Goal: Task Accomplishment & Management: Use online tool/utility

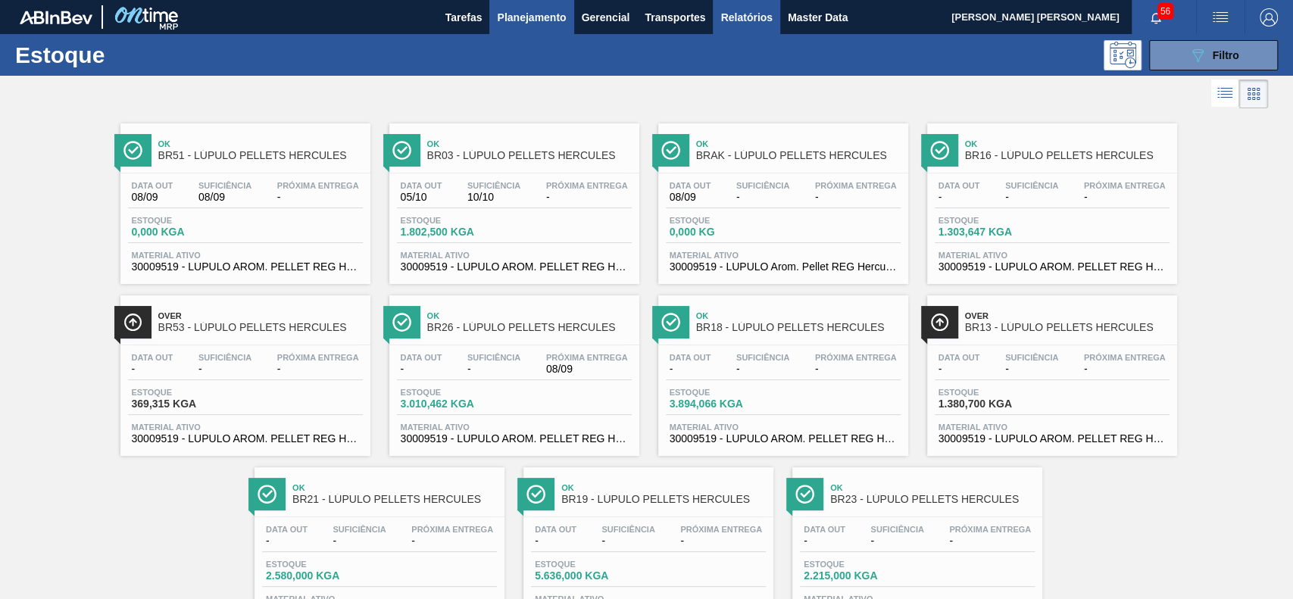
click at [749, 9] on span "Relatórios" at bounding box center [746, 17] width 52 height 18
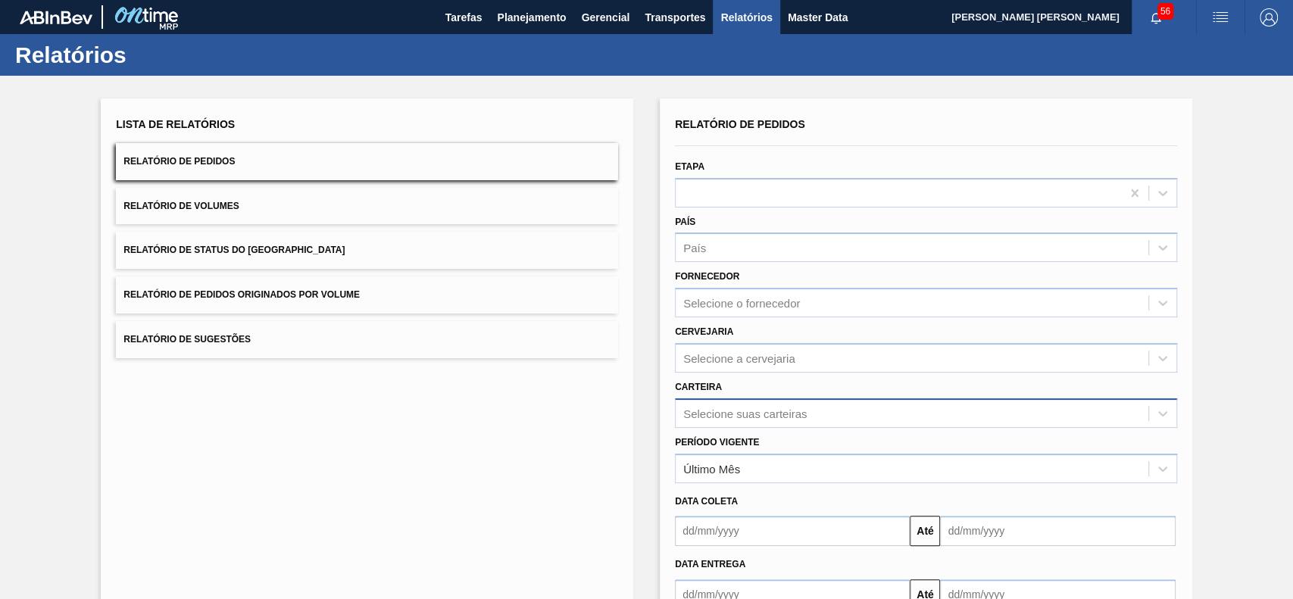
click at [783, 407] on div "Selecione suas carteiras" at bounding box center [926, 414] width 502 height 30
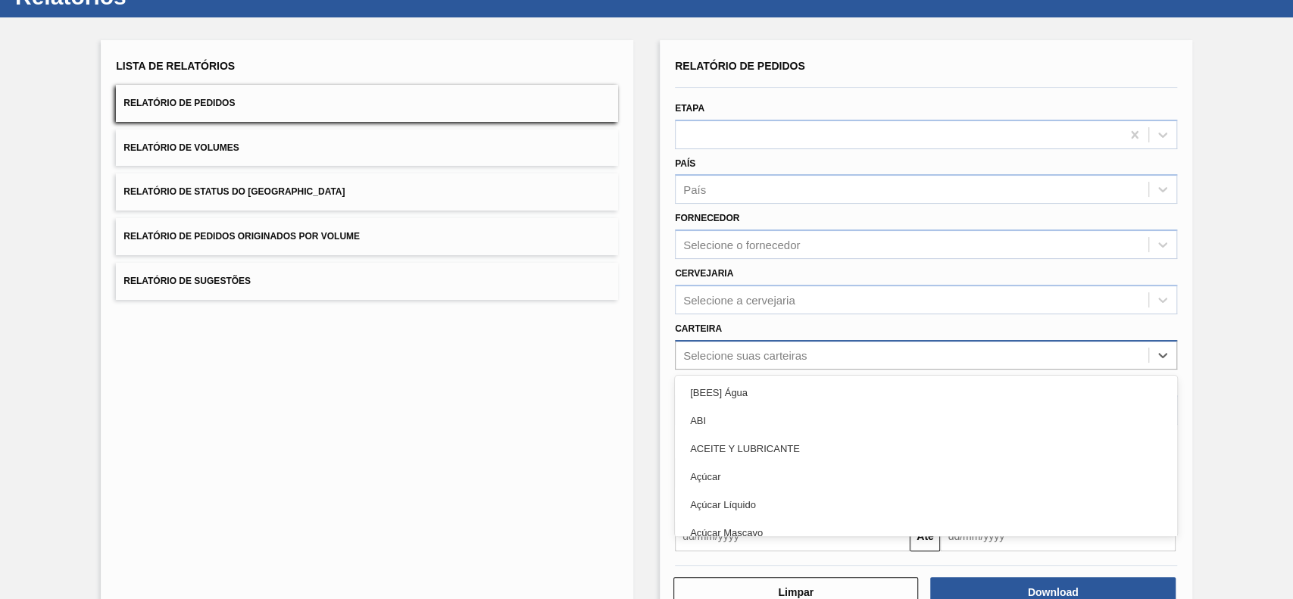
scroll to position [67, 0]
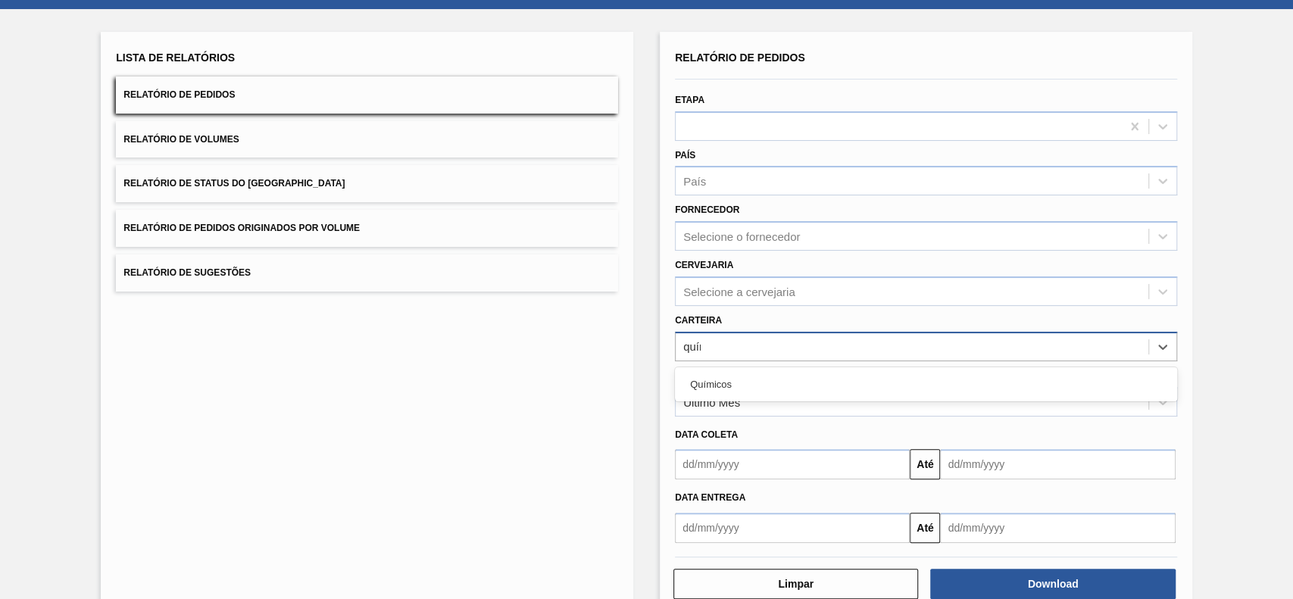
type input "quími"
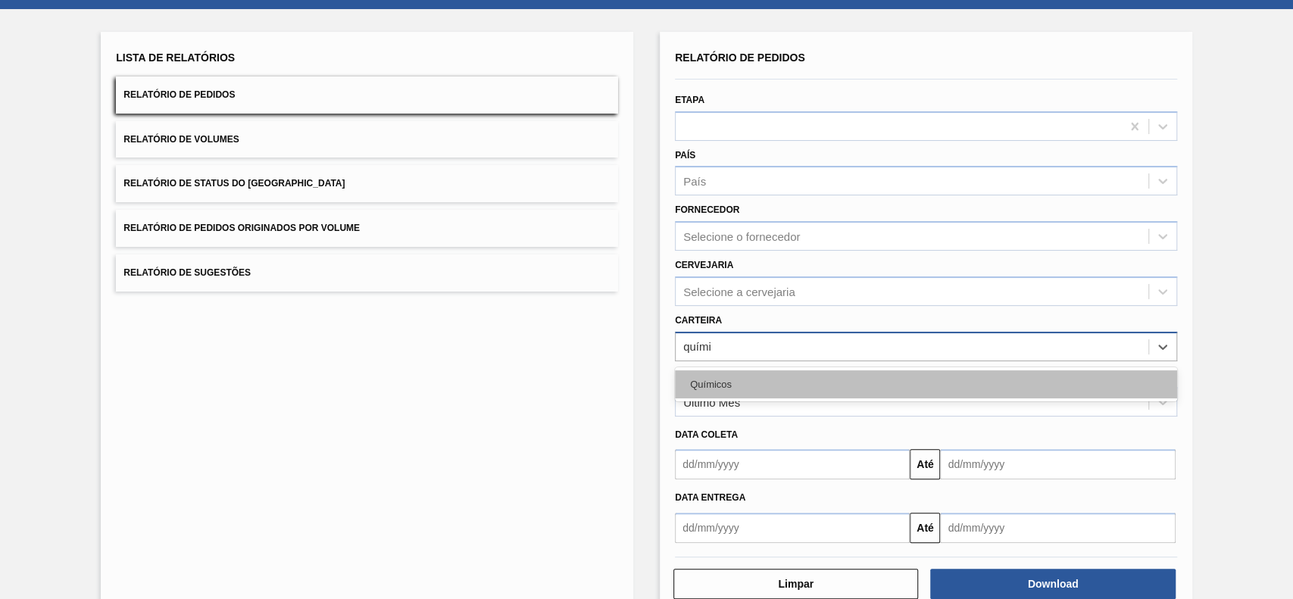
click at [803, 384] on div "Químicos" at bounding box center [926, 384] width 502 height 28
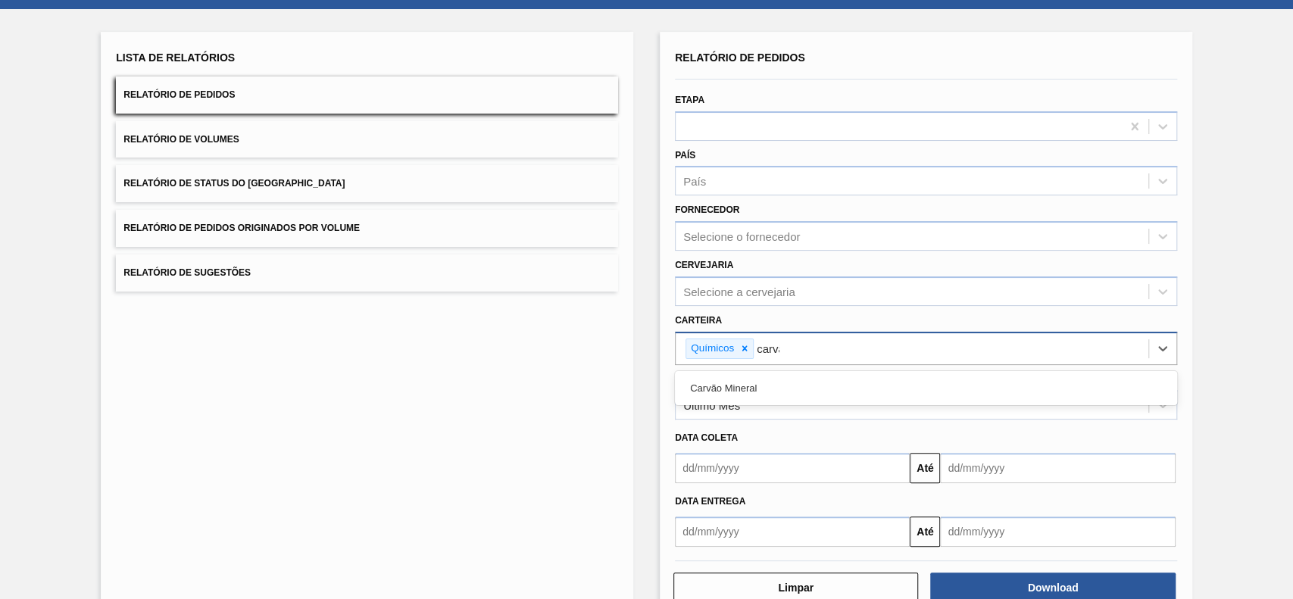
type input "carvão"
click at [803, 384] on div "Carvão Mineral" at bounding box center [926, 388] width 502 height 28
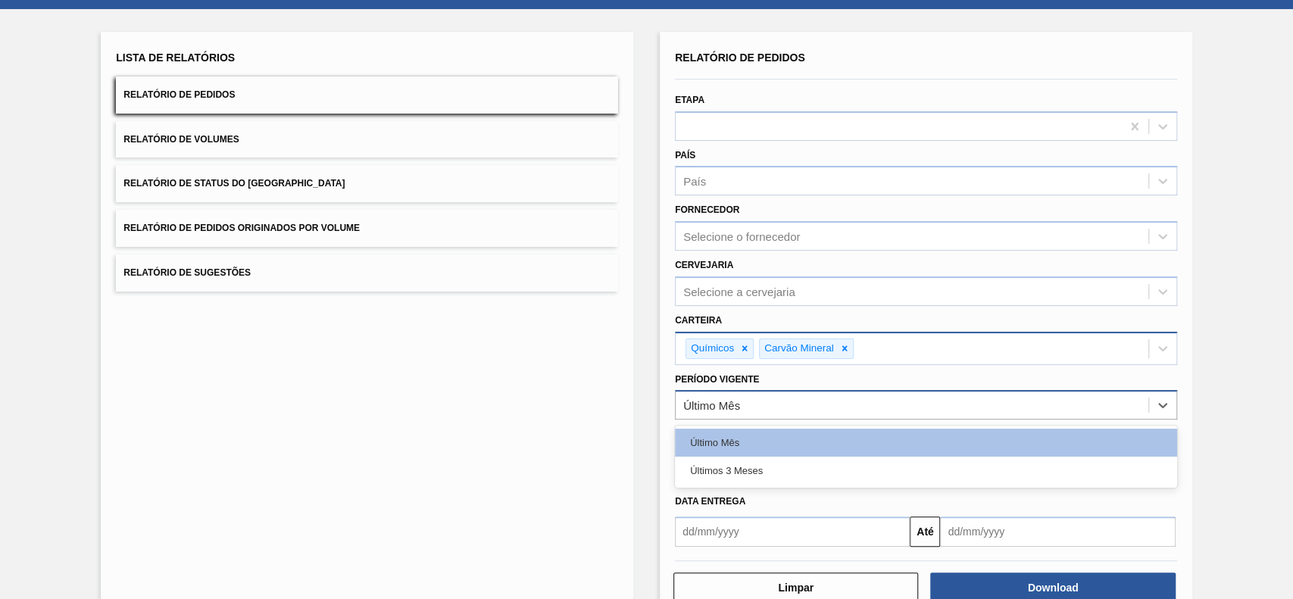
click at [792, 404] on div "Último Mês" at bounding box center [912, 406] width 473 height 22
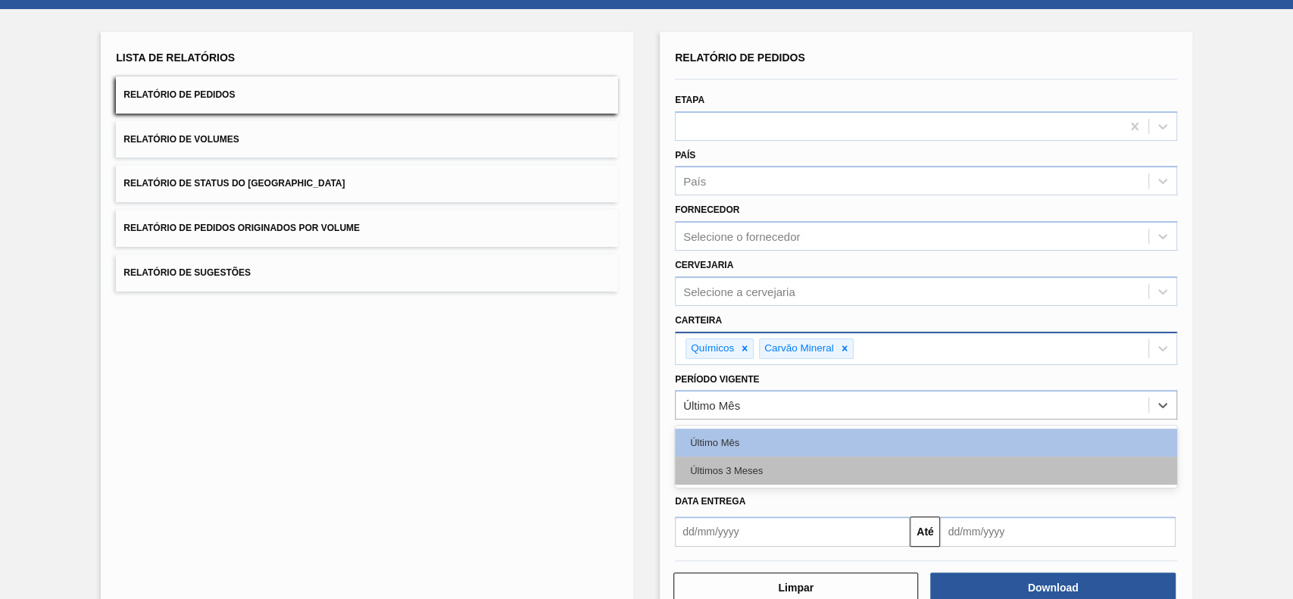
click at [781, 463] on div "Últimos 3 Meses" at bounding box center [926, 471] width 502 height 28
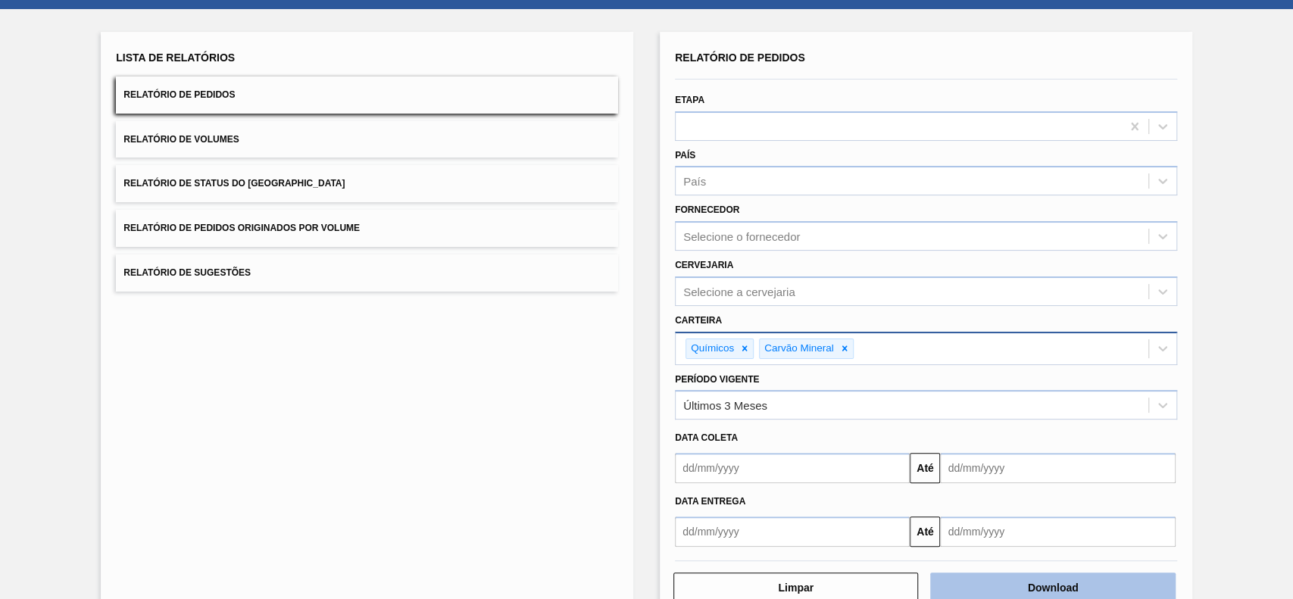
click at [1018, 591] on button "Download" at bounding box center [1052, 588] width 245 height 30
drag, startPoint x: 455, startPoint y: 359, endPoint x: 433, endPoint y: 309, distance: 54.3
click at [455, 359] on div "Lista de Relatórios Relatório de Pedidos Relatório de Volumes Relatório de Stat…" at bounding box center [367, 326] width 533 height 588
click at [339, 169] on button "Relatório de Status do Estoque" at bounding box center [367, 183] width 502 height 37
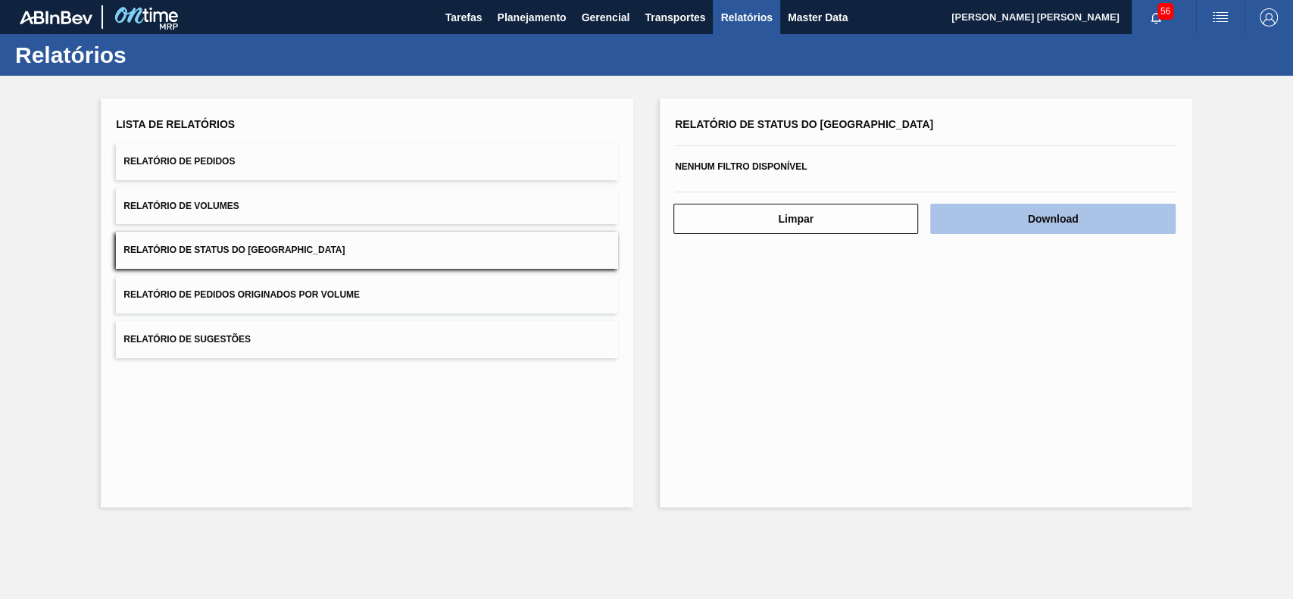
click at [1030, 220] on button "Download" at bounding box center [1052, 219] width 245 height 30
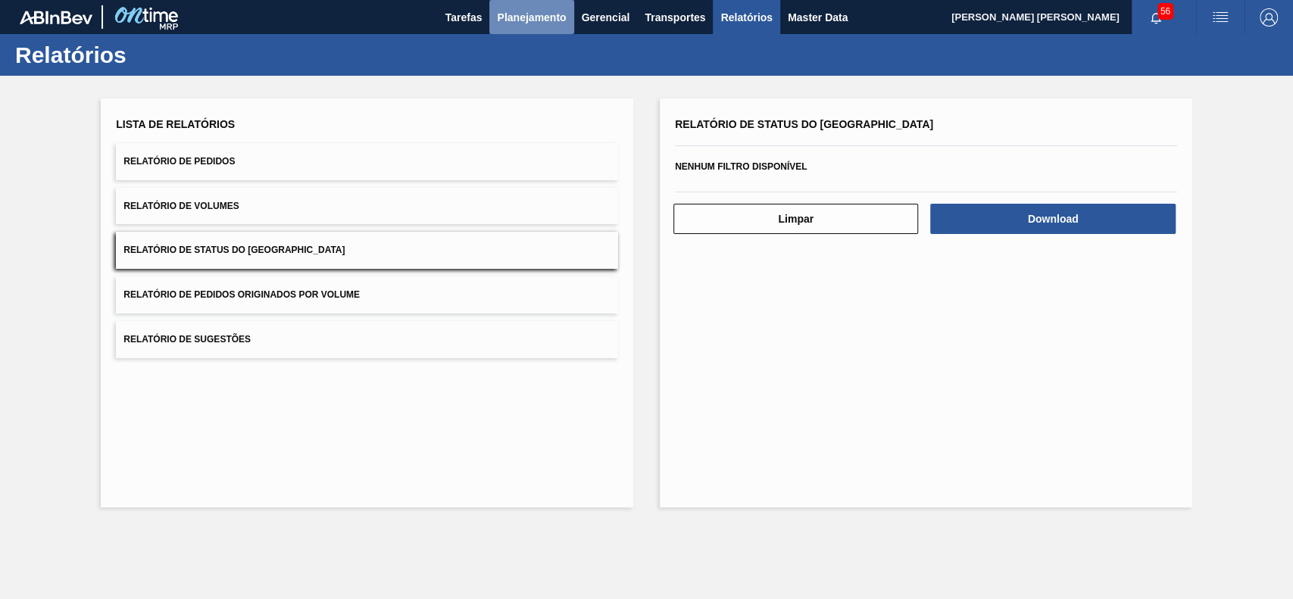
drag, startPoint x: 530, startPoint y: 22, endPoint x: 477, endPoint y: 72, distance: 72.9
click at [529, 22] on span "Planejamento" at bounding box center [531, 17] width 69 height 18
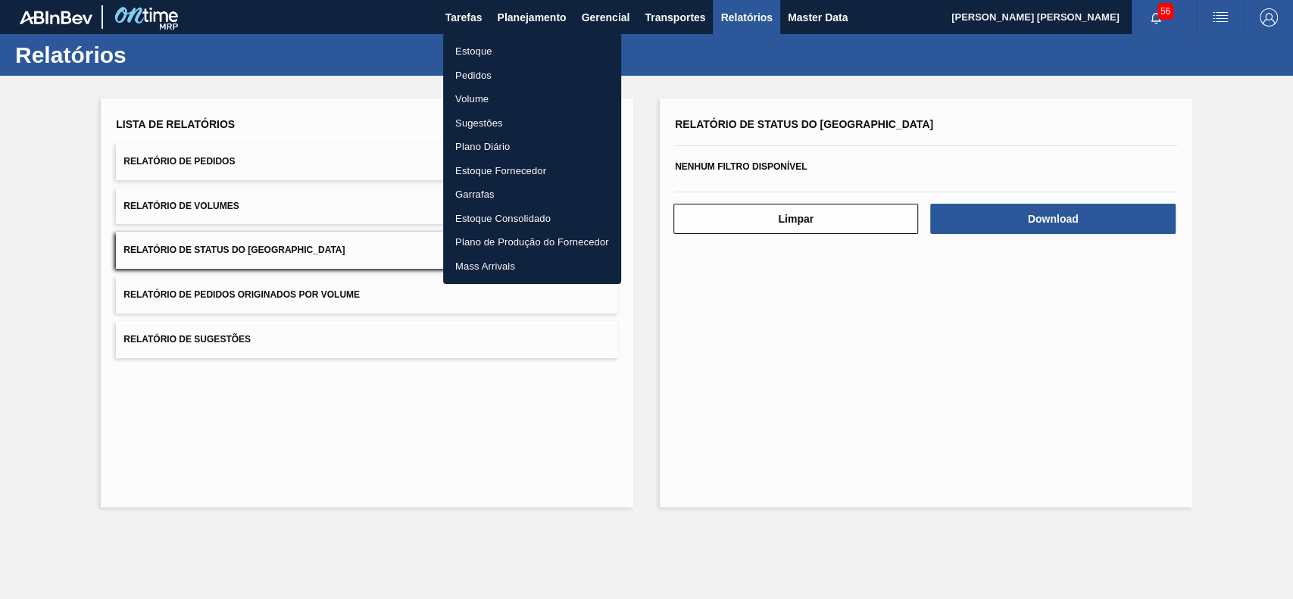
click at [486, 48] on li "Estoque" at bounding box center [532, 51] width 178 height 24
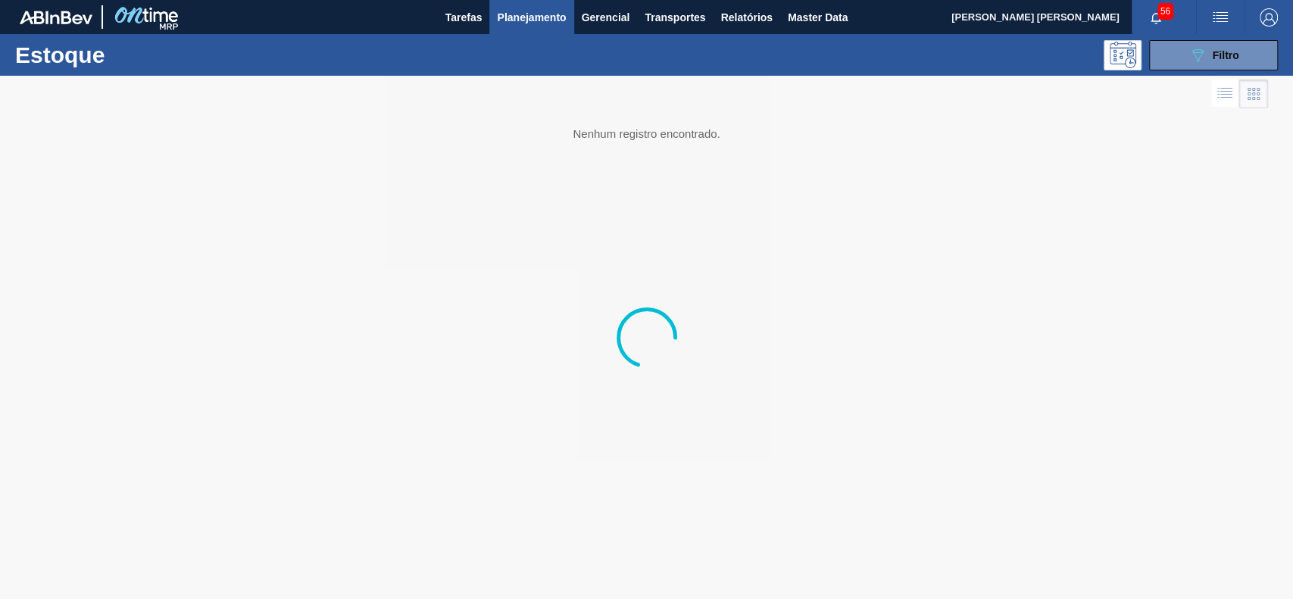
drag, startPoint x: 1189, startPoint y: 53, endPoint x: 1188, endPoint y: 73, distance: 19.8
click at [1190, 55] on icon "089F7B8B-B2A5-4AFE-B5C0-19BA573D28AC" at bounding box center [1198, 55] width 18 height 18
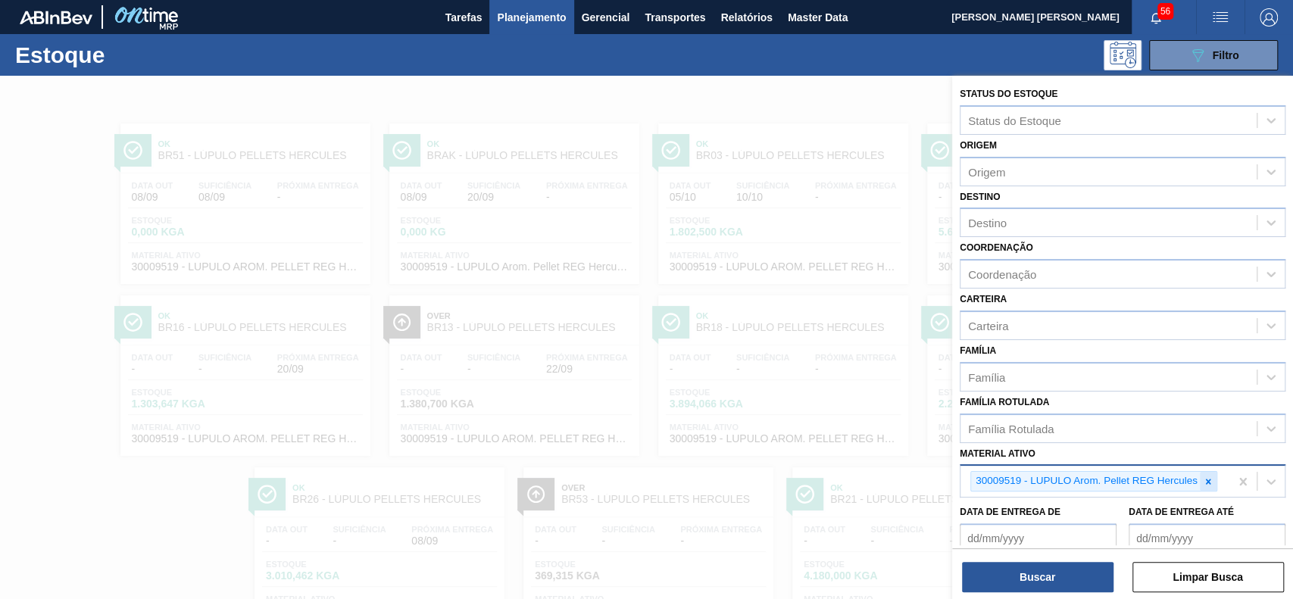
click at [1203, 478] on icon at bounding box center [1208, 482] width 11 height 11
paste ativo "30003637"
type ativo "30003637"
click at [1203, 478] on icon at bounding box center [1208, 482] width 11 height 11
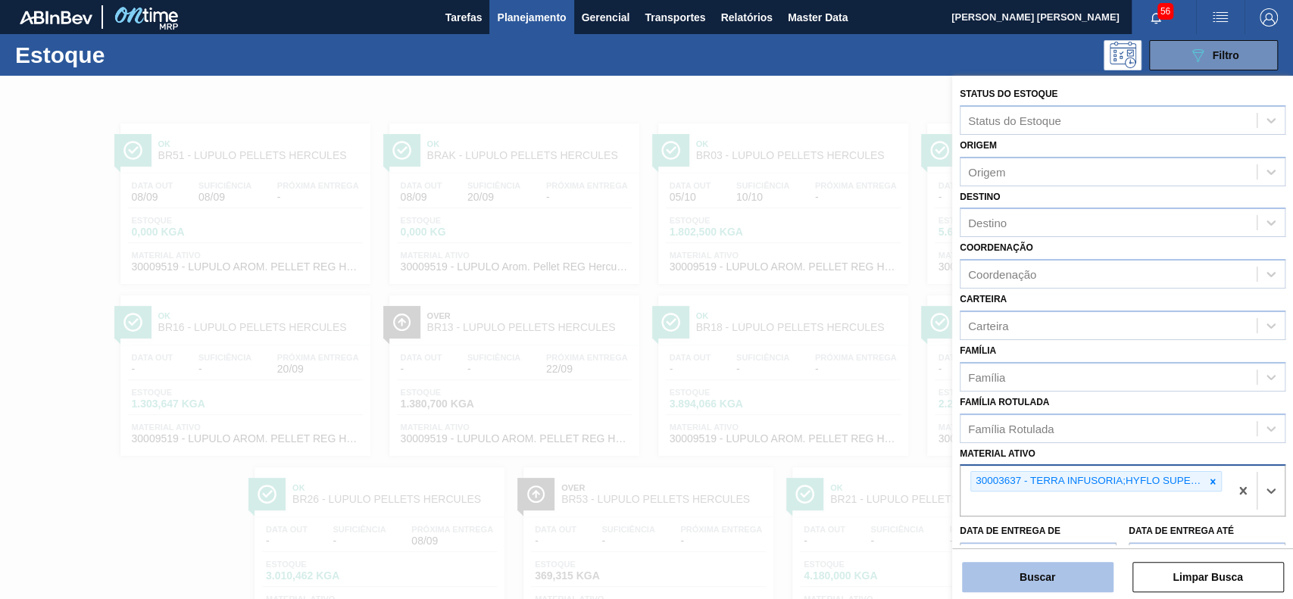
click at [1085, 577] on button "Buscar" at bounding box center [1038, 577] width 152 height 30
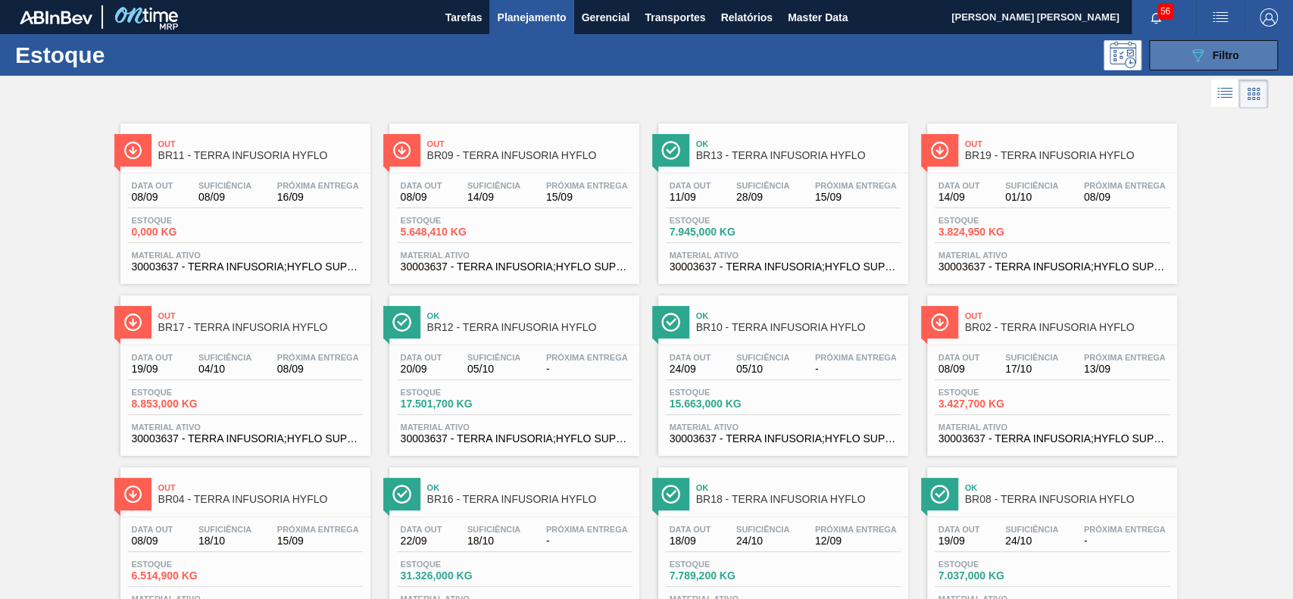
click at [1184, 52] on button "089F7B8B-B2A5-4AFE-B5C0-19BA573D28AC Filtro" at bounding box center [1213, 55] width 129 height 30
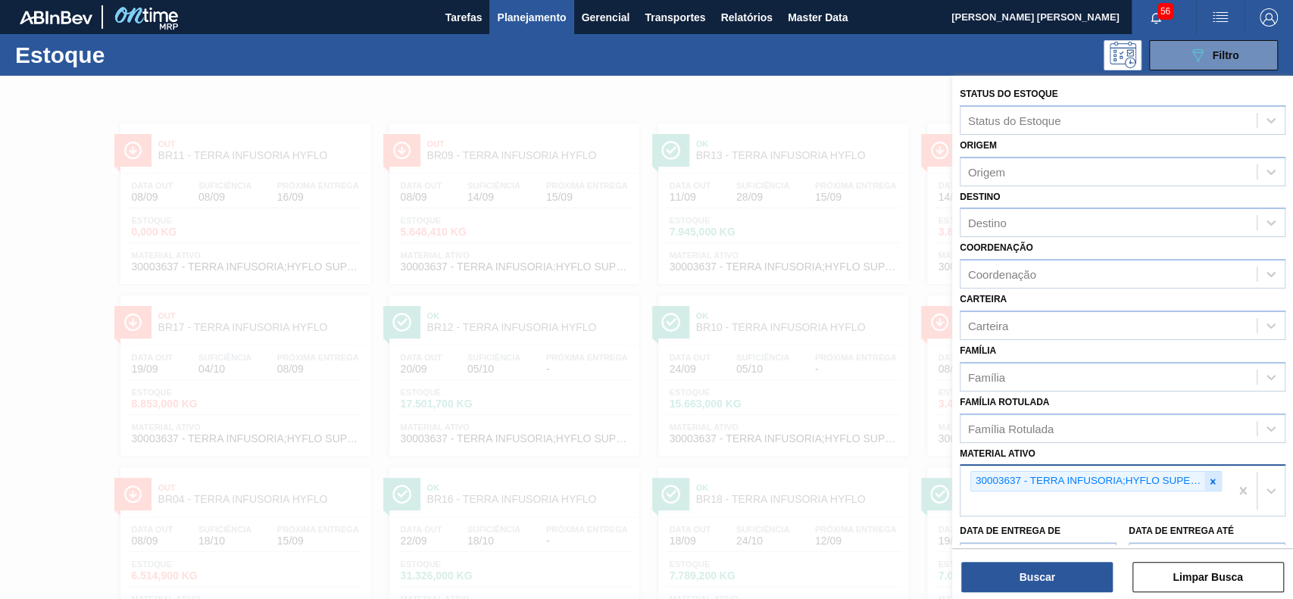
click at [1205, 485] on div at bounding box center [1213, 481] width 17 height 19
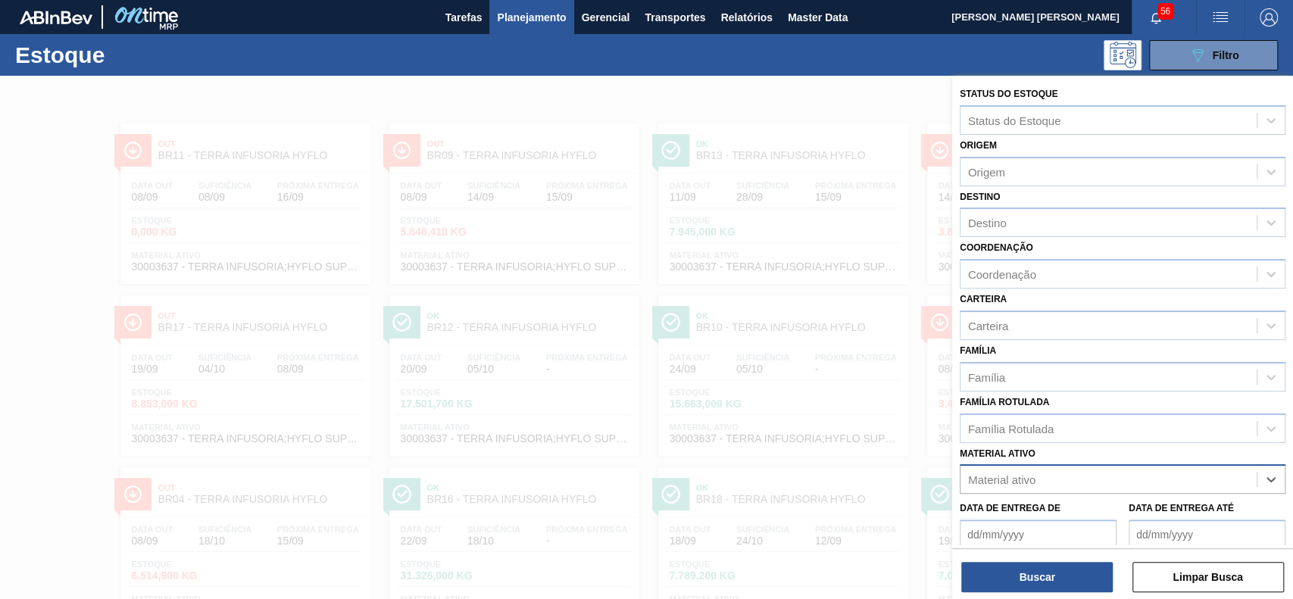
paste ativo "30009305"
type ativo "30009305"
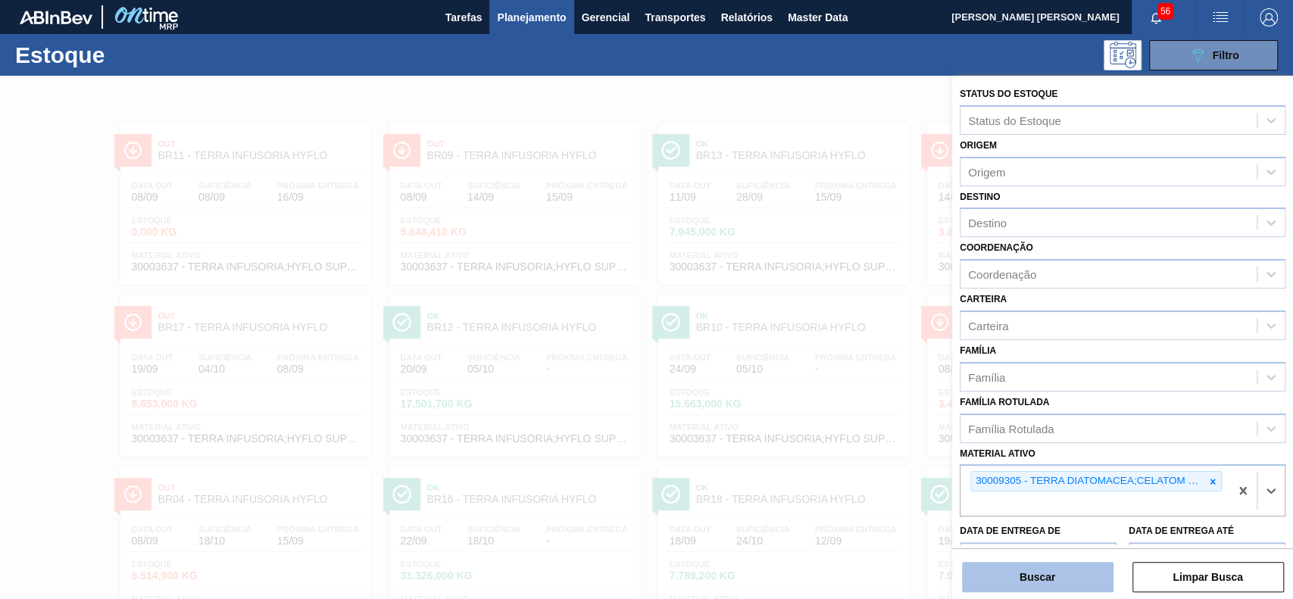
click at [1109, 570] on button "Buscar" at bounding box center [1038, 577] width 152 height 30
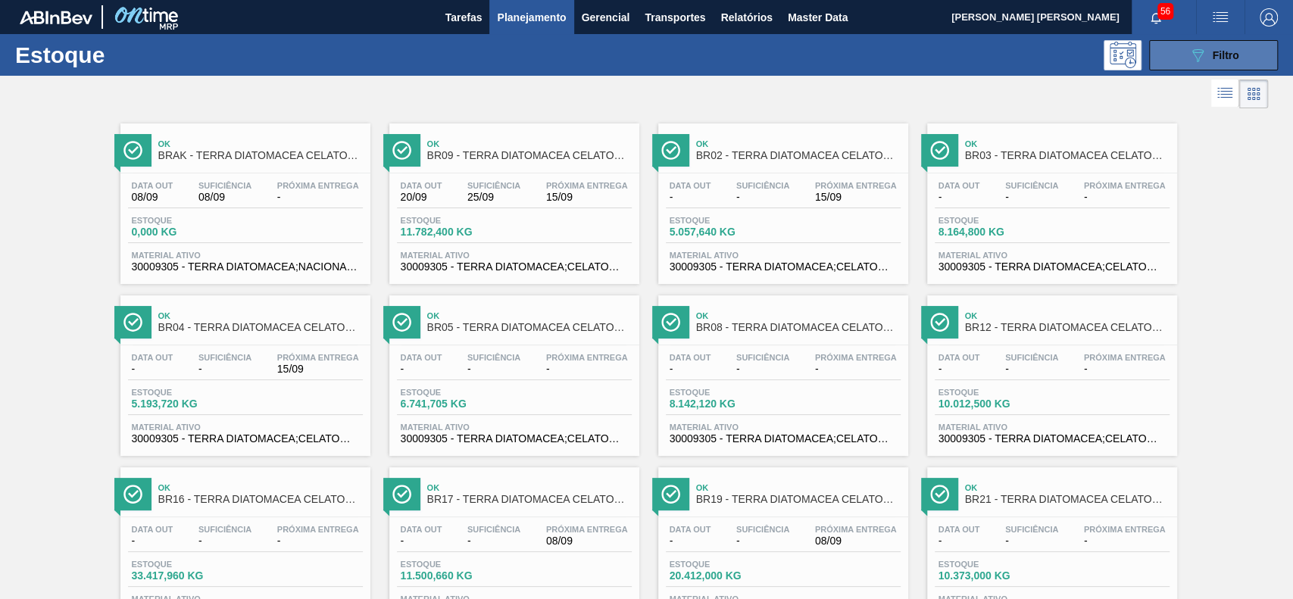
click at [1199, 58] on icon "089F7B8B-B2A5-4AFE-B5C0-19BA573D28AC" at bounding box center [1198, 55] width 18 height 18
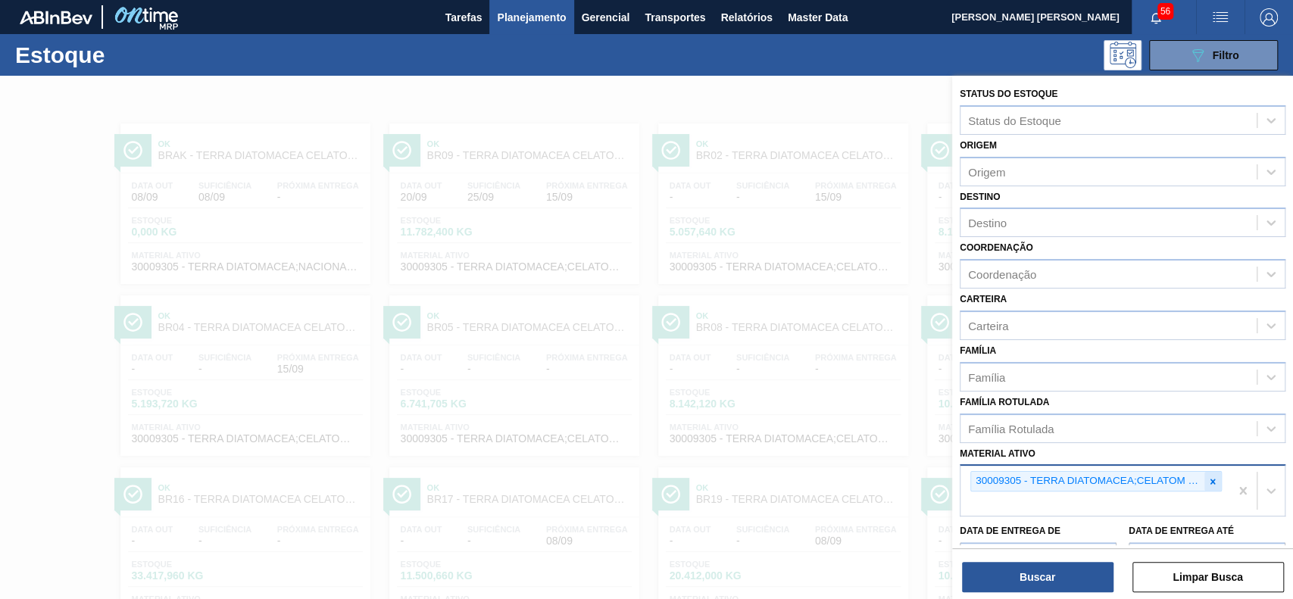
click at [1208, 477] on icon at bounding box center [1213, 482] width 11 height 11
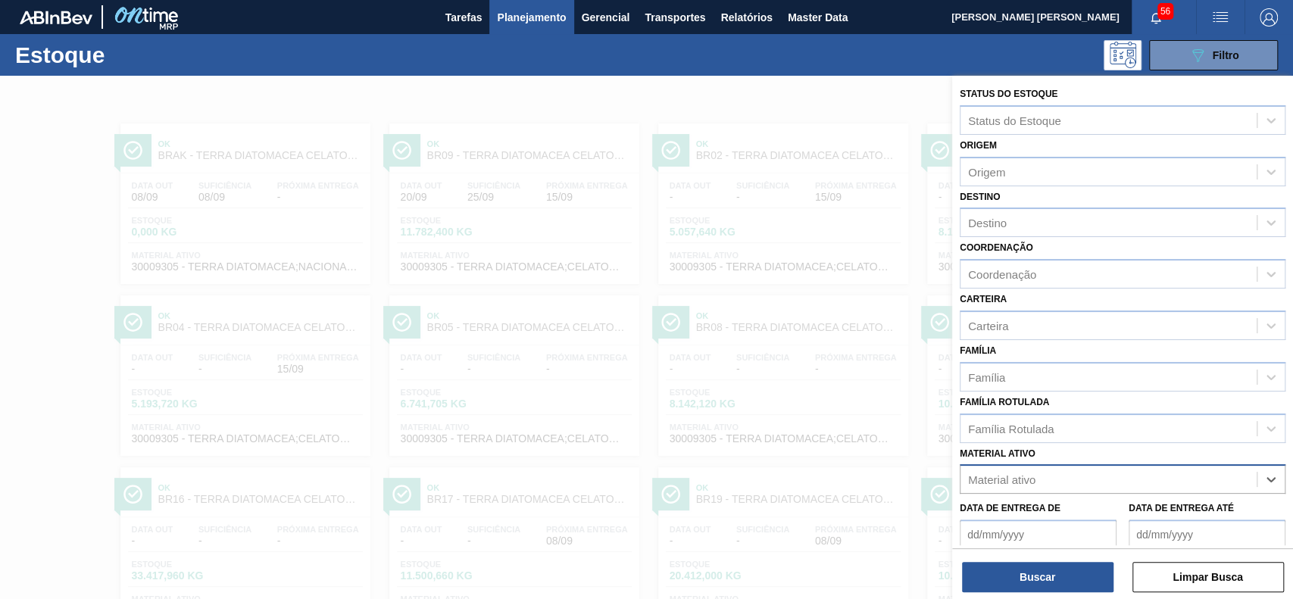
paste ativo "30029274"
type ativo "30029274"
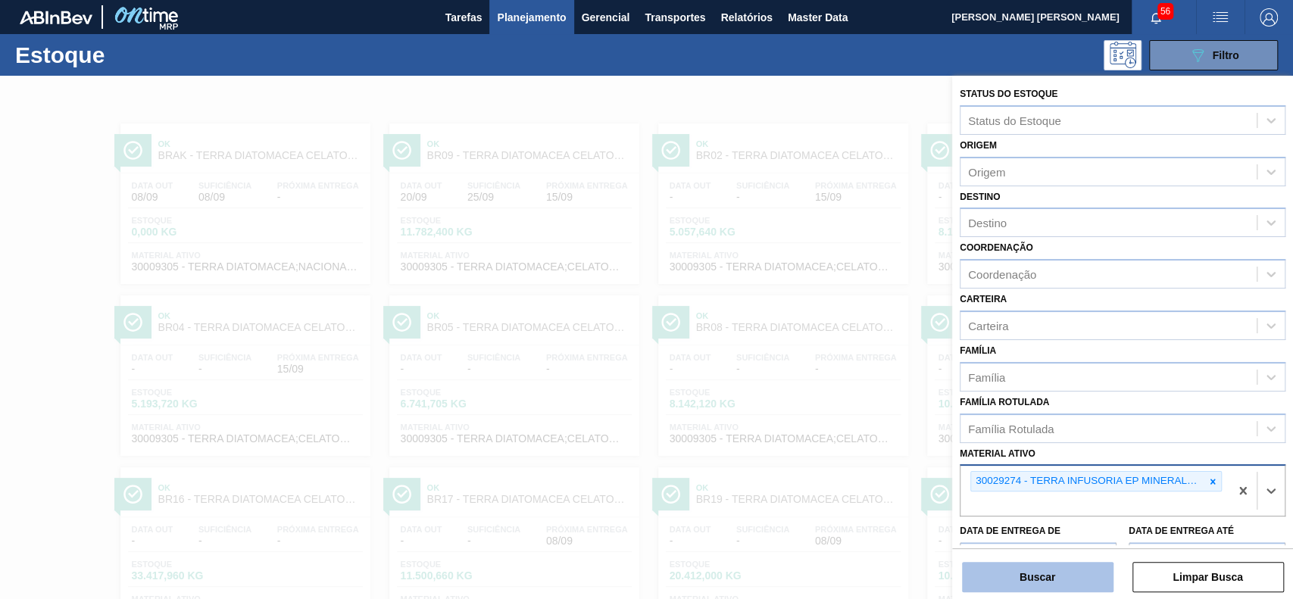
click at [1036, 580] on button "Buscar" at bounding box center [1038, 577] width 152 height 30
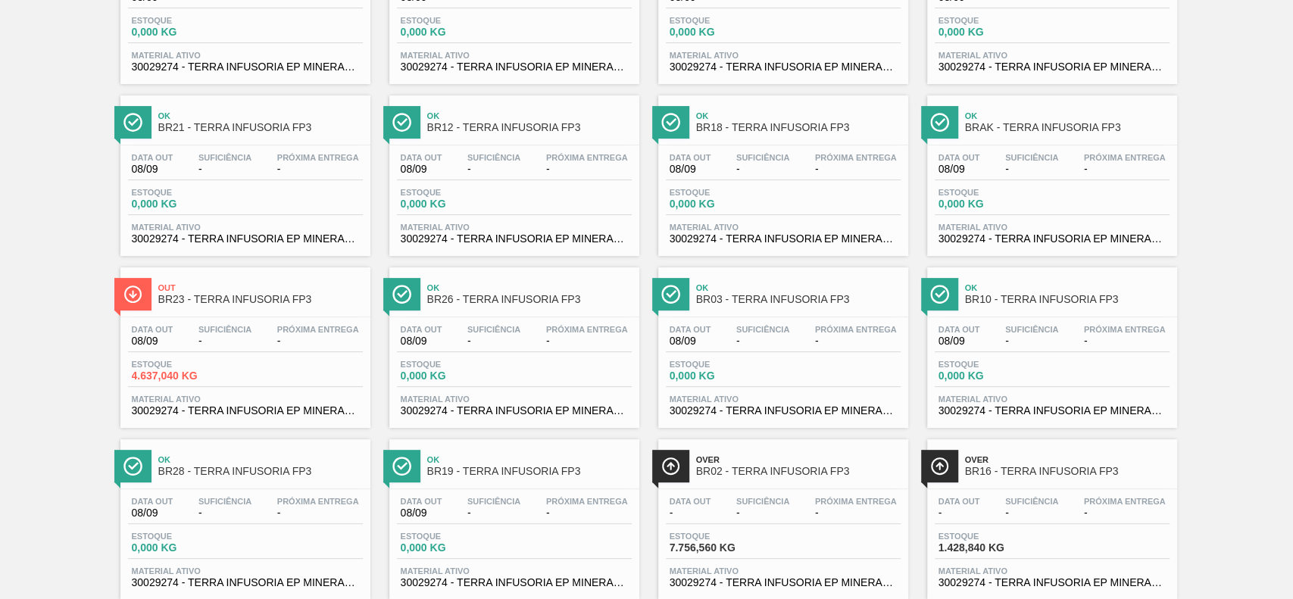
scroll to position [202, 0]
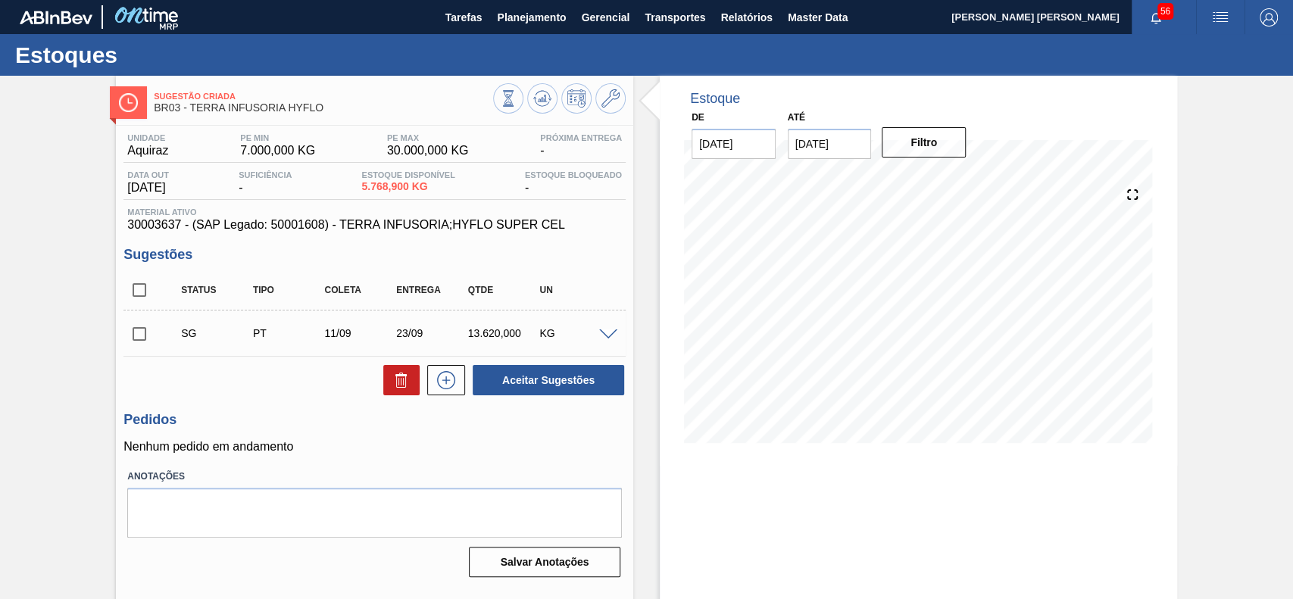
click at [602, 335] on span at bounding box center [608, 335] width 18 height 11
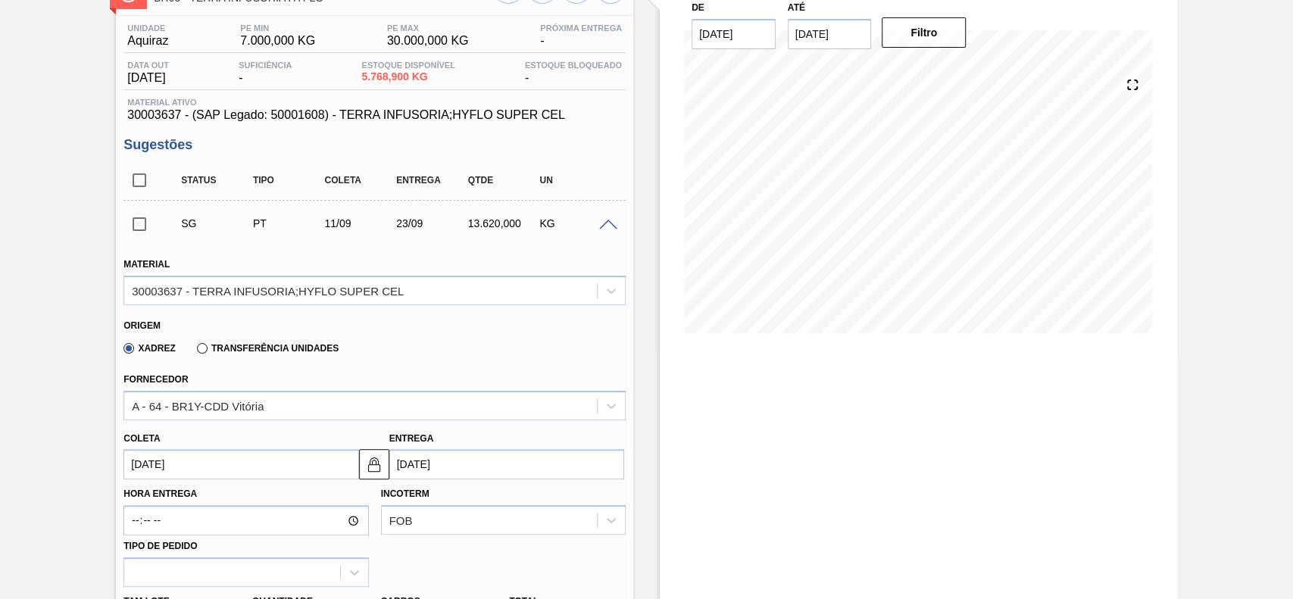
scroll to position [303, 0]
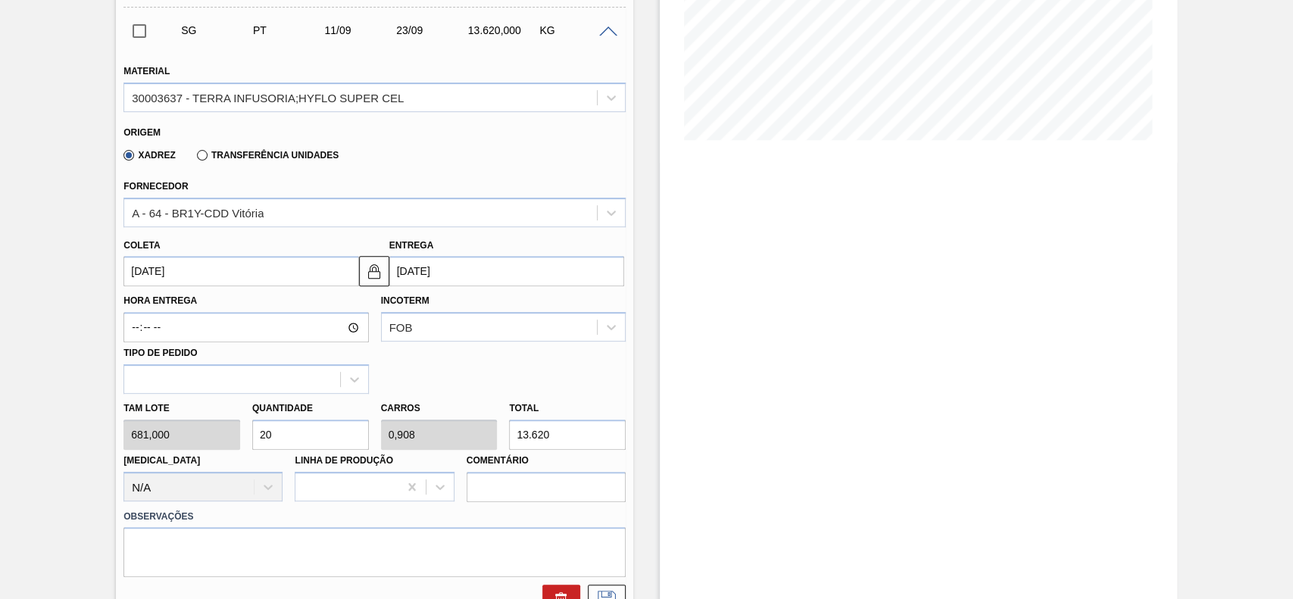
click at [170, 270] on input "[DATE]" at bounding box center [240, 271] width 235 height 30
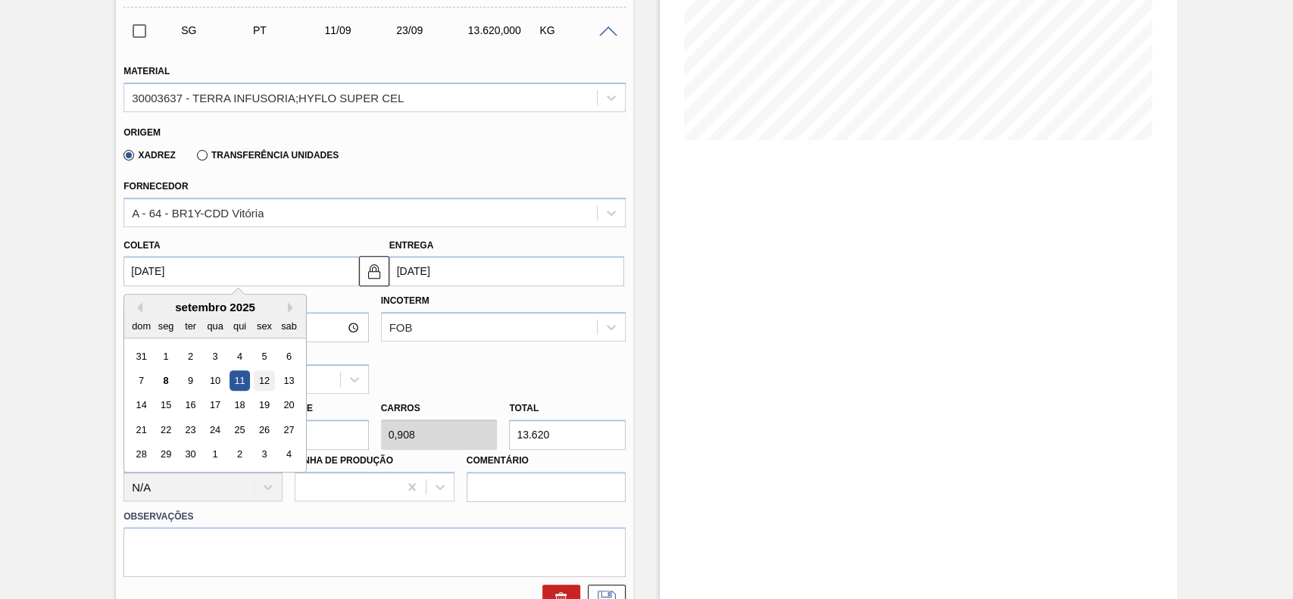
click at [263, 378] on div "12" at bounding box center [265, 380] width 20 height 20
type input "[DATE]"
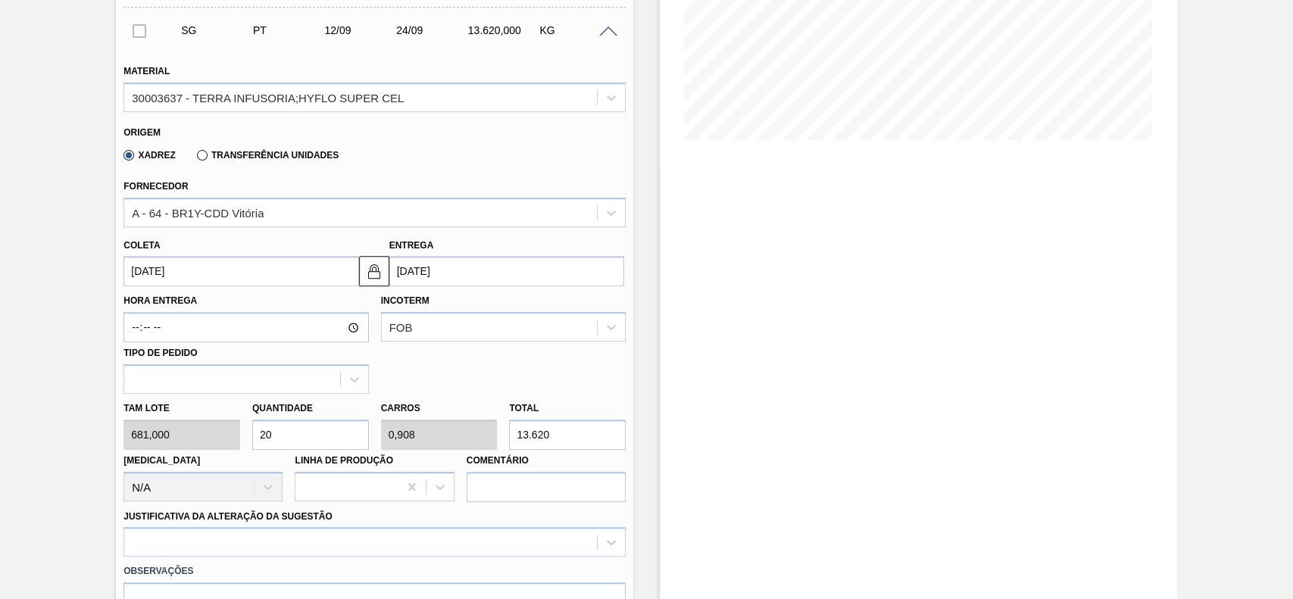
scroll to position [404, 0]
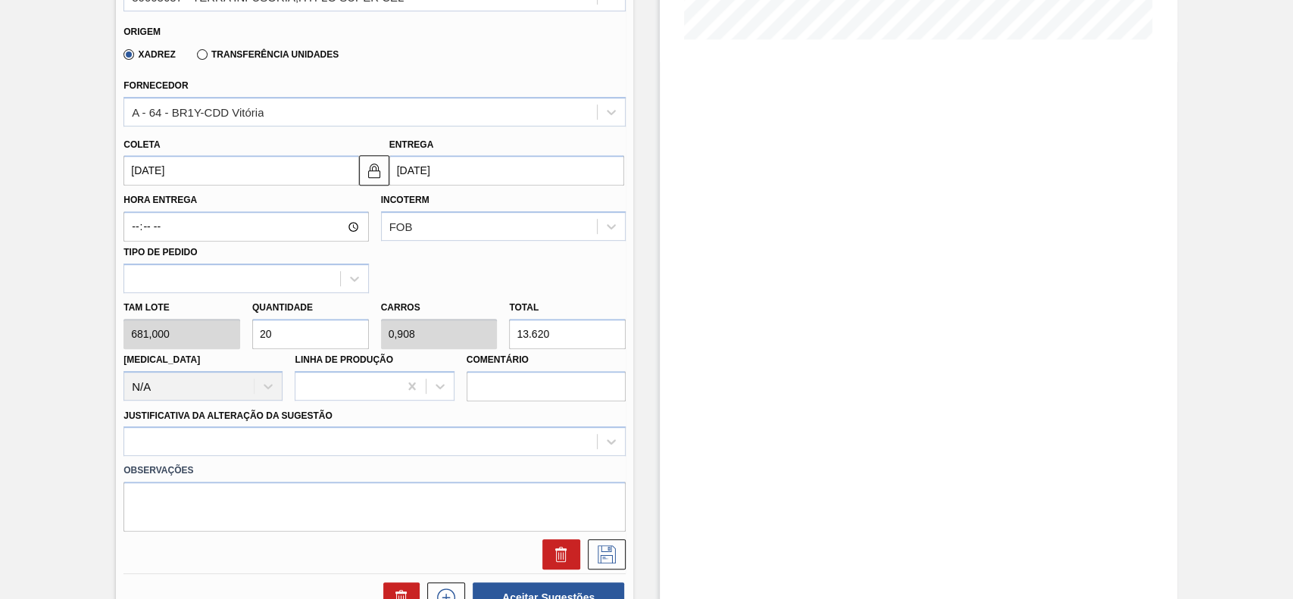
click at [308, 330] on input "20" at bounding box center [310, 334] width 117 height 30
type input "1"
type input "0,045"
type input "681"
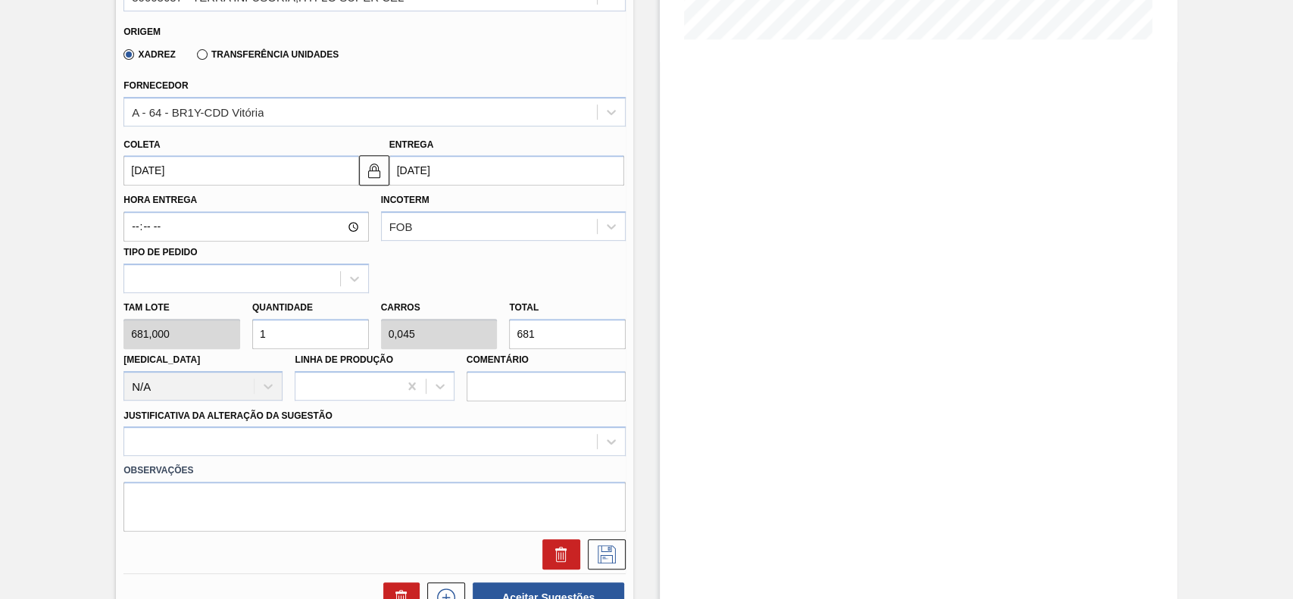
type input "12"
type input "0,545"
type input "8.172"
type input "12"
click at [294, 435] on div at bounding box center [374, 442] width 502 height 30
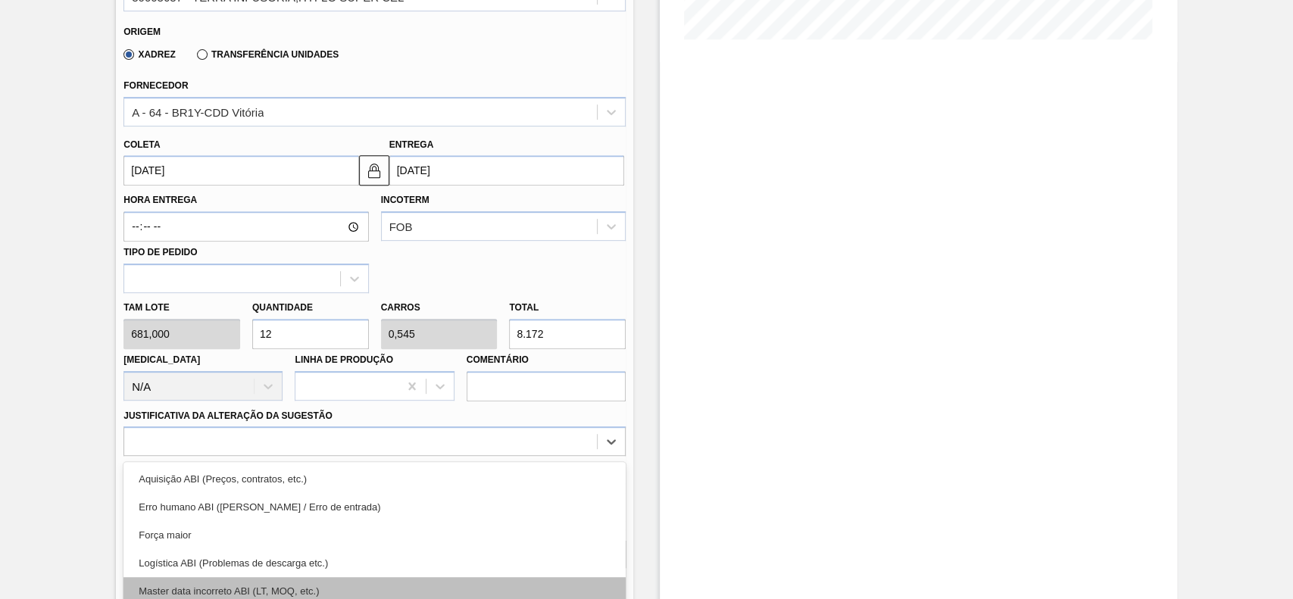
scroll to position [501, 0]
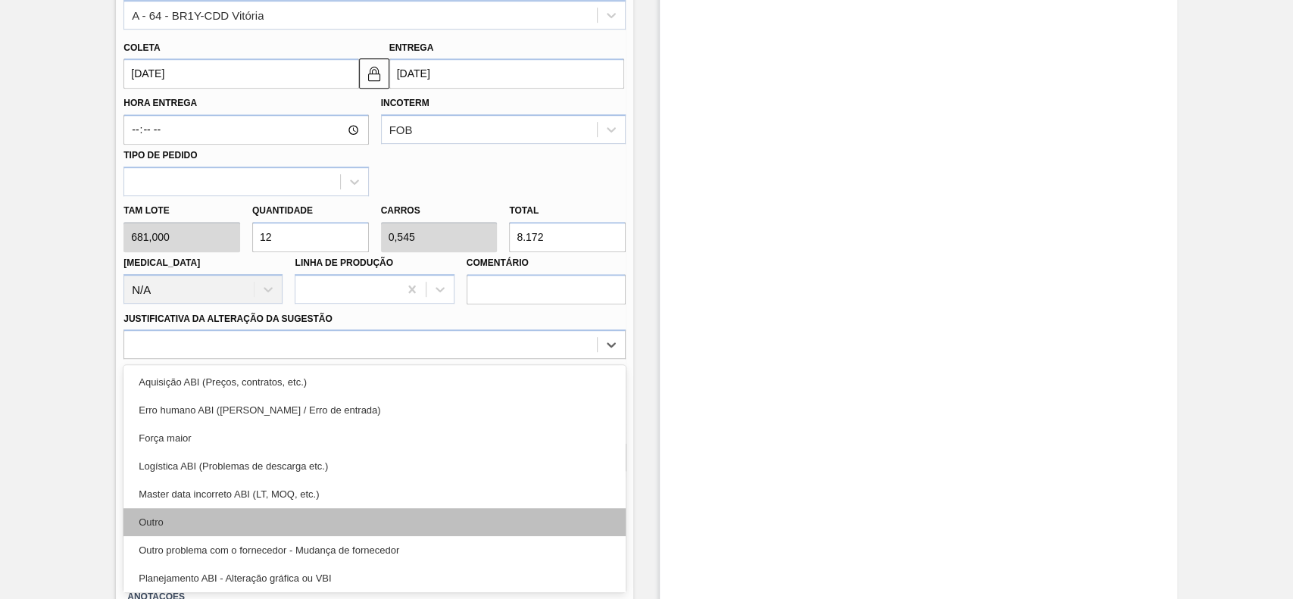
click at [240, 512] on div "Outro" at bounding box center [374, 522] width 502 height 28
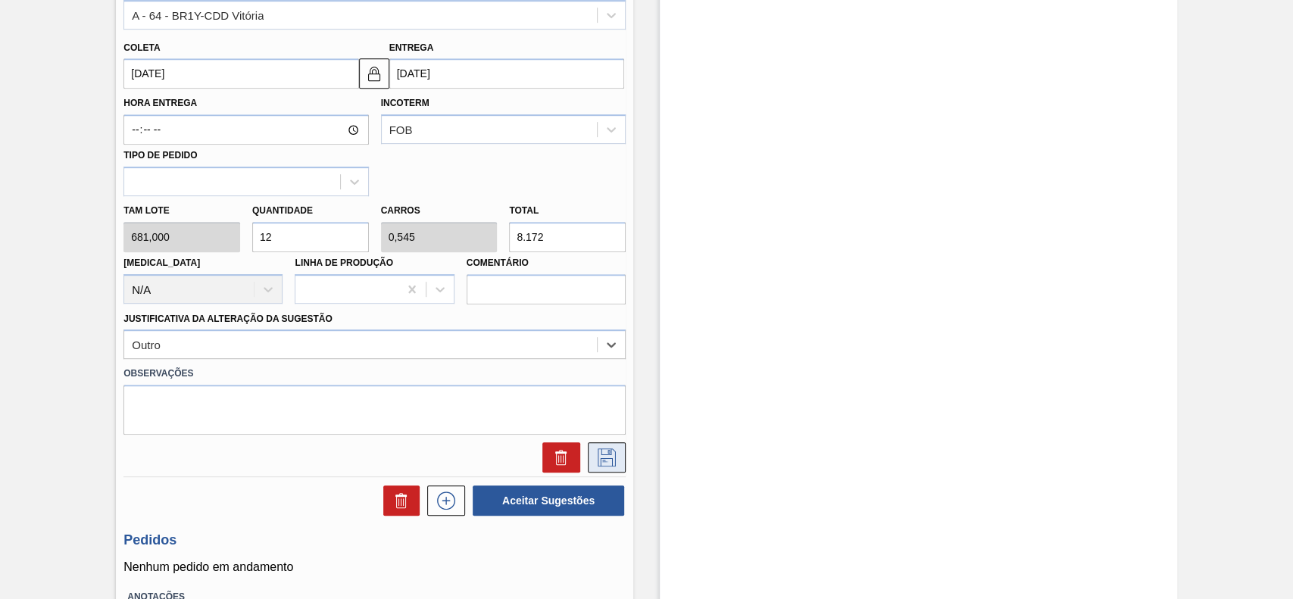
click at [592, 458] on button at bounding box center [607, 457] width 38 height 30
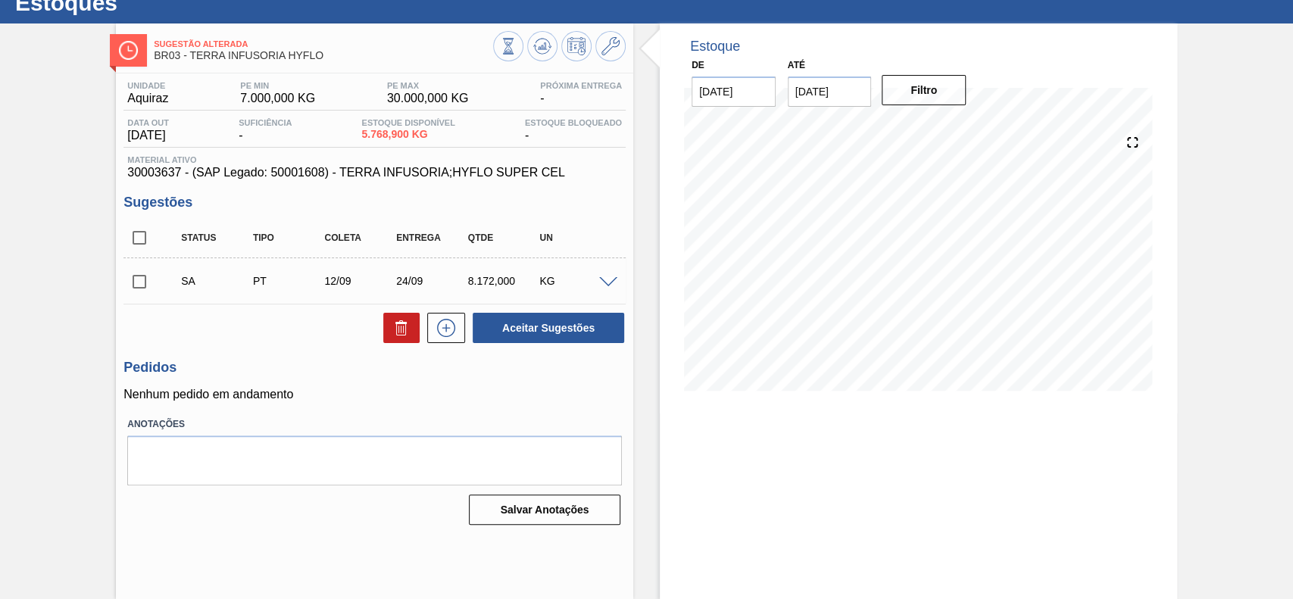
scroll to position [52, 0]
click at [605, 278] on span at bounding box center [608, 282] width 18 height 11
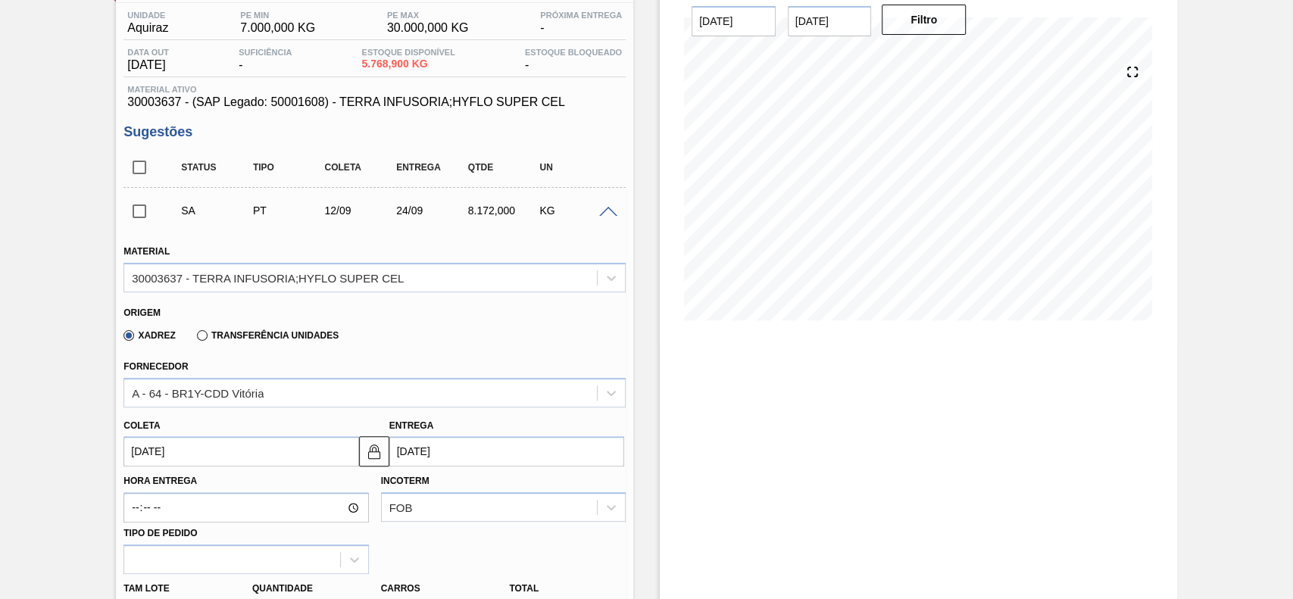
scroll to position [153, 0]
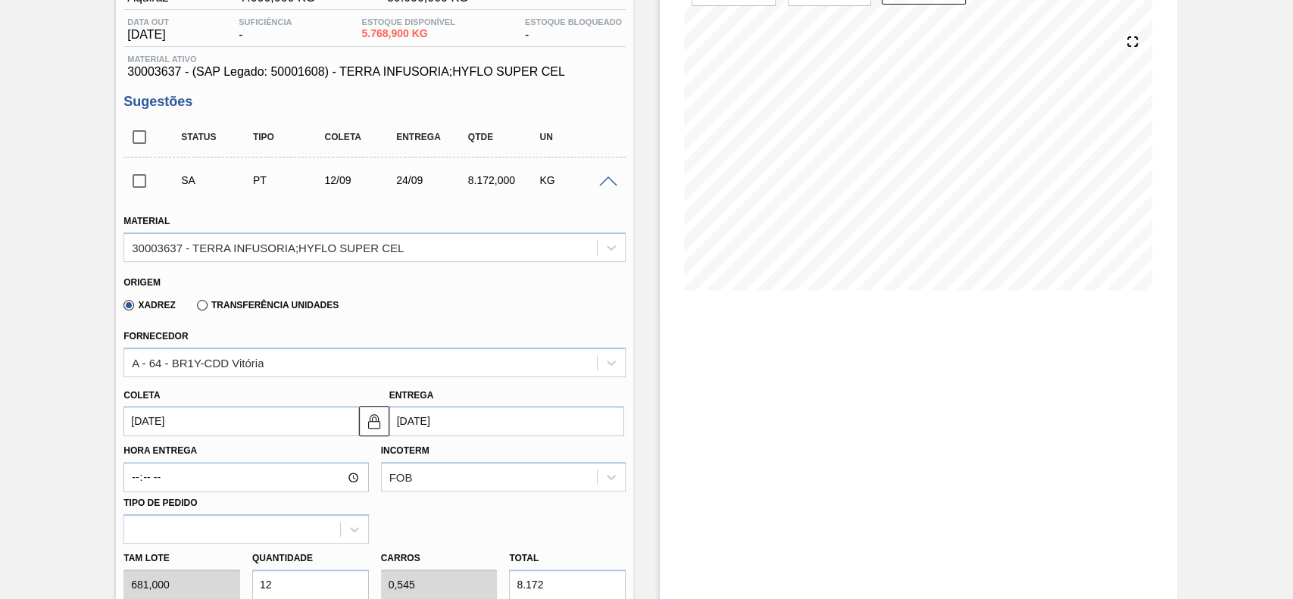
drag, startPoint x: 617, startPoint y: 192, endPoint x: 611, endPoint y: 184, distance: 9.7
click at [614, 192] on div "SA PT 12/09 24/09 8.172,000 KG" at bounding box center [374, 180] width 502 height 38
click at [607, 182] on span at bounding box center [608, 182] width 18 height 11
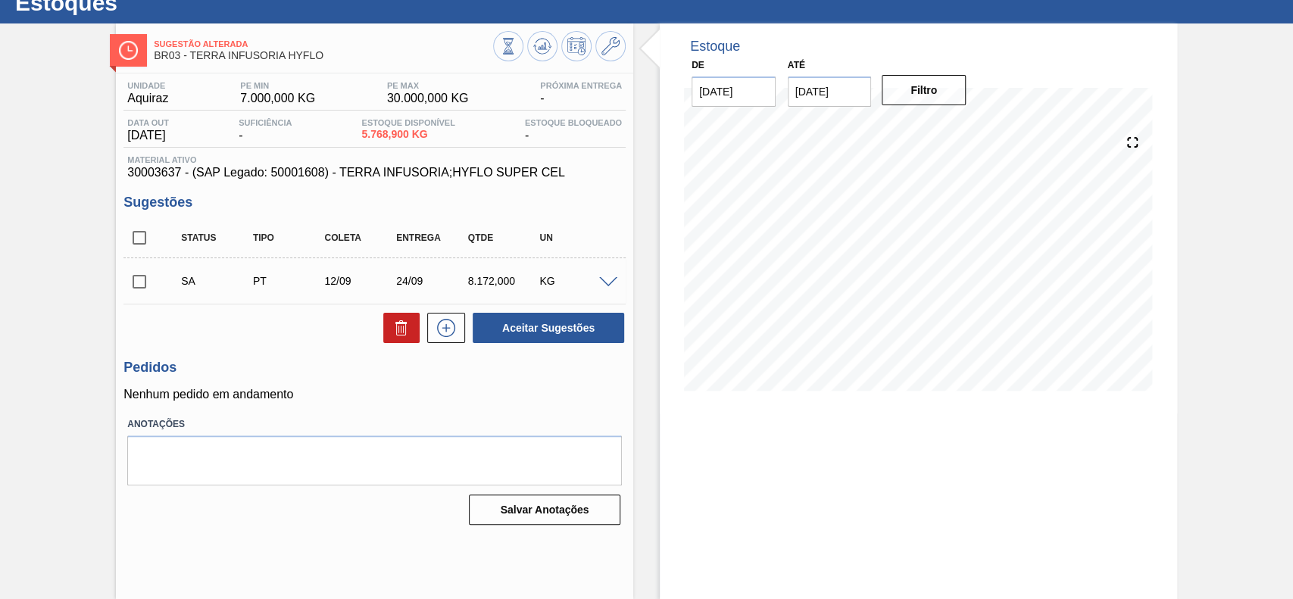
click at [134, 280] on input "checkbox" at bounding box center [139, 282] width 32 height 32
click at [555, 332] on button "Aceitar Sugestões" at bounding box center [549, 328] width 152 height 30
checkbox input "false"
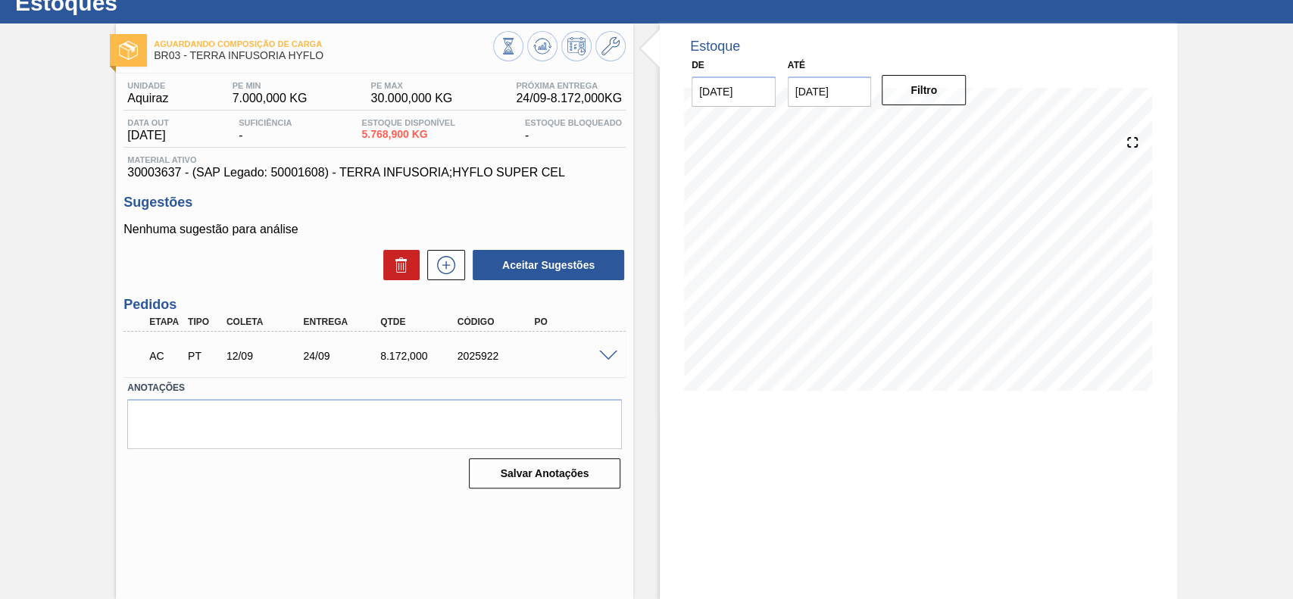
click at [608, 349] on div at bounding box center [610, 354] width 30 height 11
click at [607, 355] on span at bounding box center [608, 356] width 18 height 11
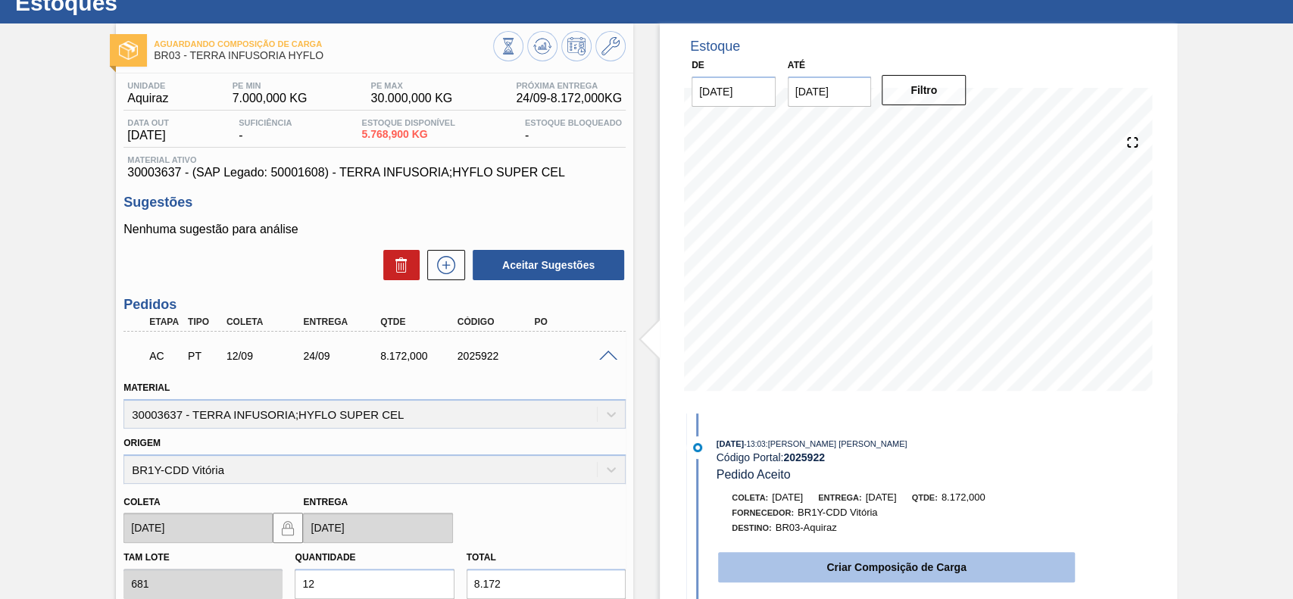
click at [806, 563] on button "Criar Composição de Carga" at bounding box center [896, 567] width 357 height 30
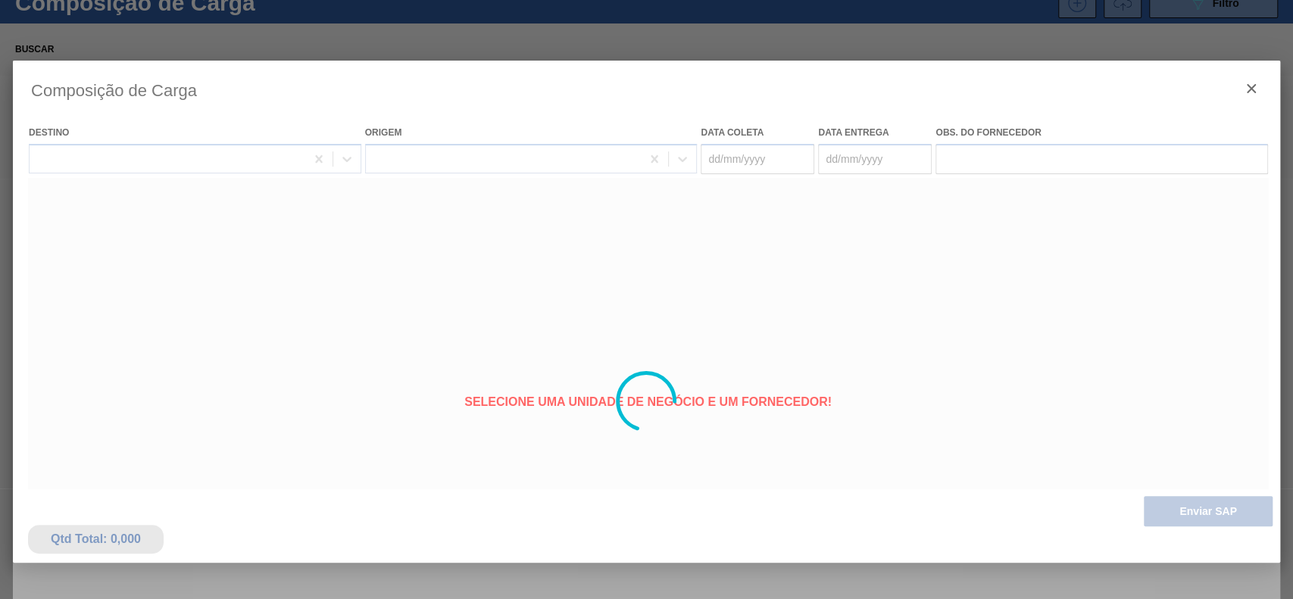
type coleta "[DATE]"
type entrega "24/09/2025"
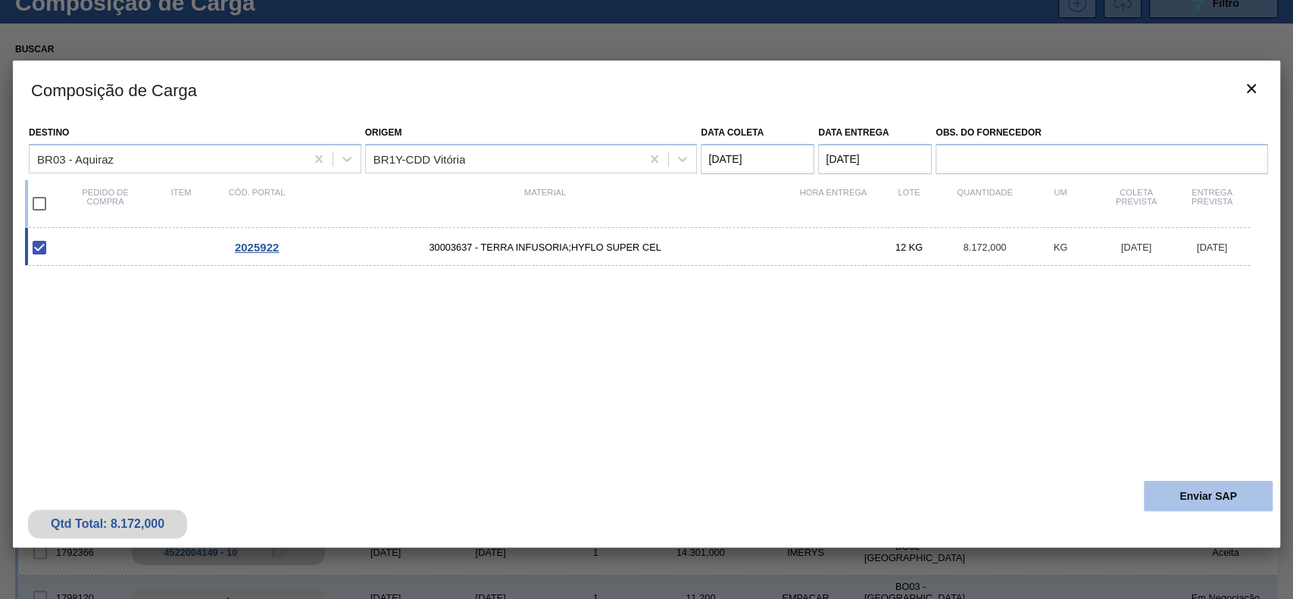
click at [1158, 489] on button "Enviar SAP" at bounding box center [1208, 496] width 129 height 30
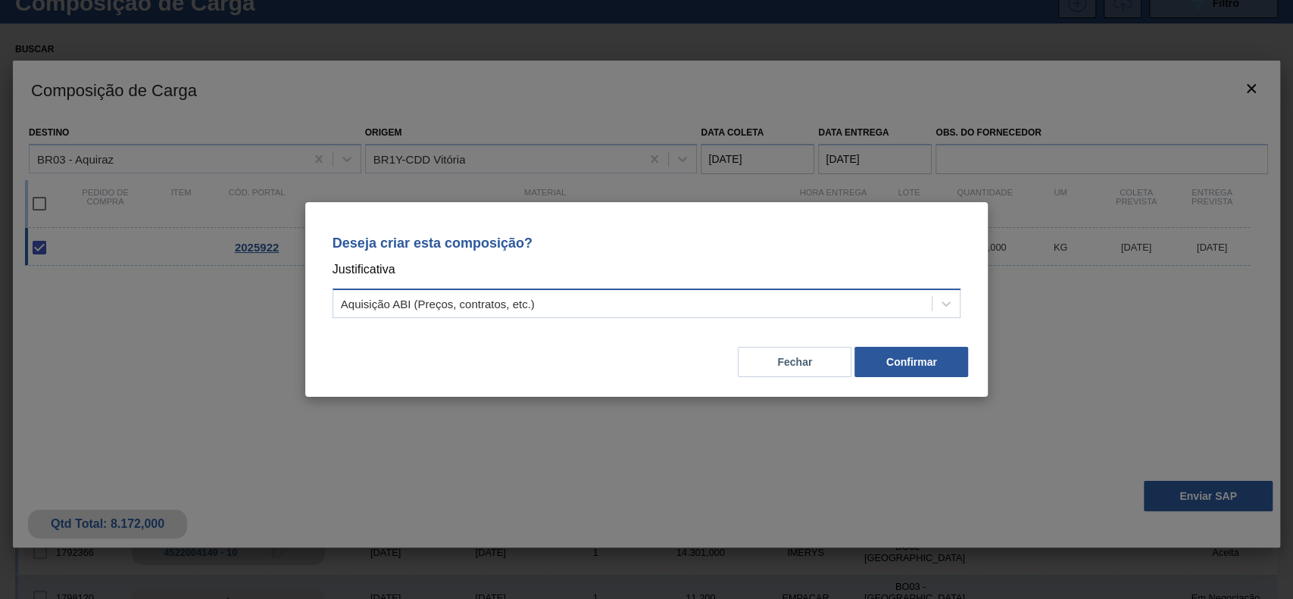
click at [749, 293] on div "Aquisição ABI (Preços, contratos, etc.)" at bounding box center [632, 304] width 599 height 22
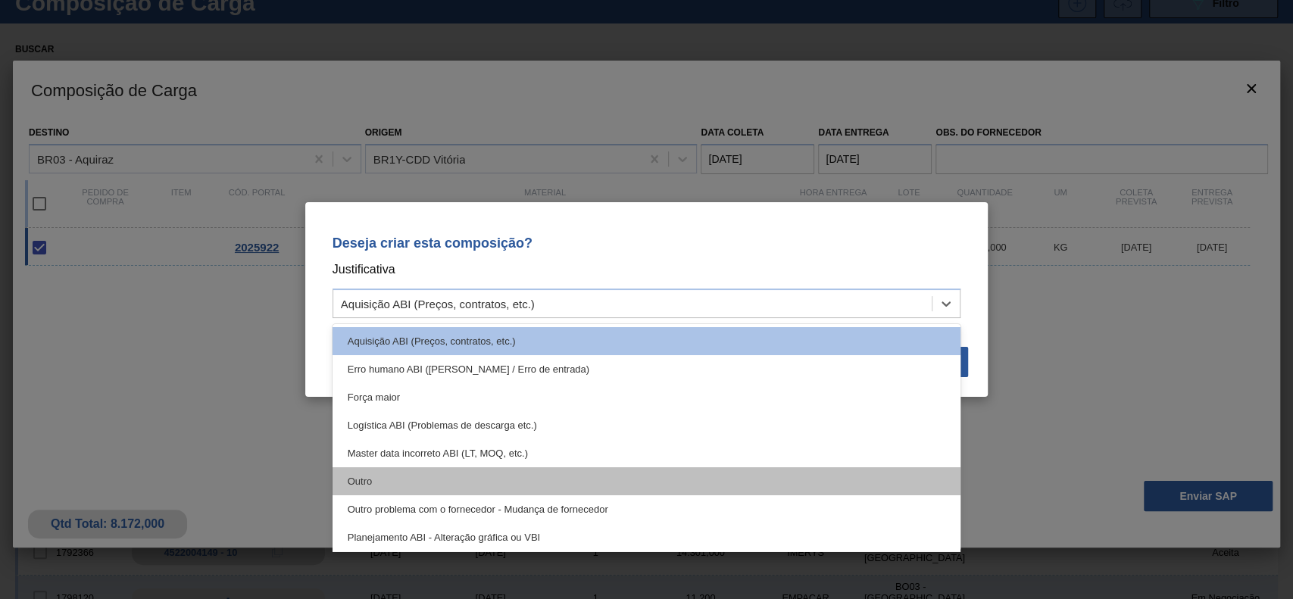
click at [388, 476] on div "Outro" at bounding box center [647, 481] width 629 height 28
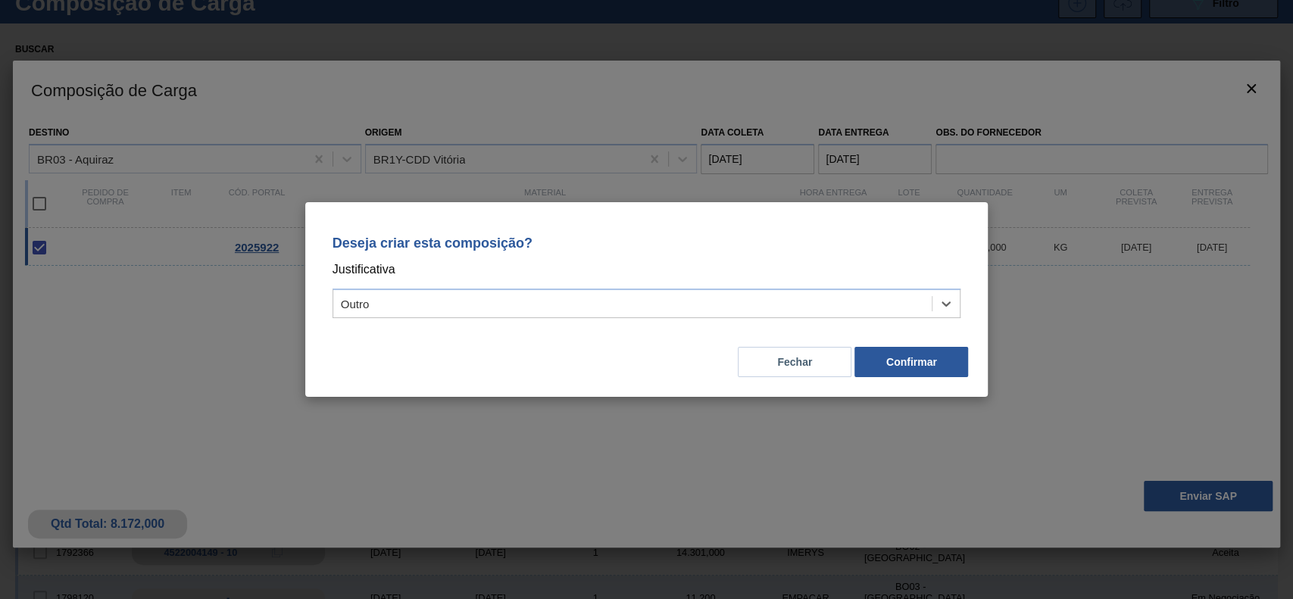
click at [896, 377] on div "Fechar Confirmar" at bounding box center [646, 353] width 647 height 52
click at [903, 368] on button "Confirmar" at bounding box center [912, 362] width 114 height 30
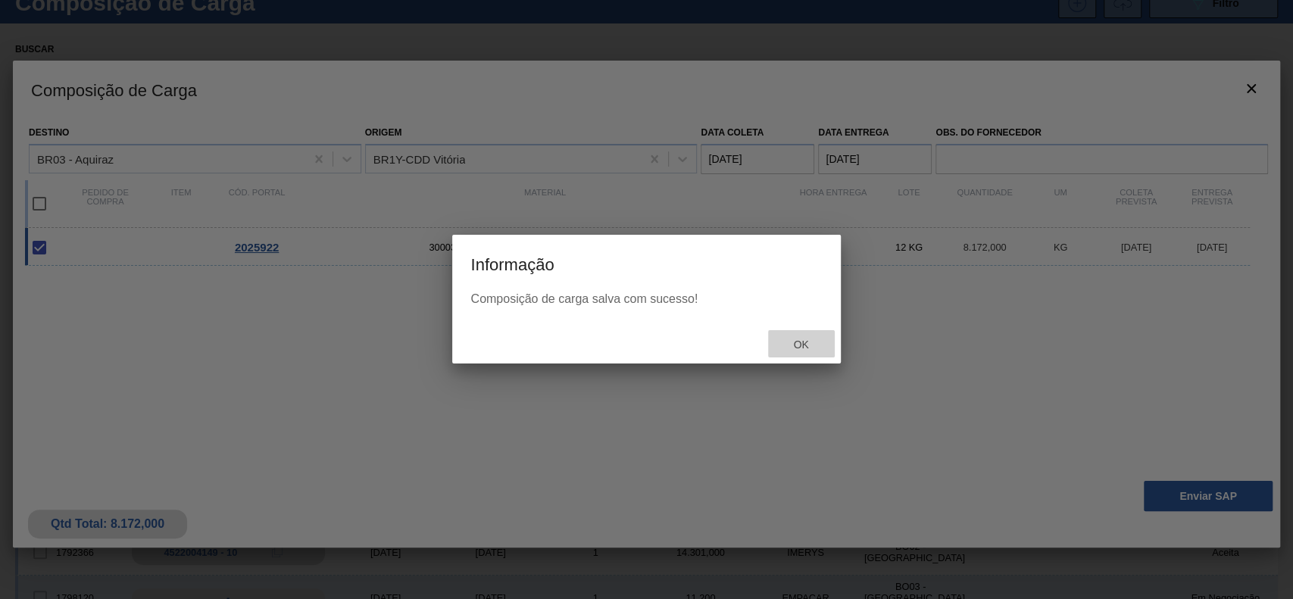
click at [794, 349] on span "Ok" at bounding box center [800, 345] width 39 height 12
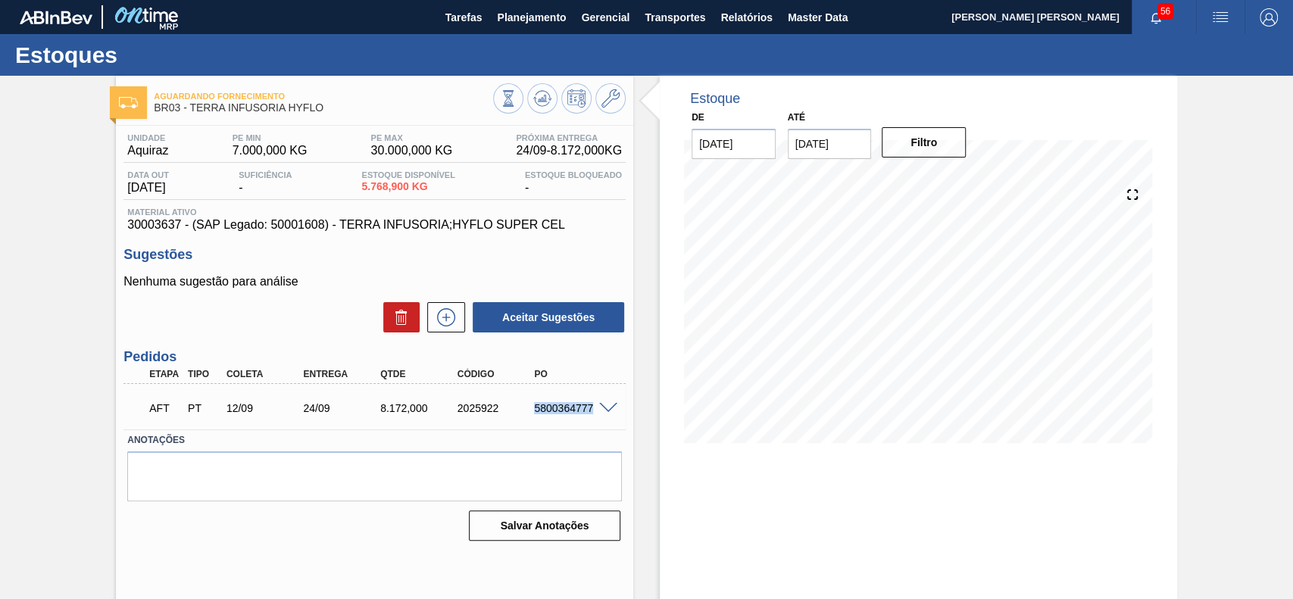
drag, startPoint x: 529, startPoint y: 414, endPoint x: 591, endPoint y: 418, distance: 62.2
click at [591, 418] on div "AFT PT 12/09 24/09 8.172,000 2025922 5800364777" at bounding box center [370, 407] width 462 height 30
copy div "5800364777"
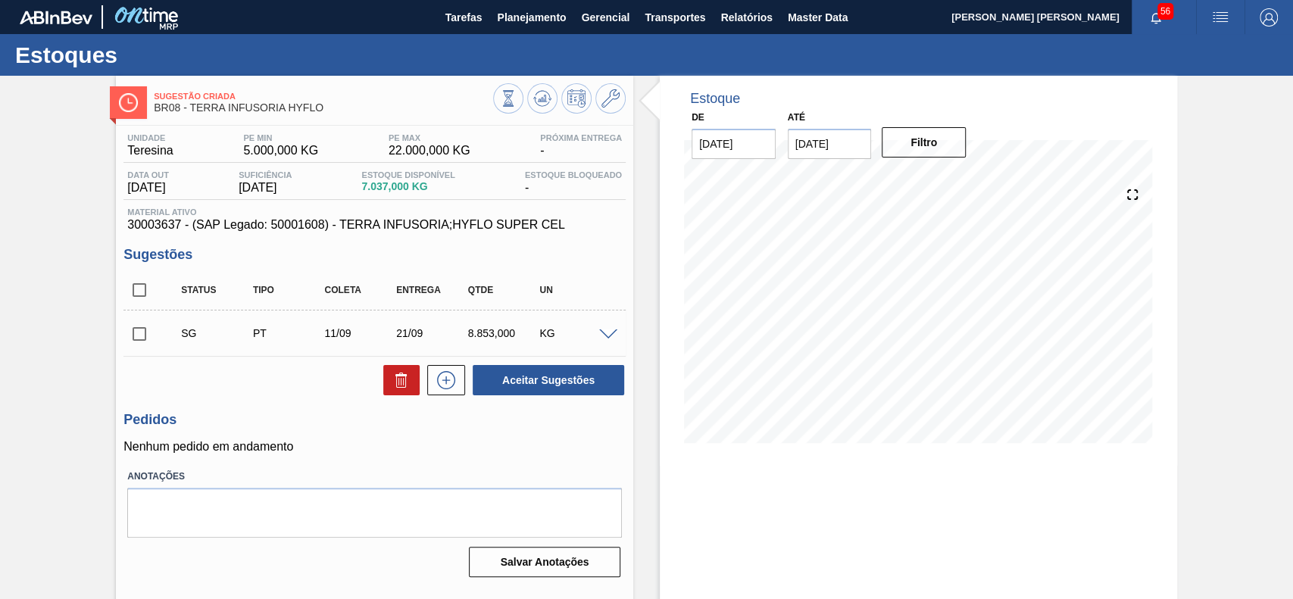
click at [605, 340] on span at bounding box center [608, 335] width 18 height 11
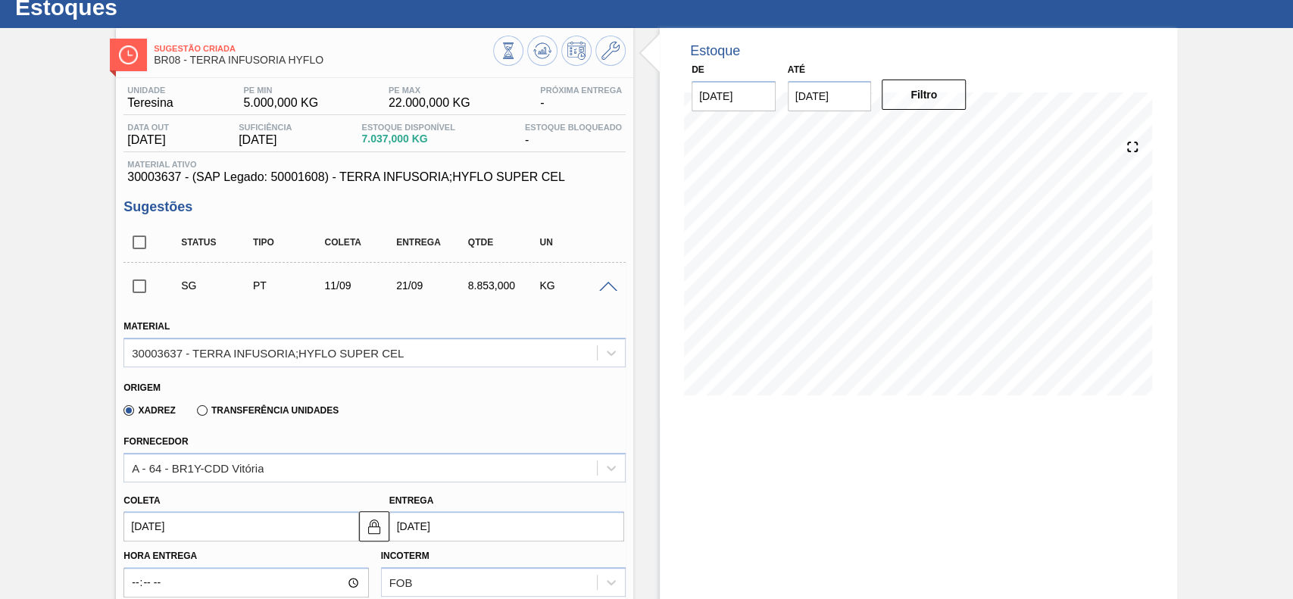
scroll to position [202, 0]
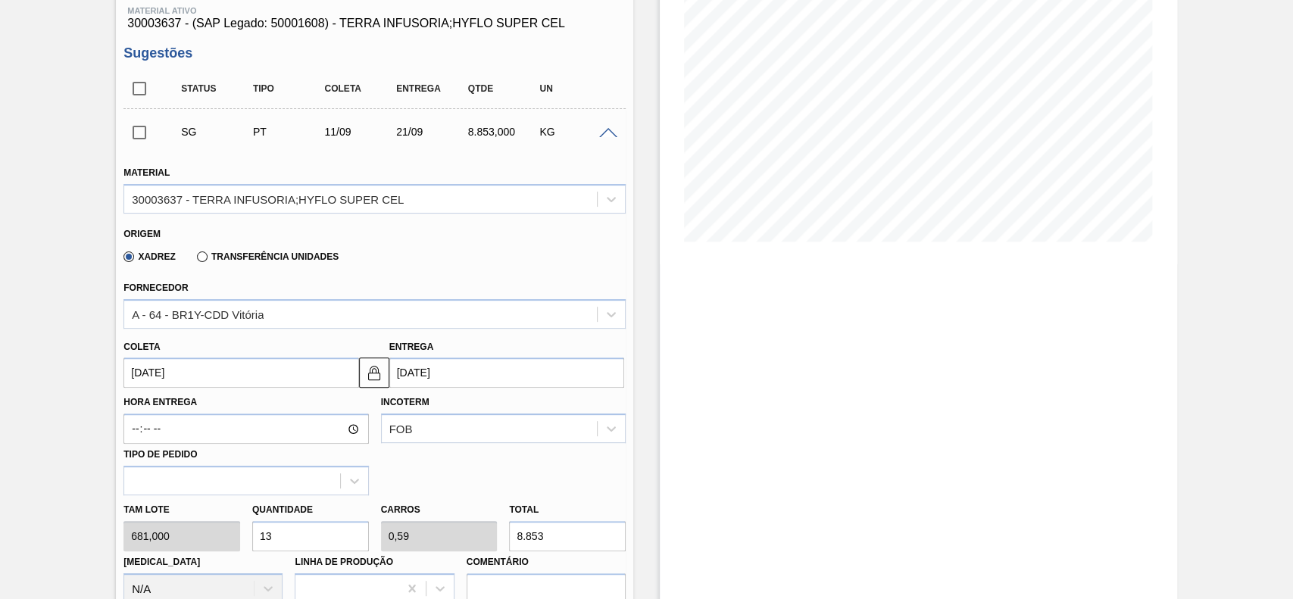
click at [241, 377] on input "[DATE]" at bounding box center [240, 373] width 235 height 30
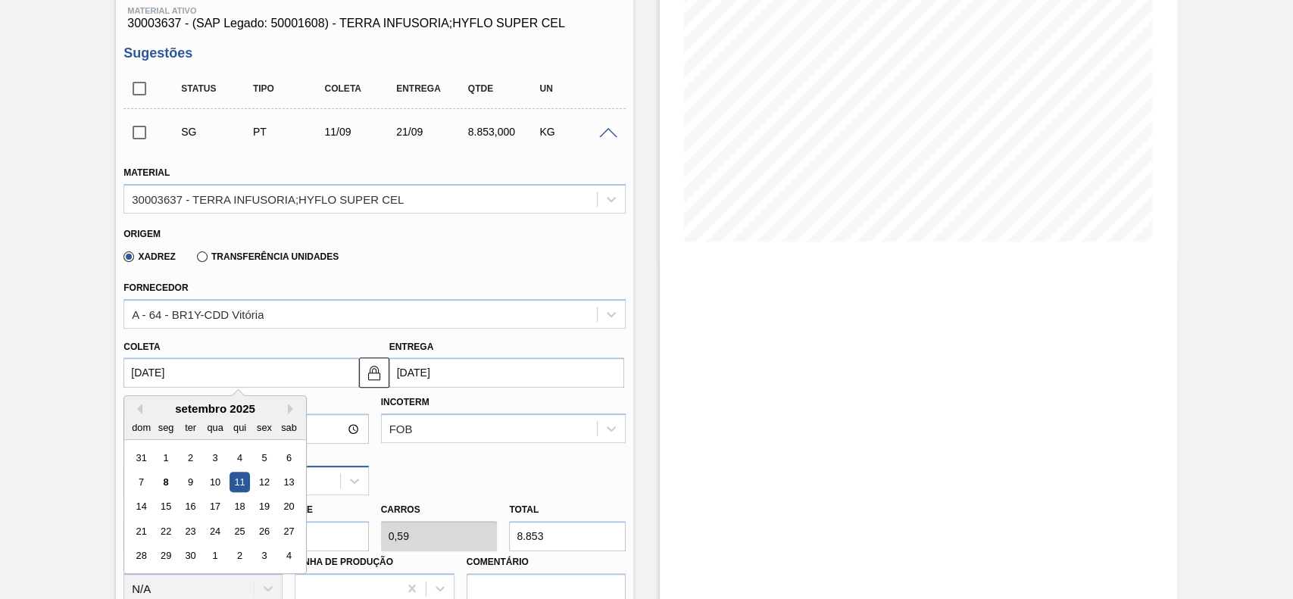
click at [264, 477] on div "12" at bounding box center [265, 482] width 20 height 20
type input "[DATE]"
type input "22/09/2025"
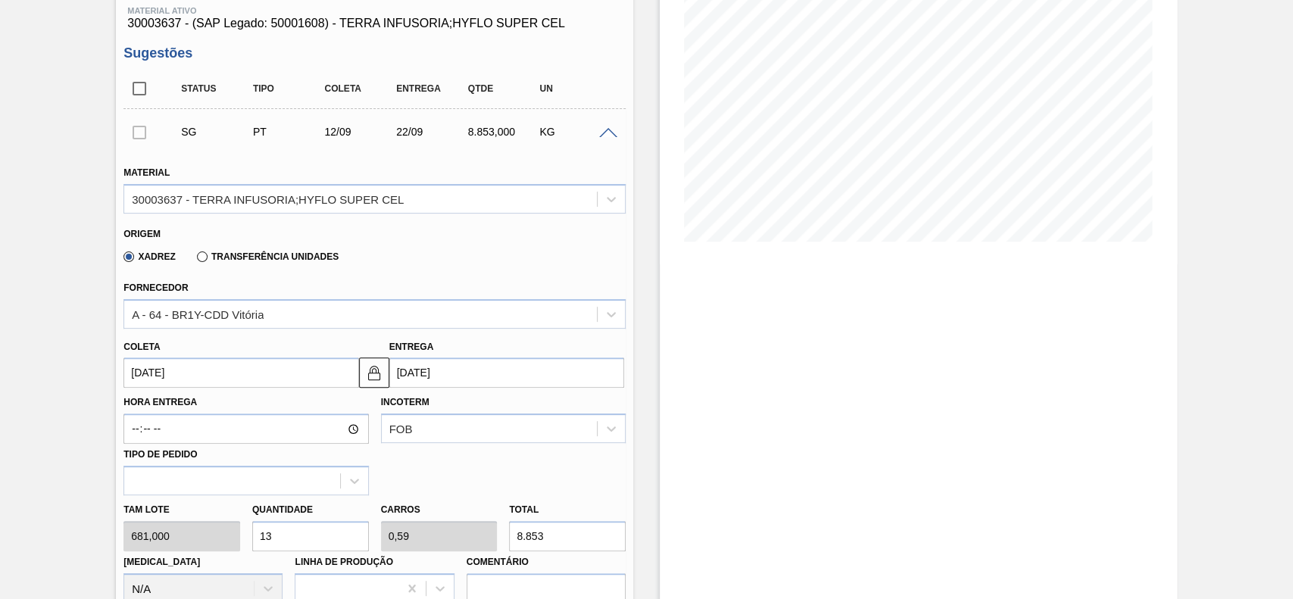
scroll to position [404, 0]
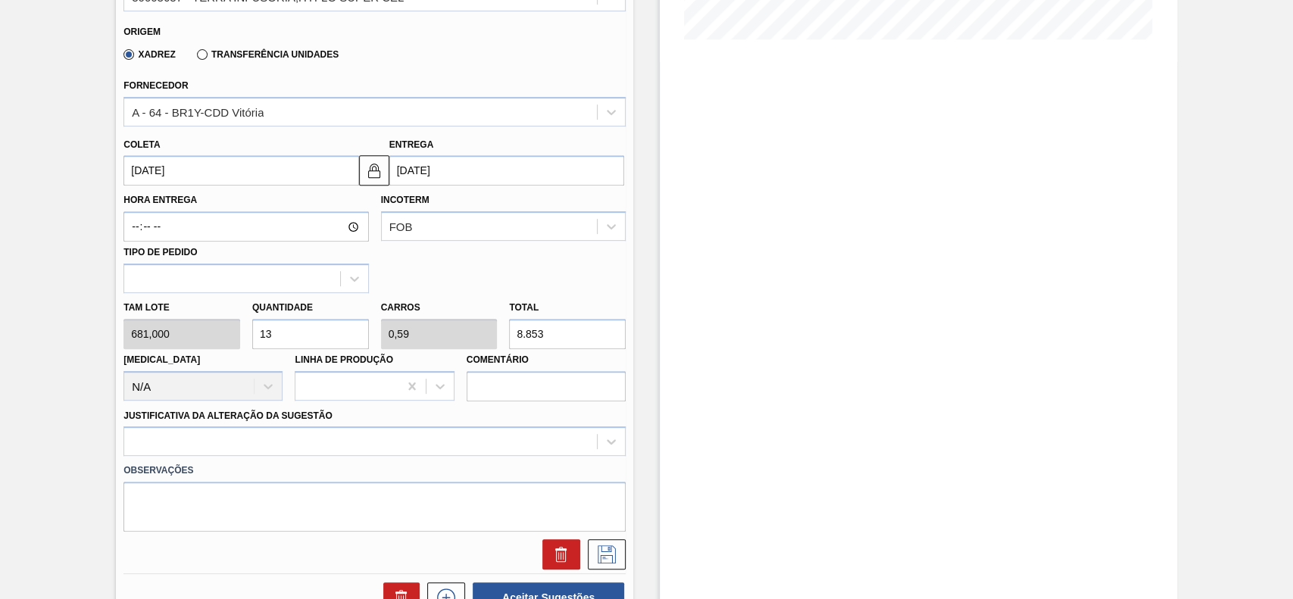
click at [305, 335] on input "13" at bounding box center [310, 334] width 117 height 30
click at [296, 345] on input "13" at bounding box center [310, 334] width 117 height 30
type input "1"
type input "0,045"
type input "681"
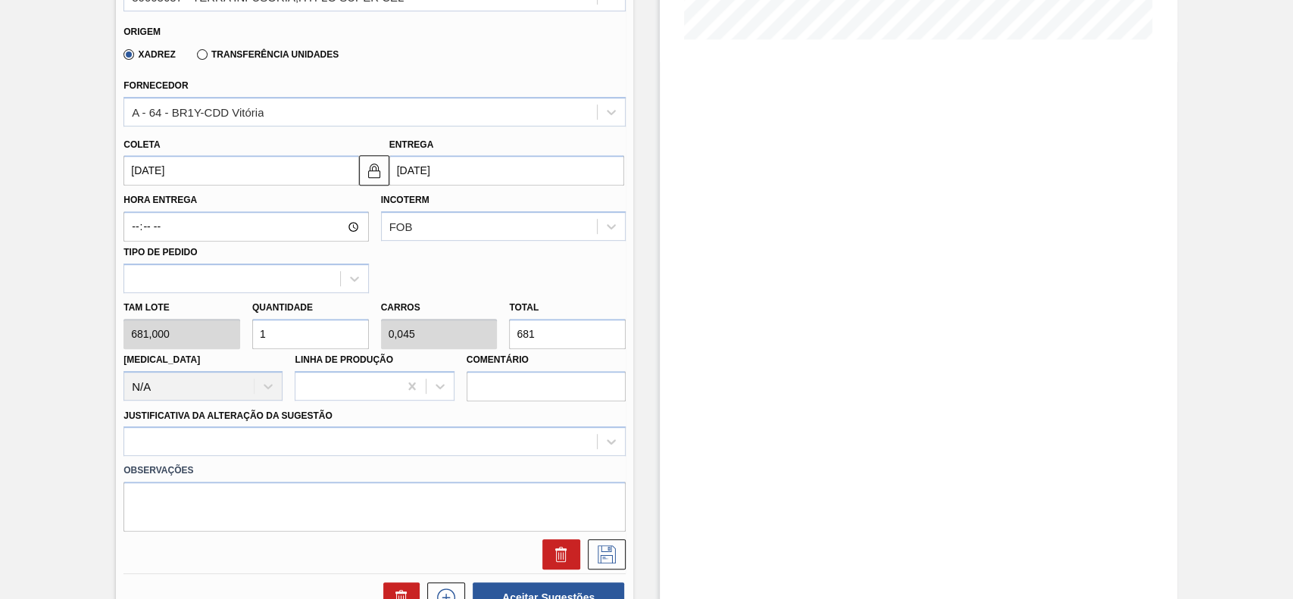
type input "12"
type input "0,545"
type input "8.172"
type input "12"
click at [308, 452] on div at bounding box center [374, 442] width 502 height 30
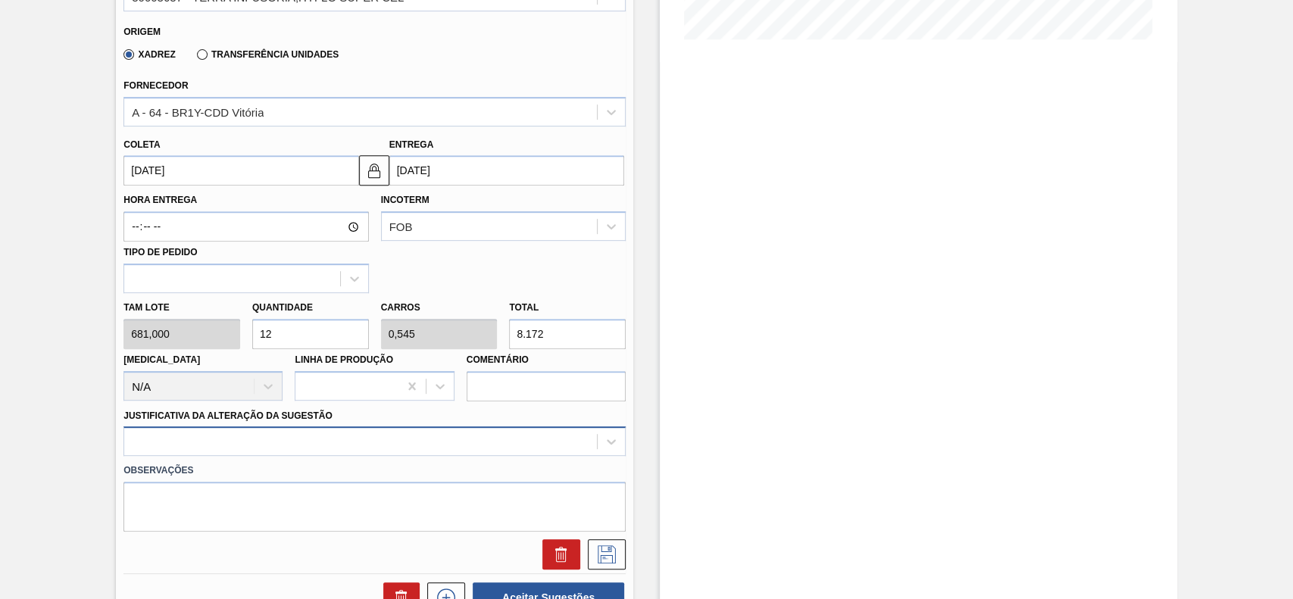
scroll to position [501, 0]
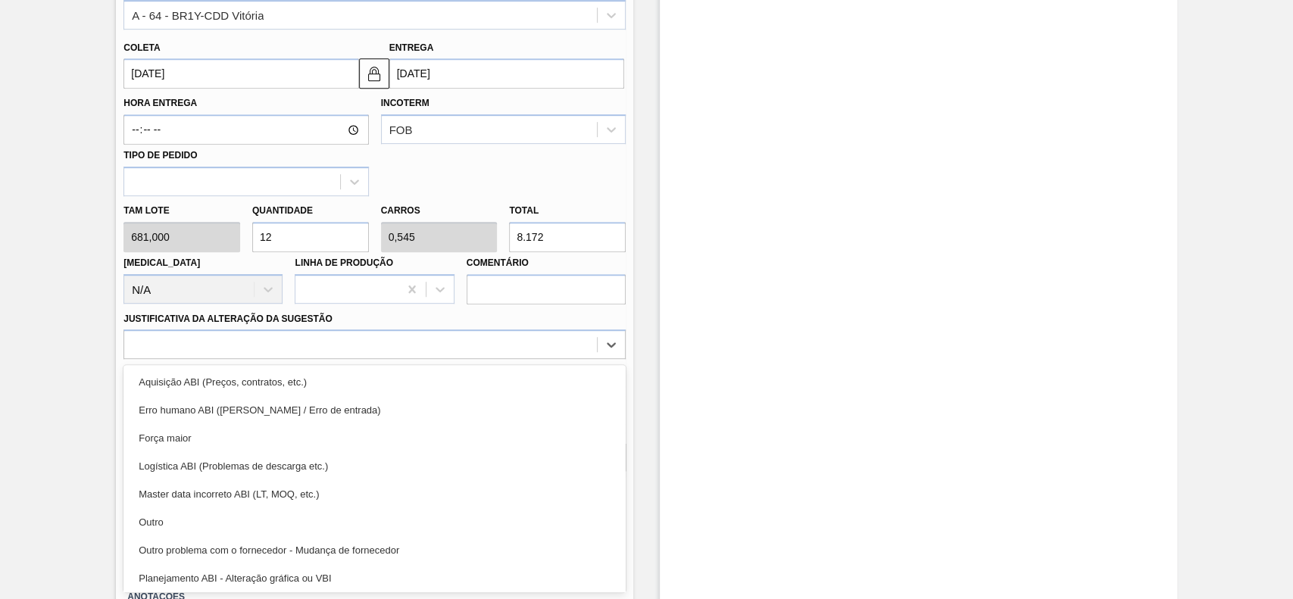
click at [218, 527] on div "Outro" at bounding box center [374, 522] width 502 height 28
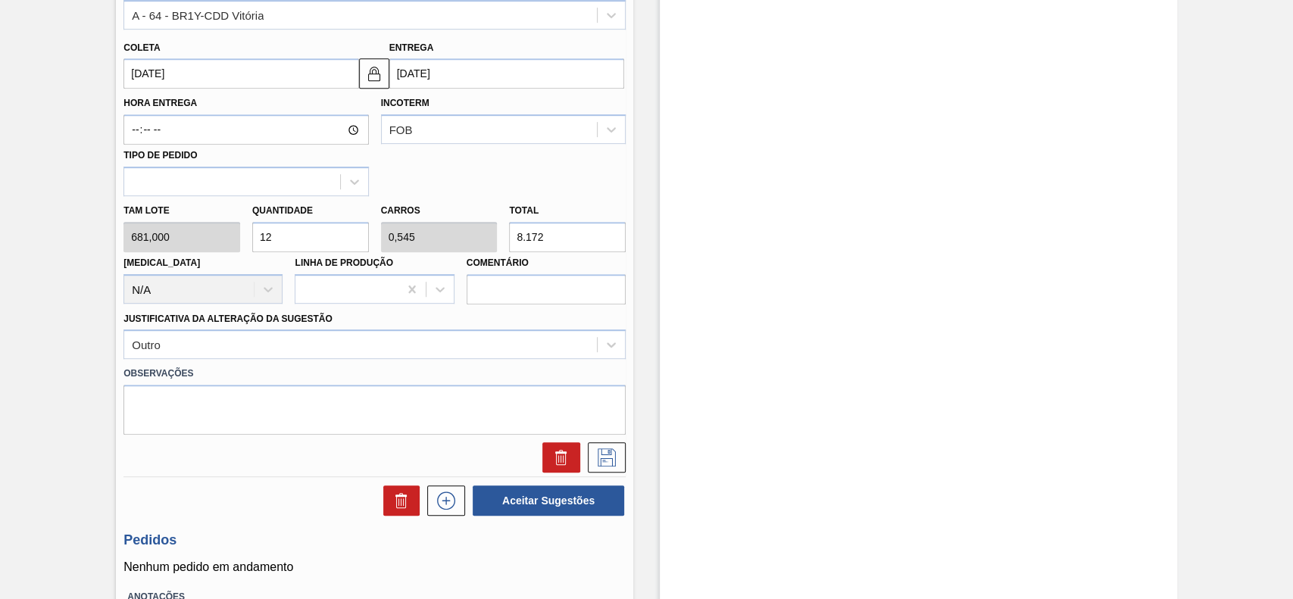
drag, startPoint x: 611, startPoint y: 461, endPoint x: 689, endPoint y: 239, distance: 235.5
click at [610, 461] on icon at bounding box center [607, 458] width 24 height 18
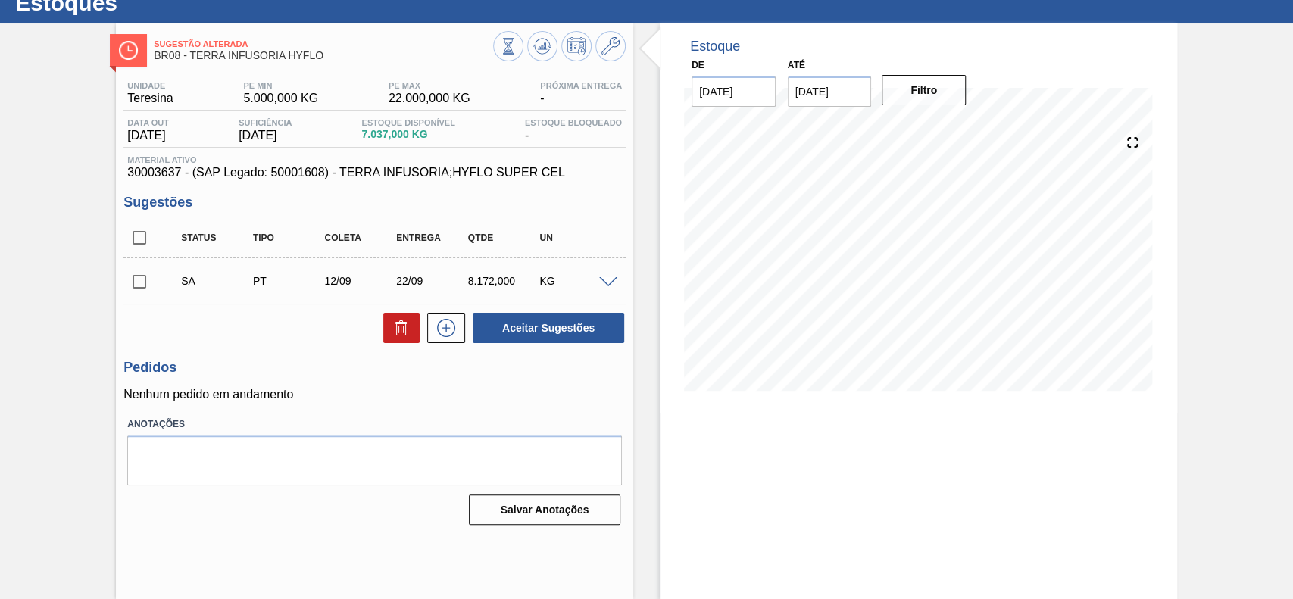
scroll to position [52, 0]
drag, startPoint x: 139, startPoint y: 277, endPoint x: 146, endPoint y: 283, distance: 9.6
click at [139, 277] on input "checkbox" at bounding box center [139, 282] width 32 height 32
click at [565, 336] on button "Aceitar Sugestões" at bounding box center [549, 328] width 152 height 30
checkbox input "false"
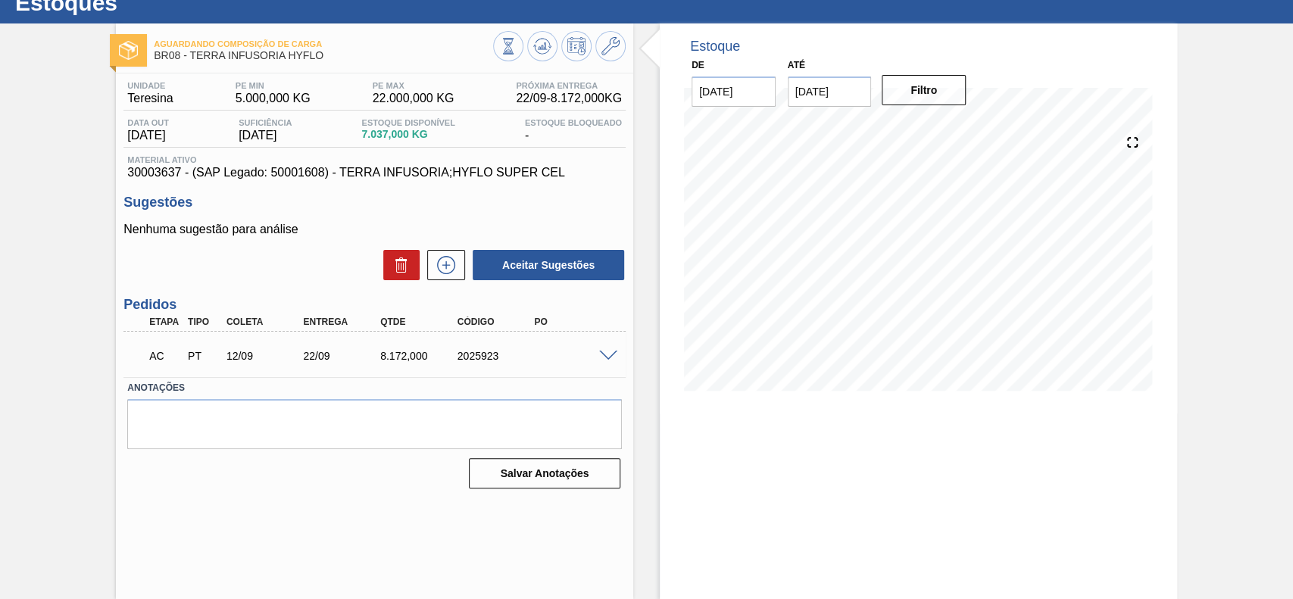
click at [611, 352] on span at bounding box center [608, 356] width 18 height 11
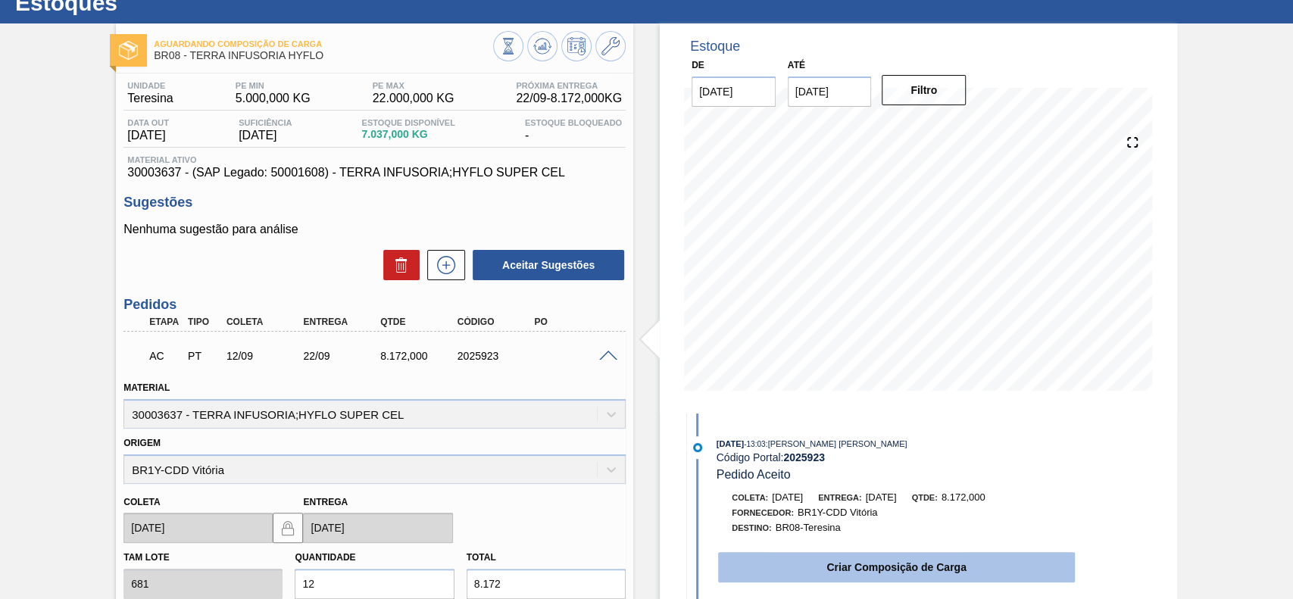
click at [827, 556] on button "Criar Composição de Carga" at bounding box center [896, 567] width 357 height 30
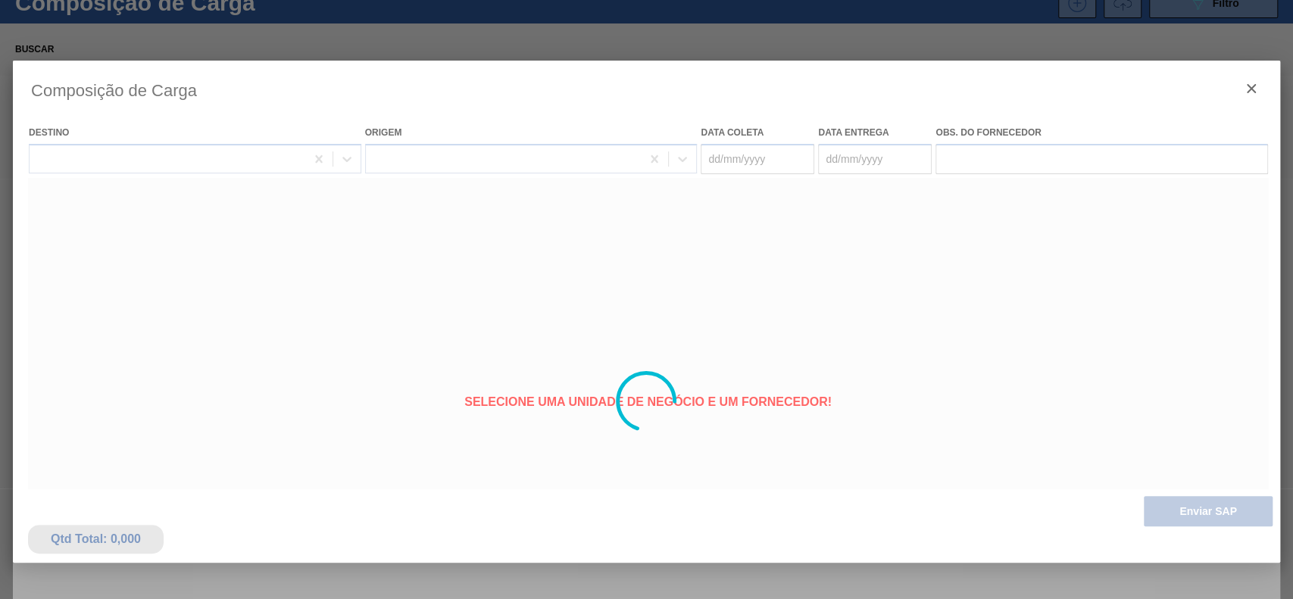
type coleta "[DATE]"
type entrega "22/09/2025"
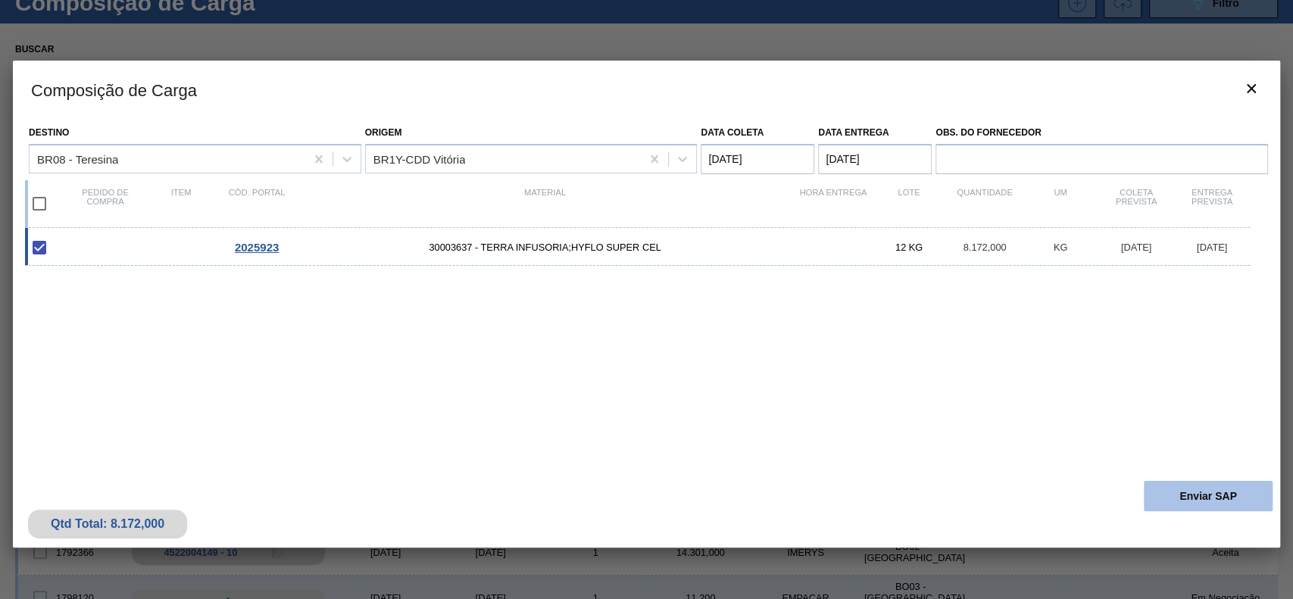
click at [1161, 492] on button "Enviar SAP" at bounding box center [1208, 496] width 129 height 30
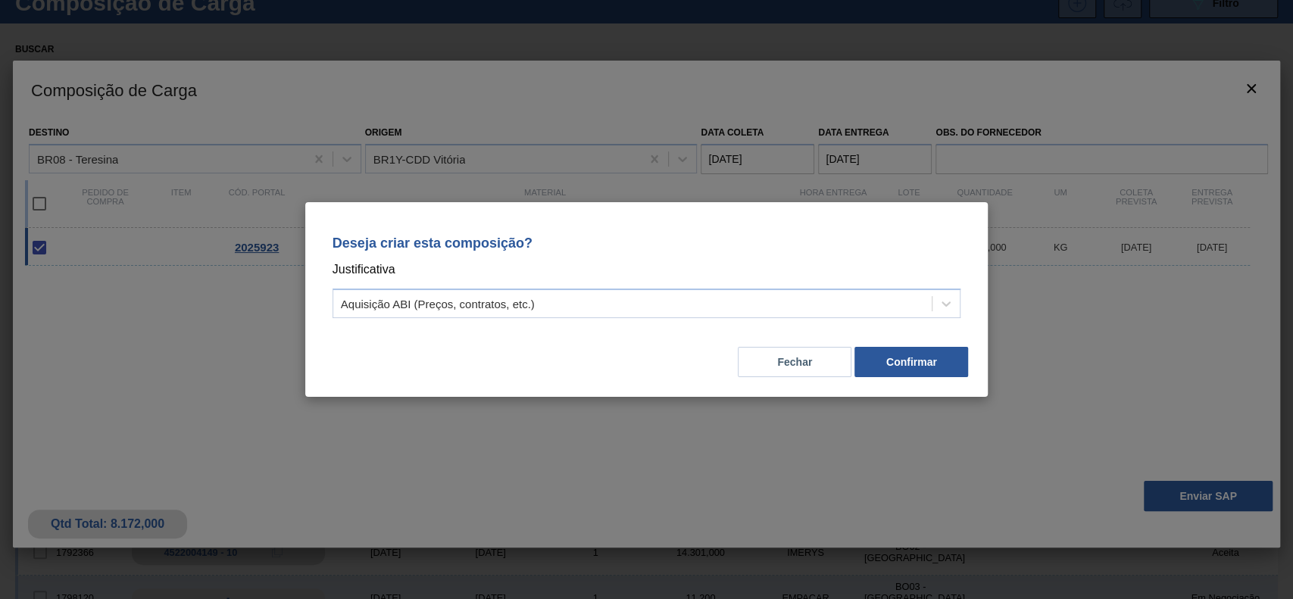
click at [621, 318] on div "Deseja criar esta composição? Justificativa Aquisição ABI (Preços, contratos, e…" at bounding box center [646, 273] width 647 height 107
click at [575, 294] on div "Aquisição ABI (Preços, contratos, etc.)" at bounding box center [632, 304] width 599 height 22
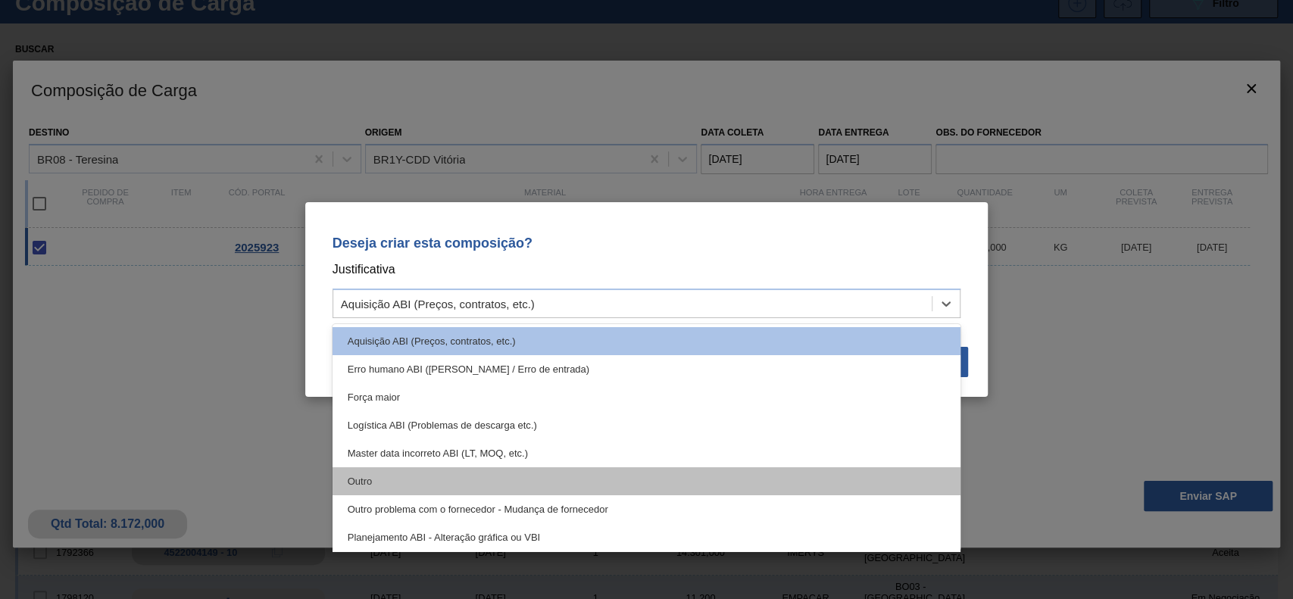
click at [411, 476] on div "Outro" at bounding box center [647, 481] width 629 height 28
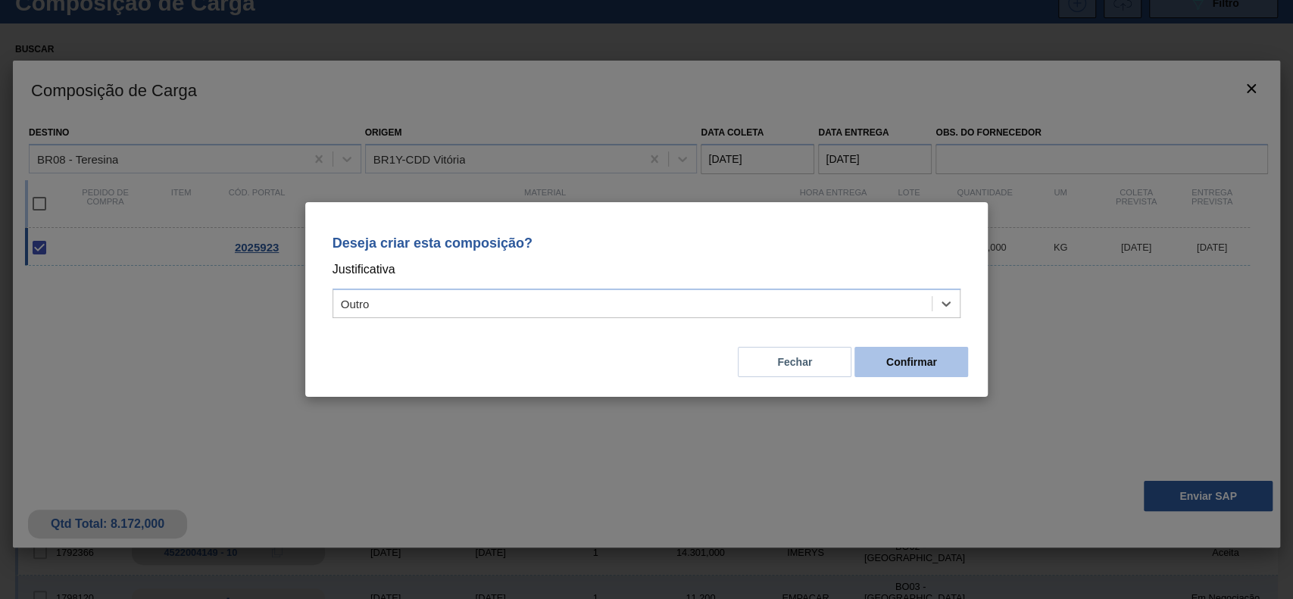
click at [925, 370] on button "Confirmar" at bounding box center [912, 362] width 114 height 30
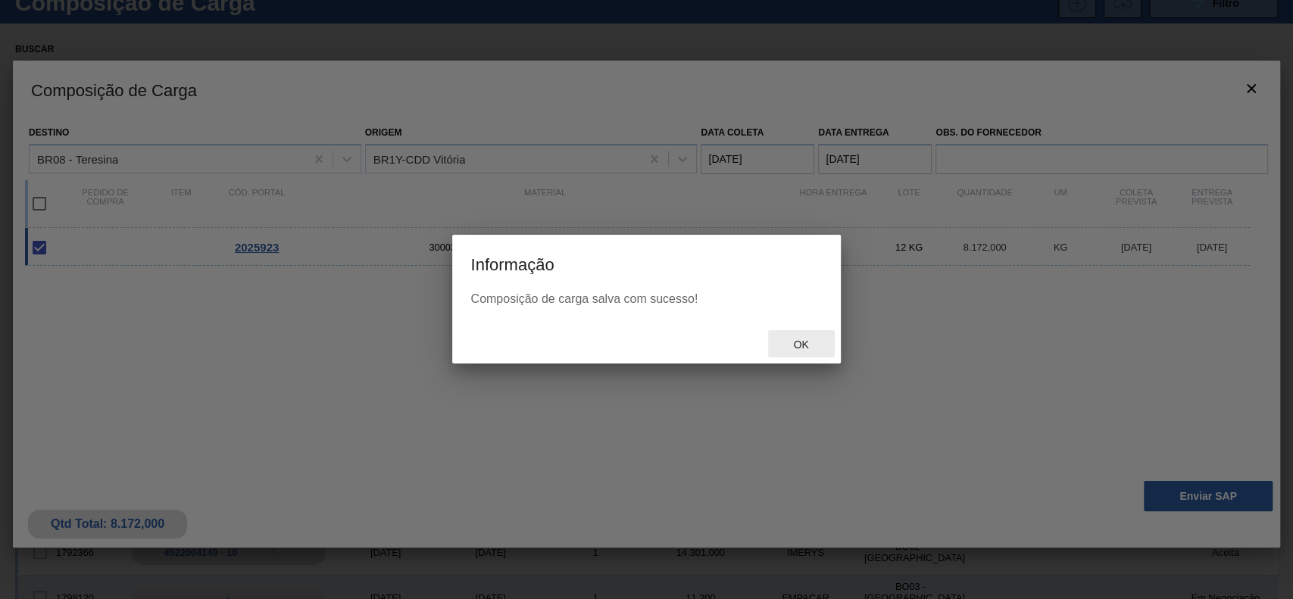
click at [808, 344] on span "Ok" at bounding box center [800, 345] width 39 height 12
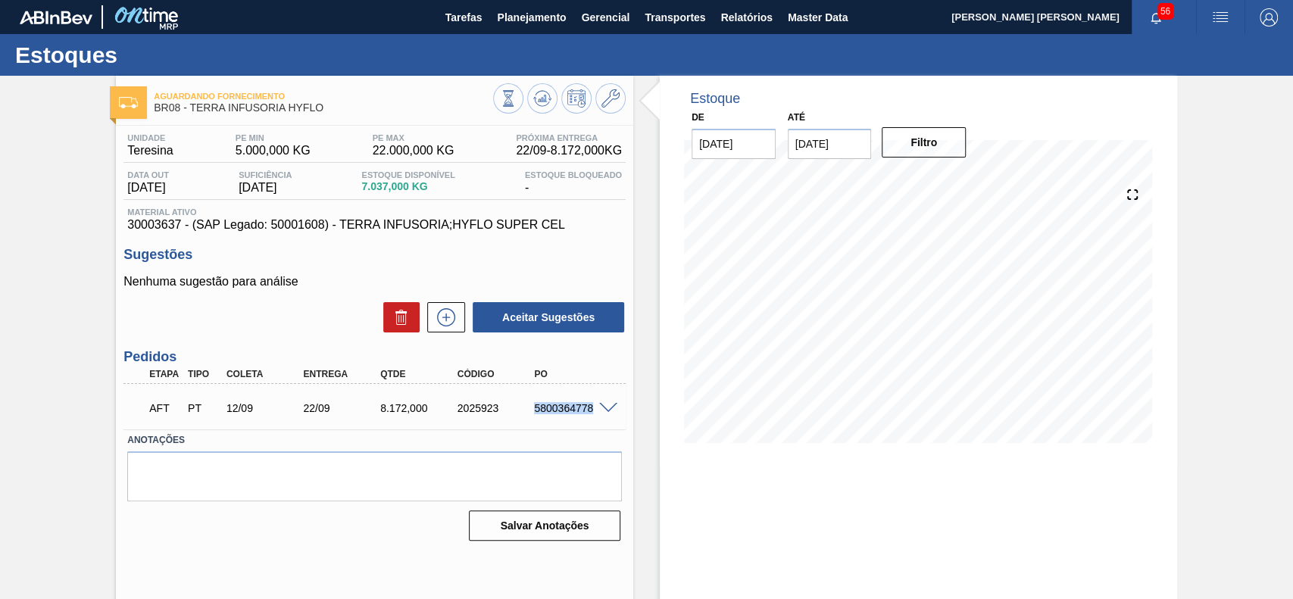
drag, startPoint x: 524, startPoint y: 410, endPoint x: 594, endPoint y: 417, distance: 70.0
click at [594, 417] on div "AFT PT 12/09 22/09 8.172,000 2025923 5800364778" at bounding box center [370, 407] width 462 height 30
copy div "5800364778"
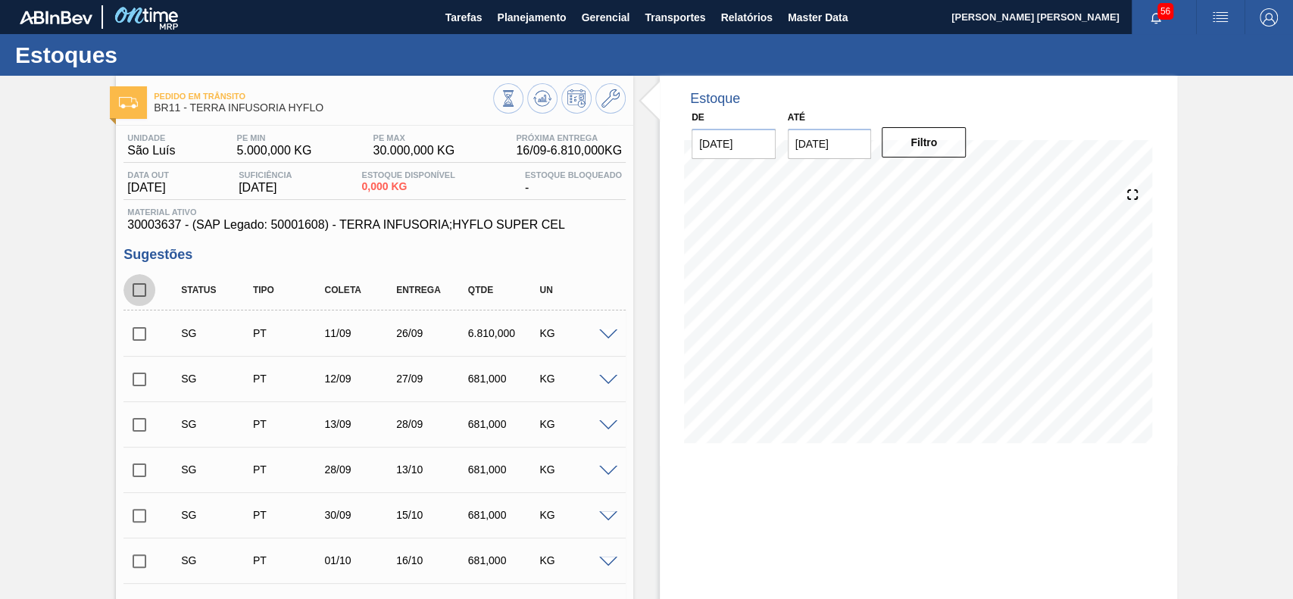
click at [136, 294] on input "checkbox" at bounding box center [139, 290] width 32 height 32
checkbox input "true"
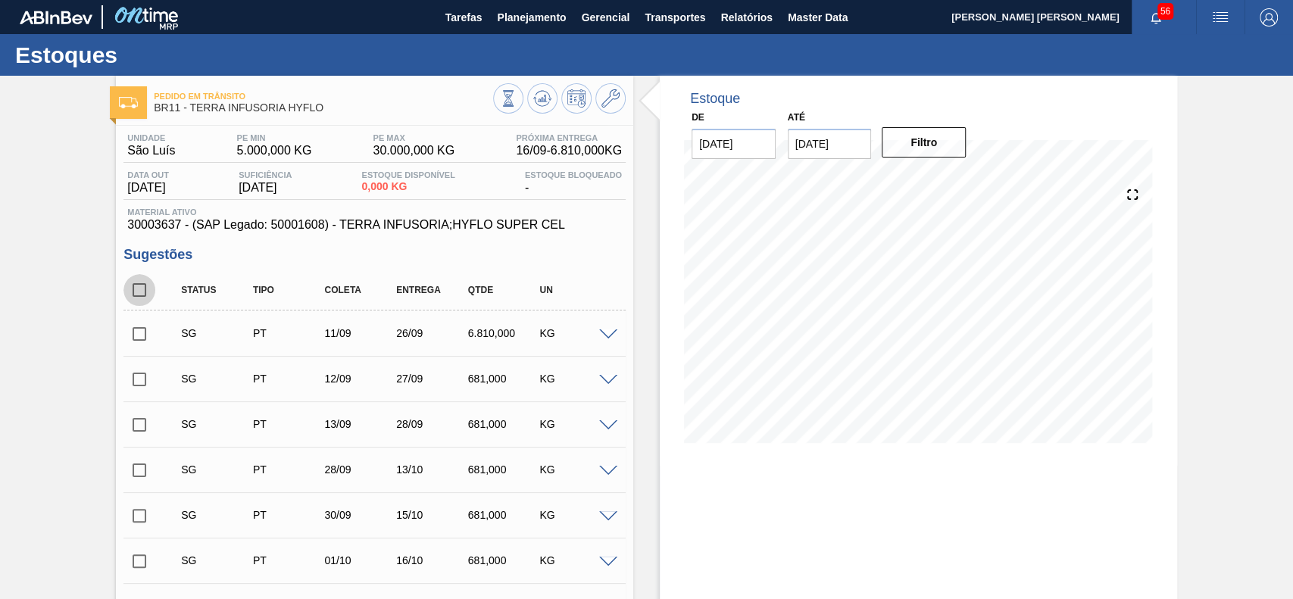
checkbox input "true"
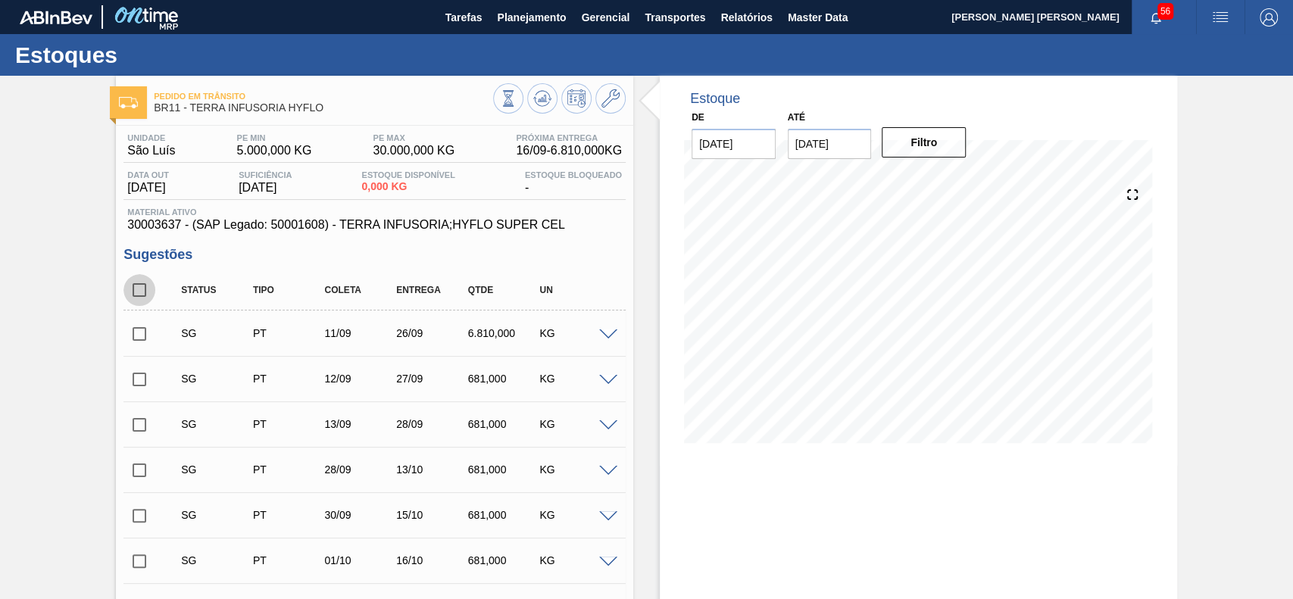
checkbox input "true"
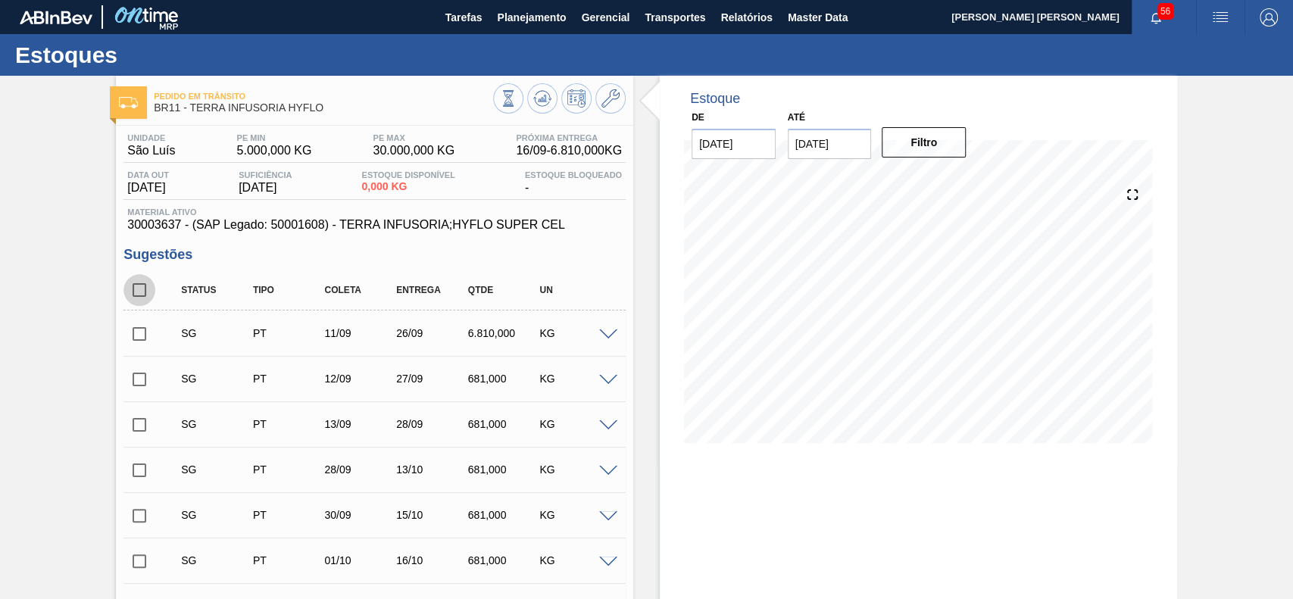
checkbox input "true"
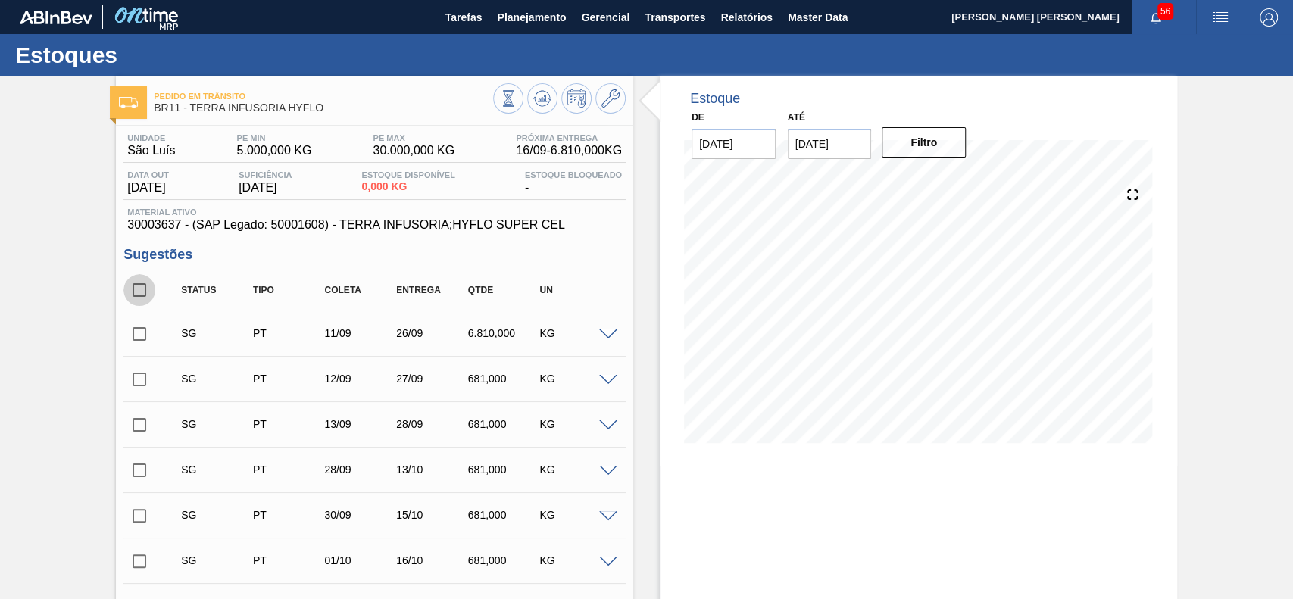
checkbox input "true"
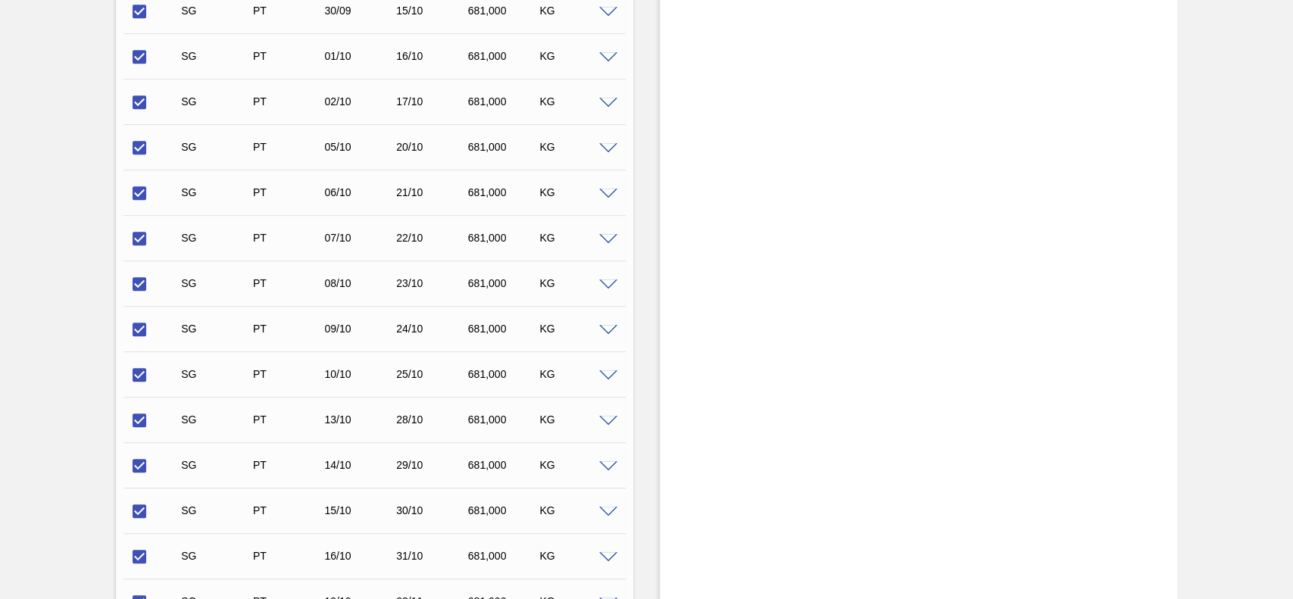
scroll to position [927, 0]
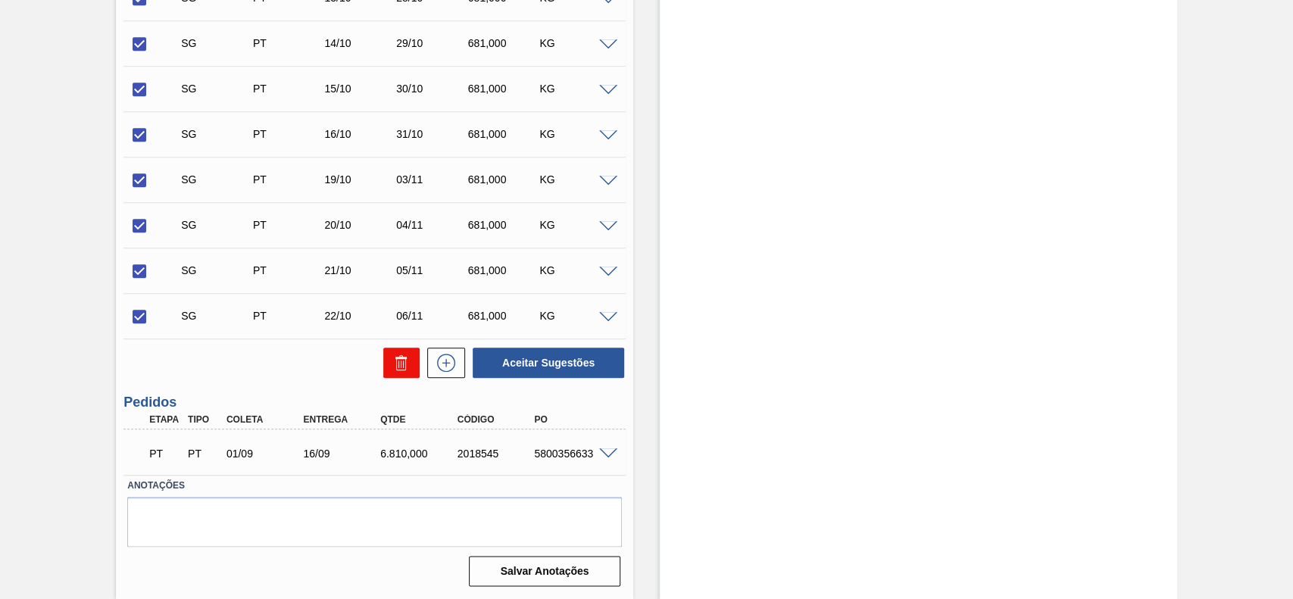
click at [387, 367] on button at bounding box center [401, 363] width 36 height 30
checkbox input "false"
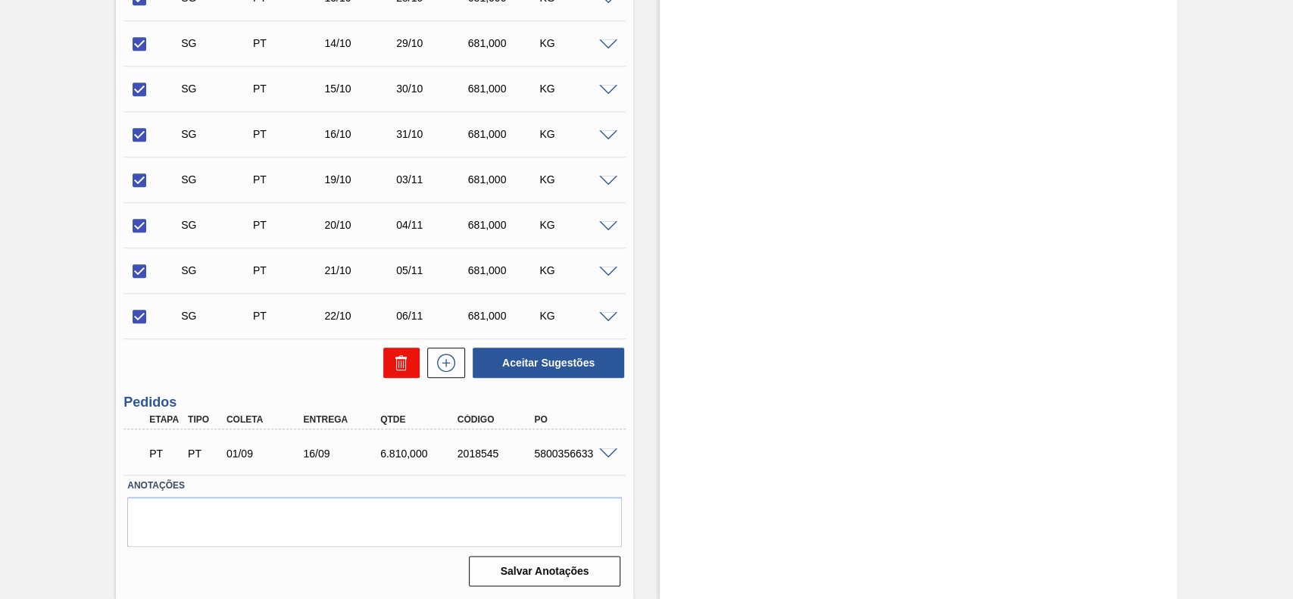
checkbox input "false"
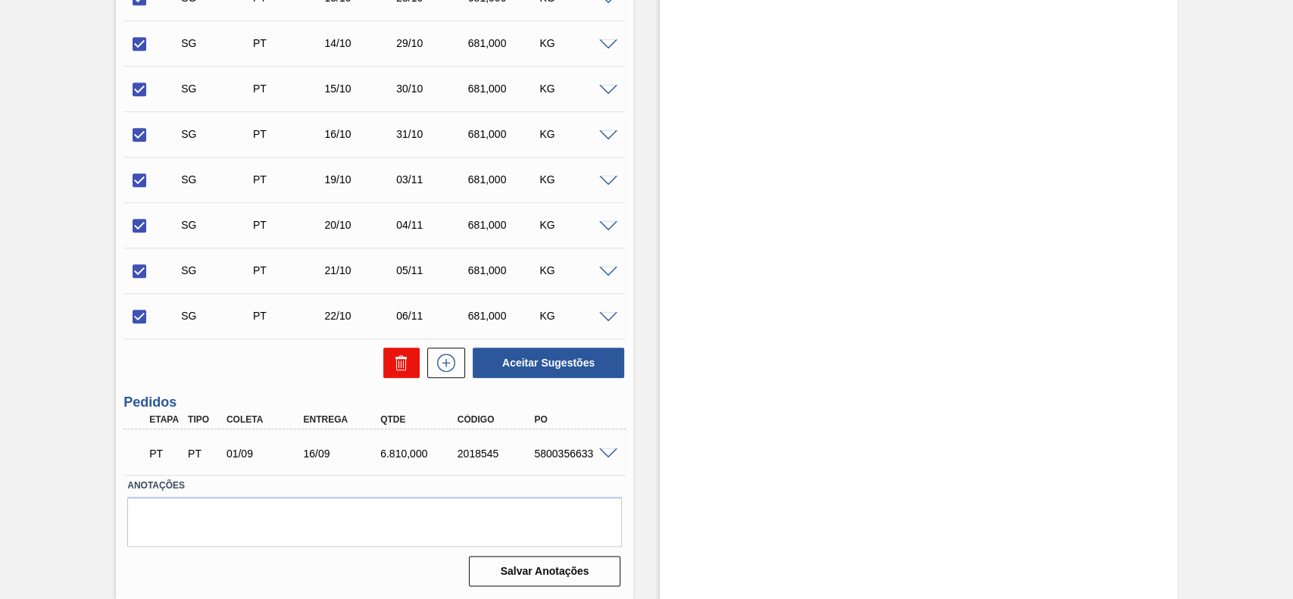
checkbox input "false"
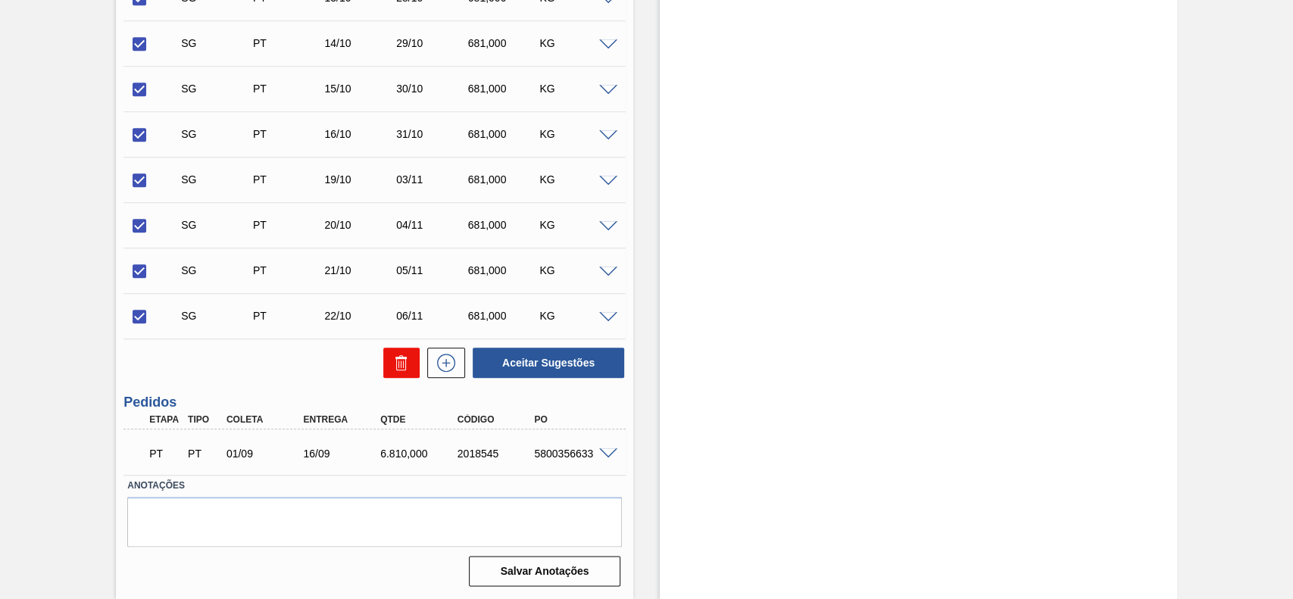
checkbox input "false"
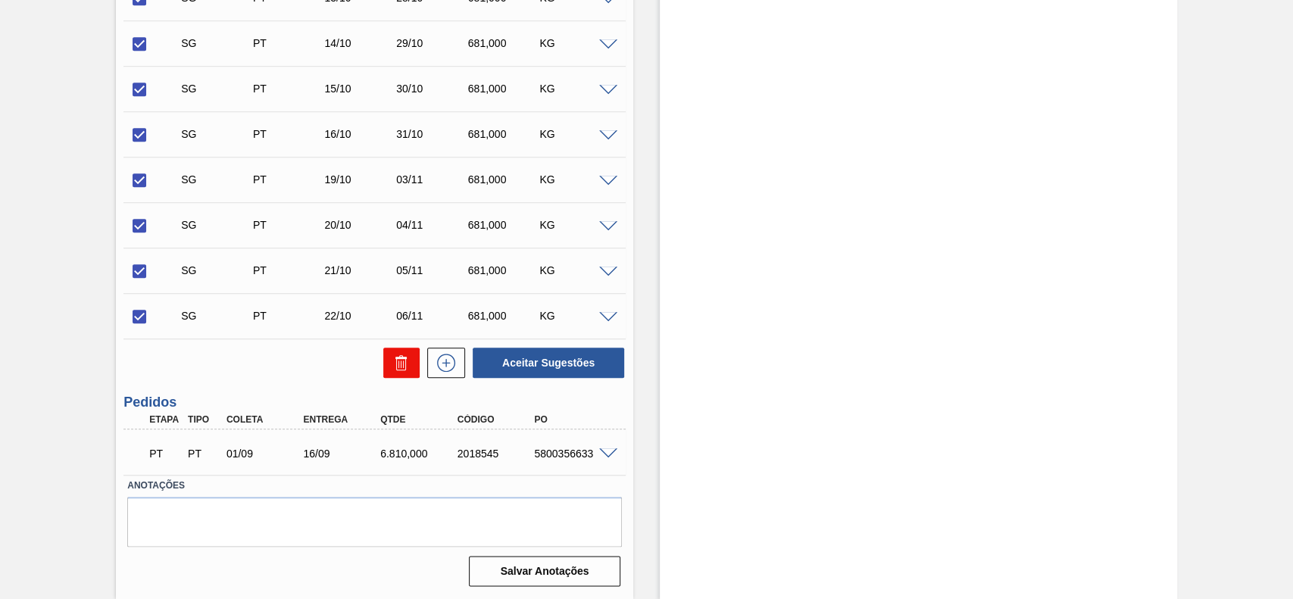
checkbox input "false"
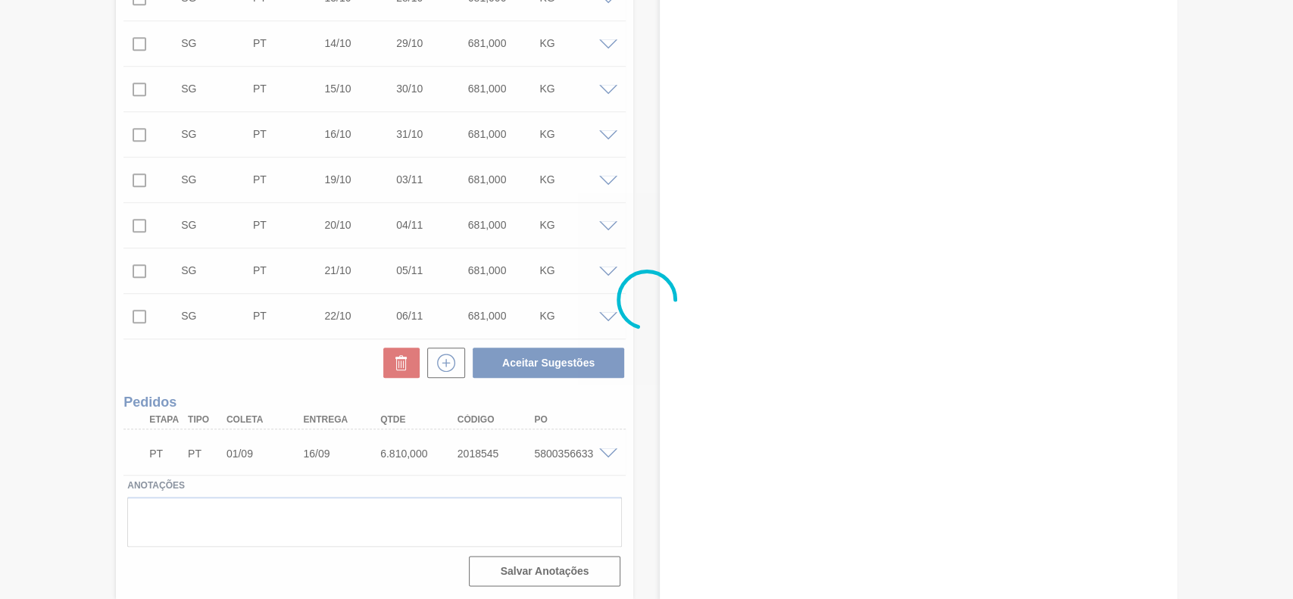
scroll to position [52, 0]
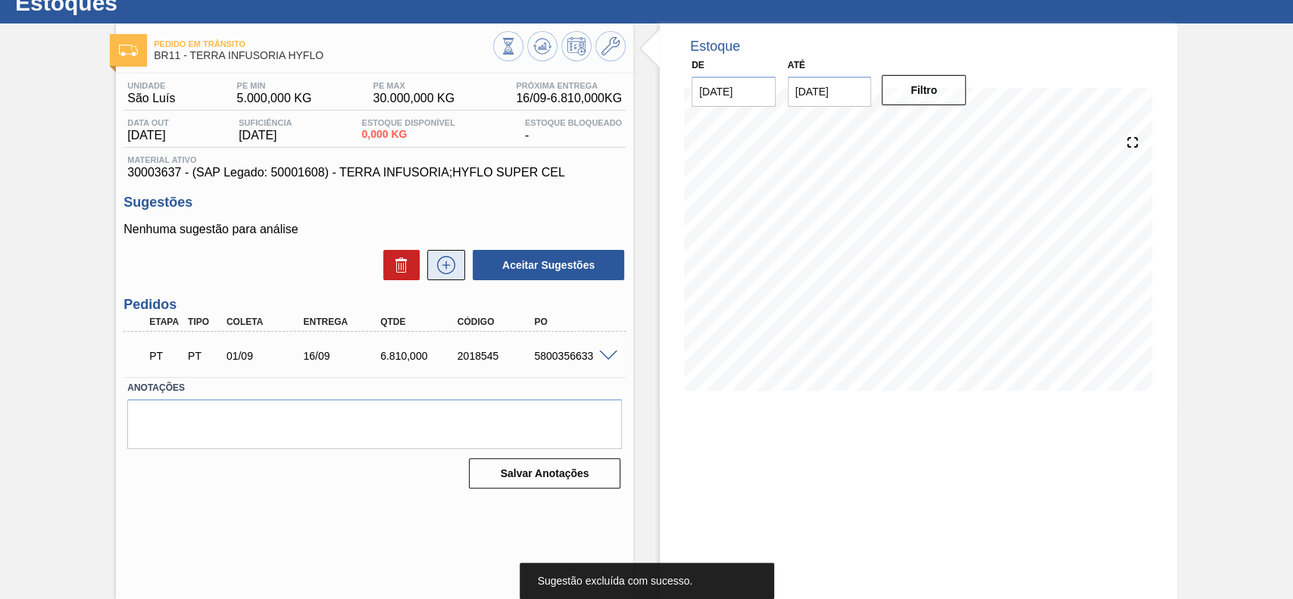
click at [446, 265] on icon at bounding box center [446, 264] width 8 height 1
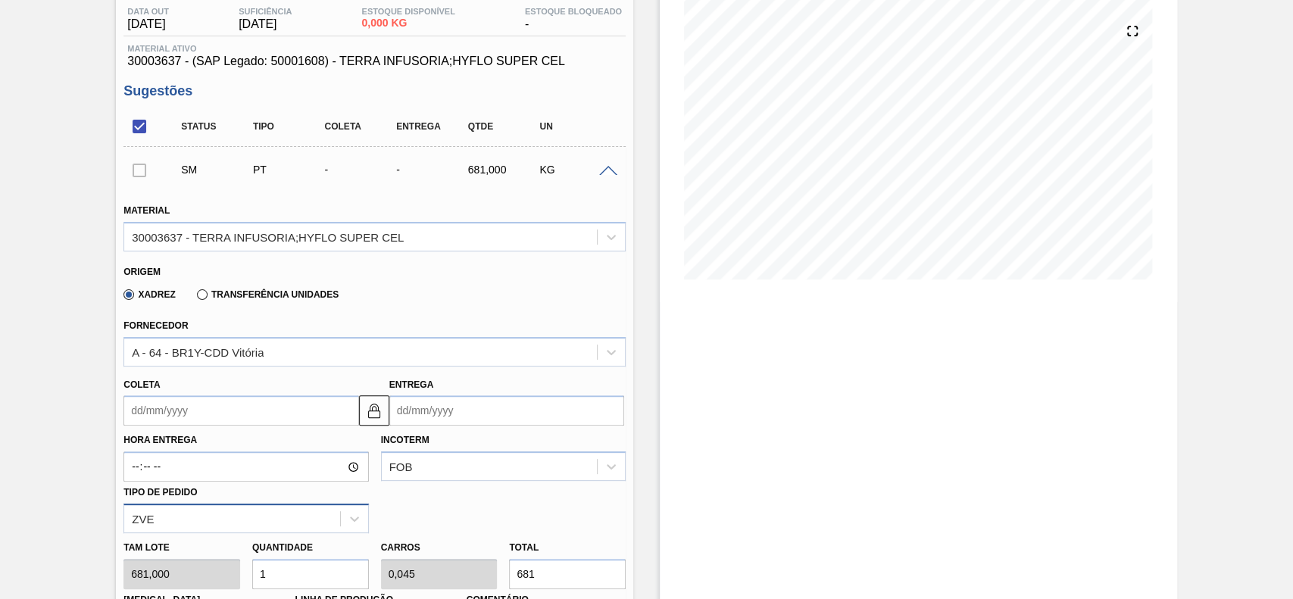
scroll to position [255, 0]
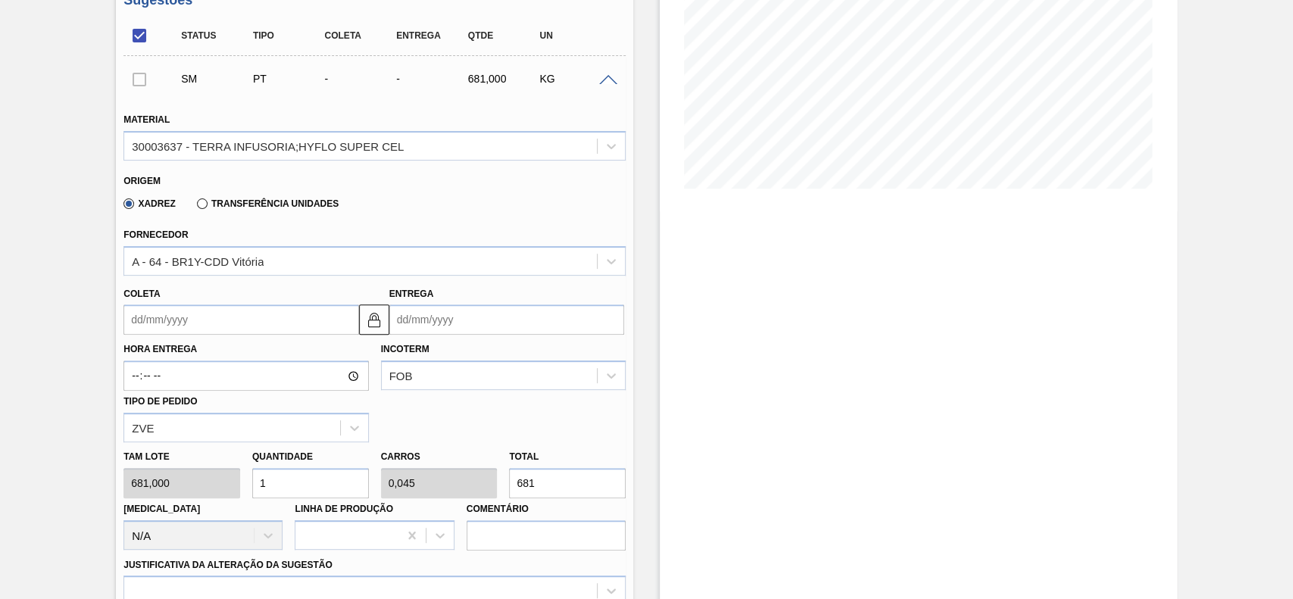
click at [215, 328] on input "Coleta" at bounding box center [240, 320] width 235 height 30
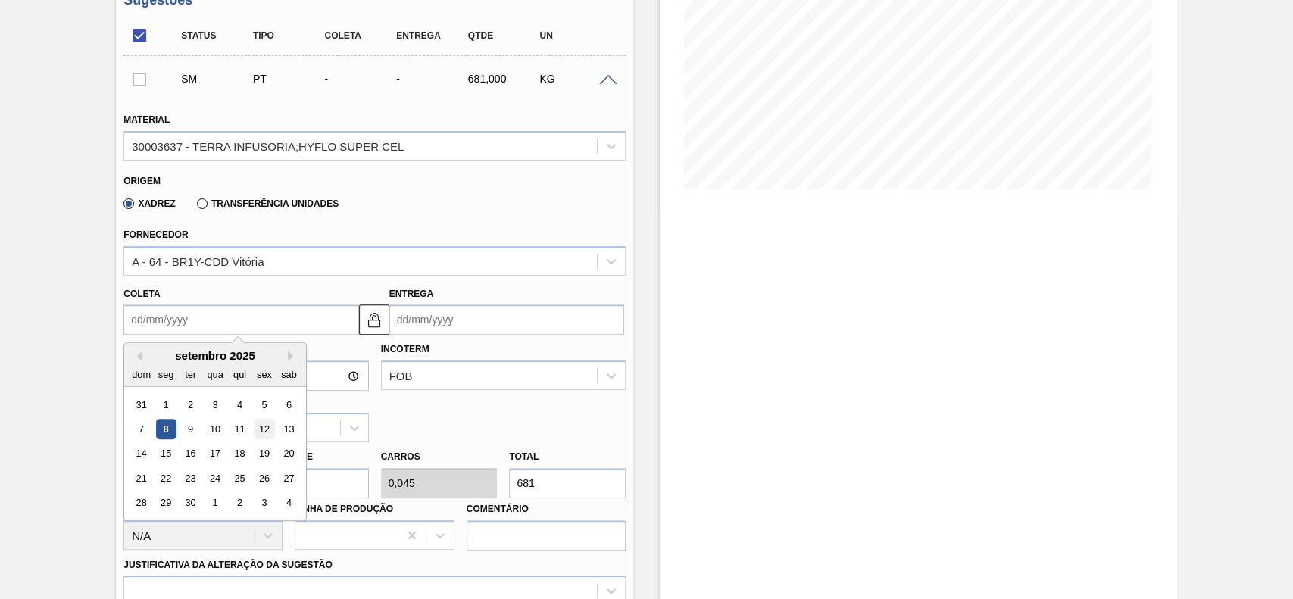
click at [265, 433] on div "12" at bounding box center [265, 429] width 20 height 20
type input "[DATE]"
type input "27/09/2025"
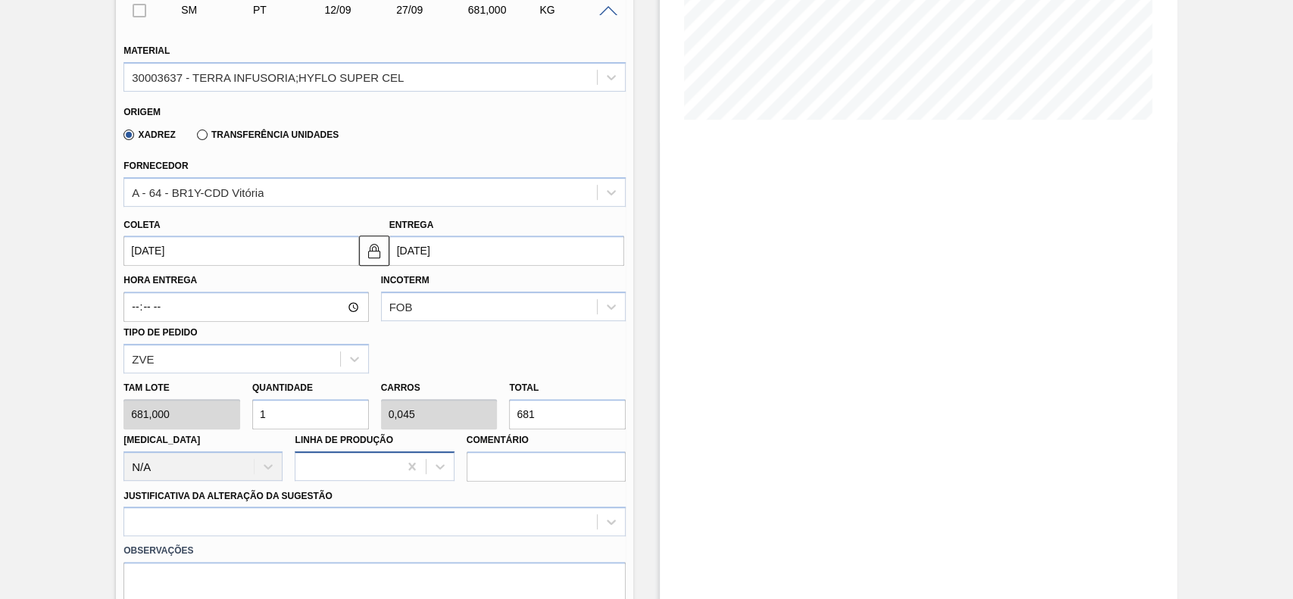
scroll to position [355, 0]
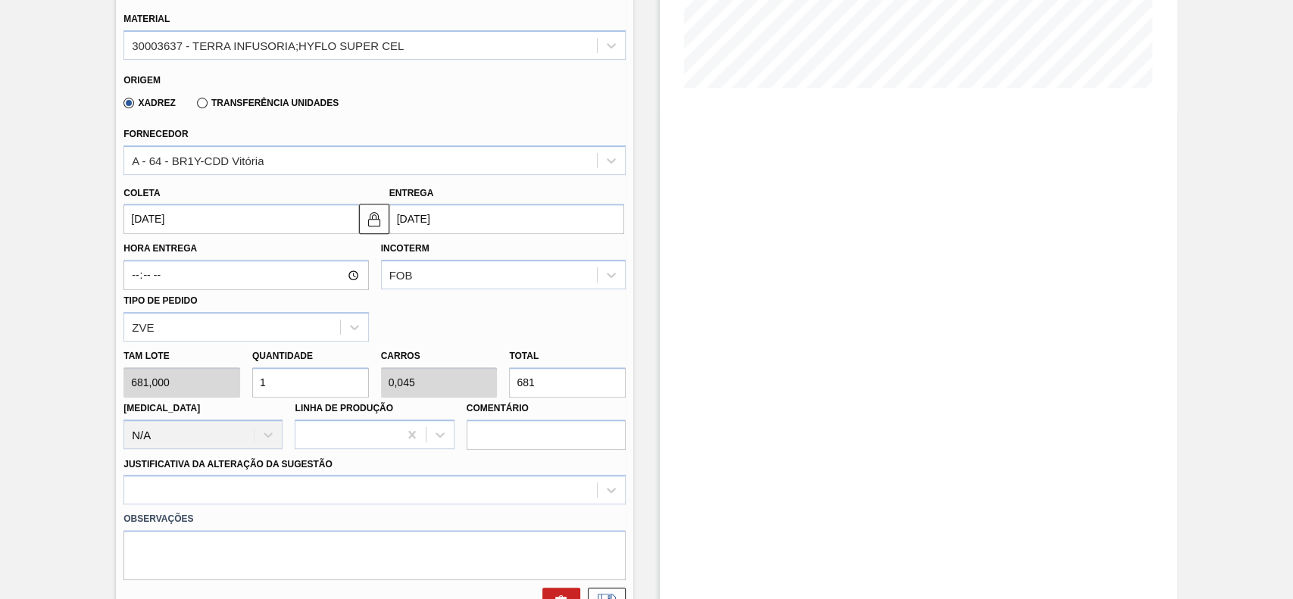
click at [306, 407] on label "Linha de Produção" at bounding box center [344, 408] width 98 height 11
click at [305, 428] on Produção "Linha de Produção" at bounding box center [304, 434] width 2 height 13
click at [308, 386] on input "1" at bounding box center [310, 382] width 117 height 30
type input "12"
type input "0,545"
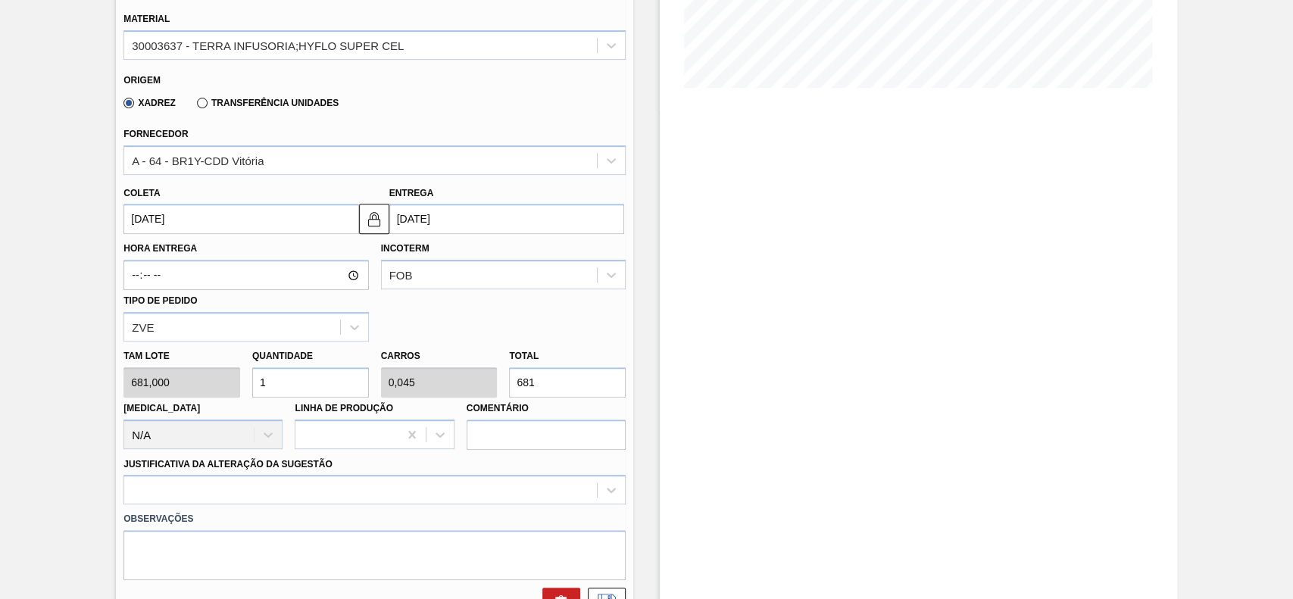
type input "8.172"
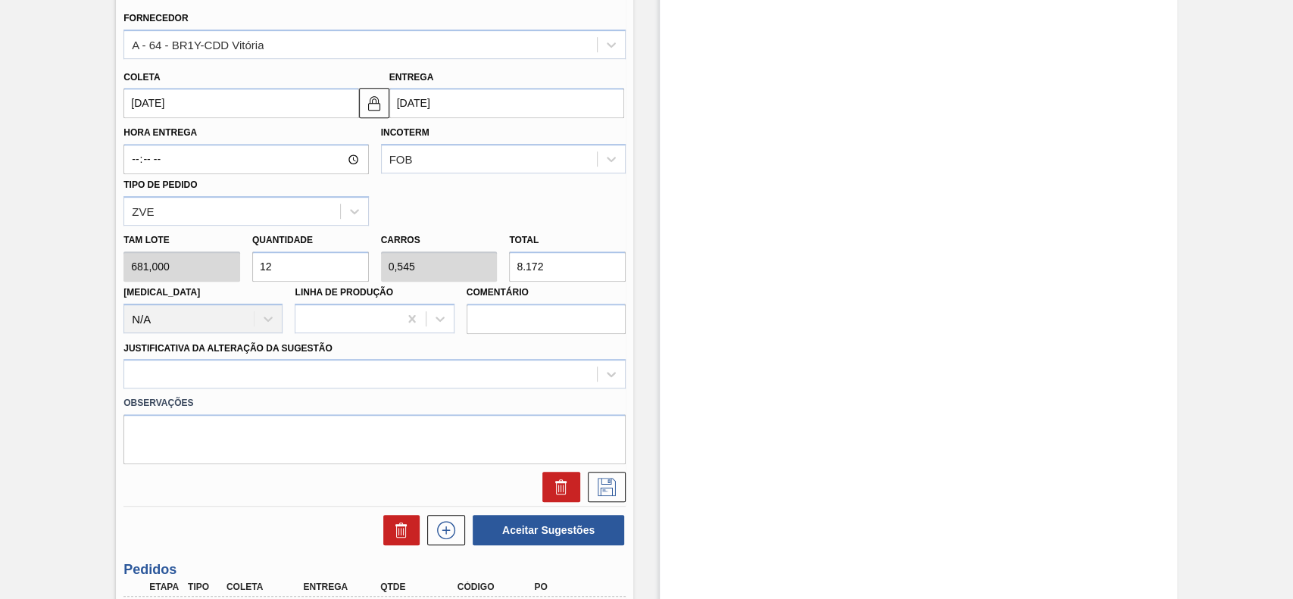
scroll to position [558, 0]
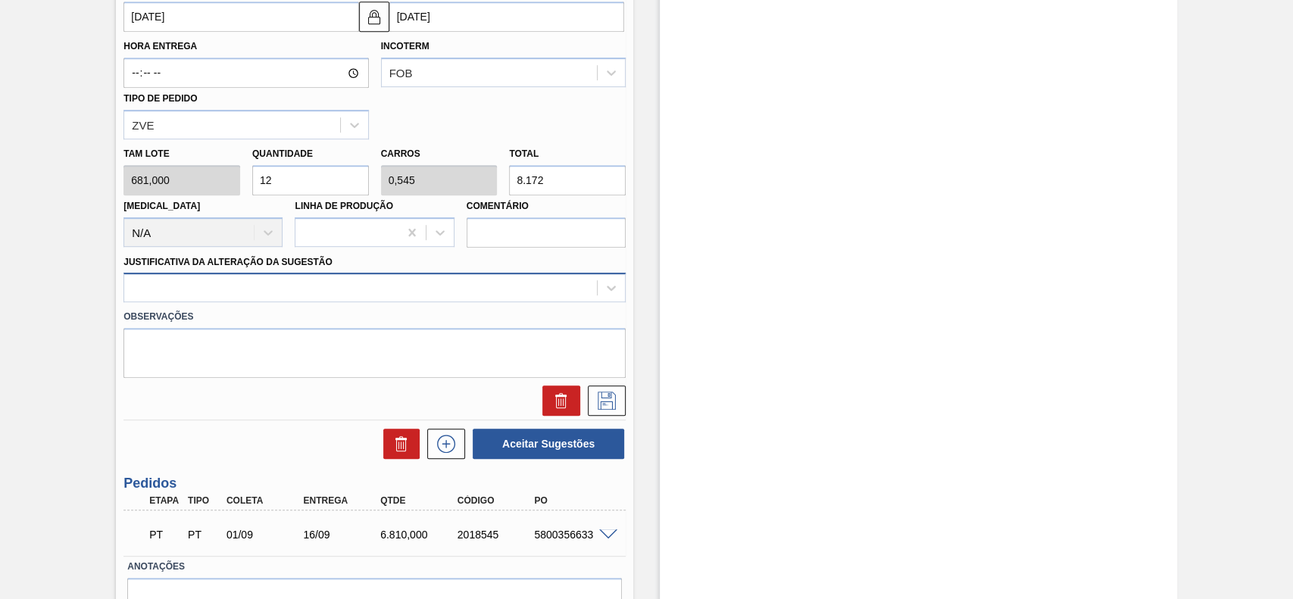
type input "12"
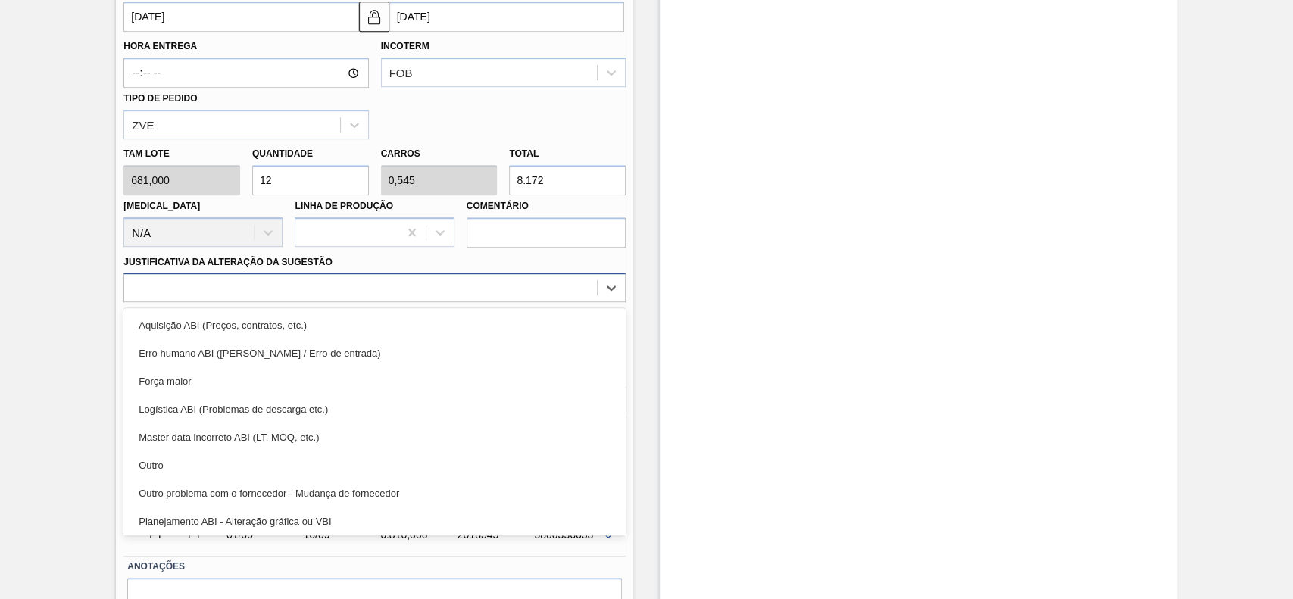
click at [184, 302] on div at bounding box center [374, 288] width 502 height 30
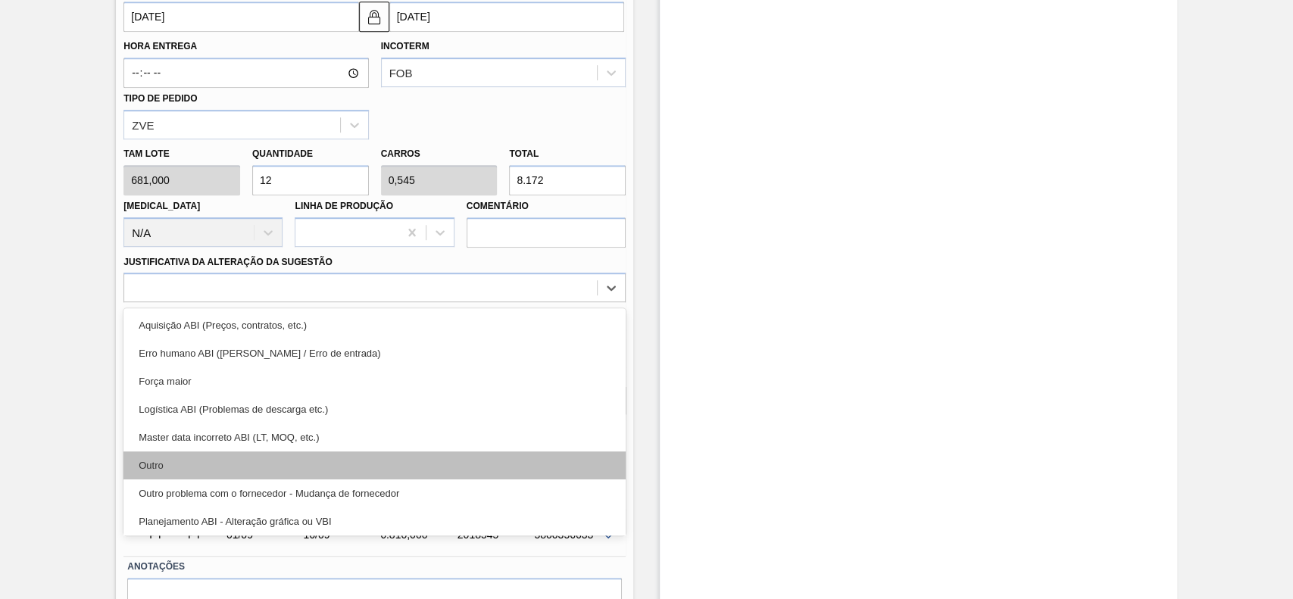
click at [179, 471] on div "Outro" at bounding box center [374, 466] width 502 height 28
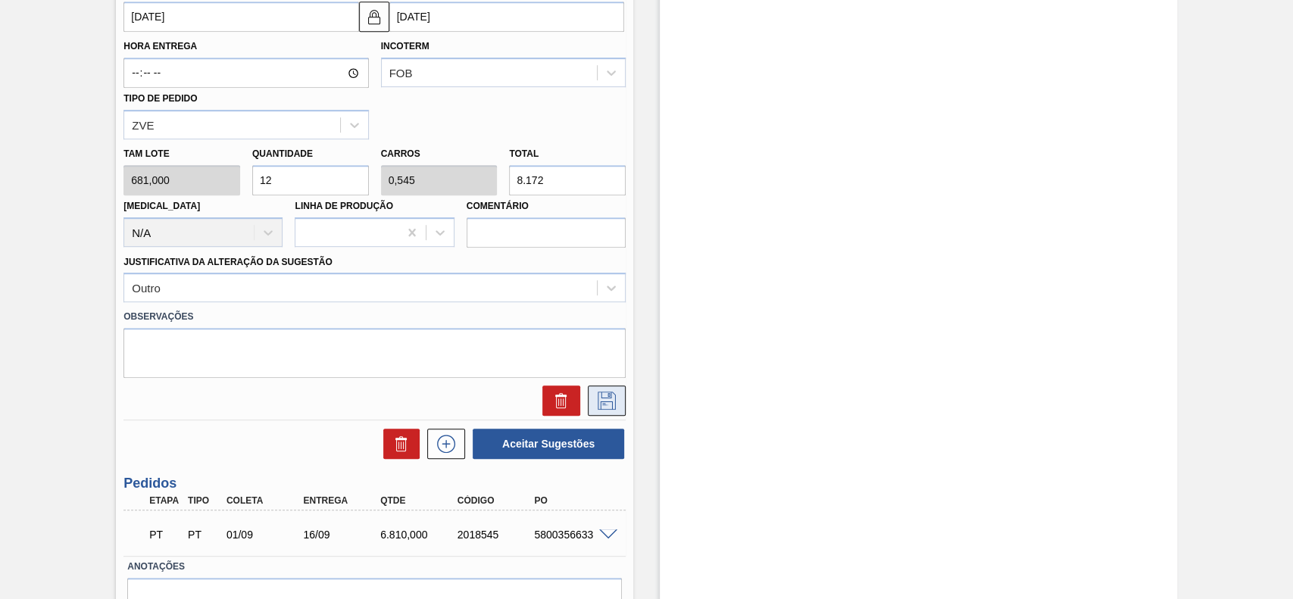
click at [611, 395] on icon at bounding box center [607, 401] width 24 height 18
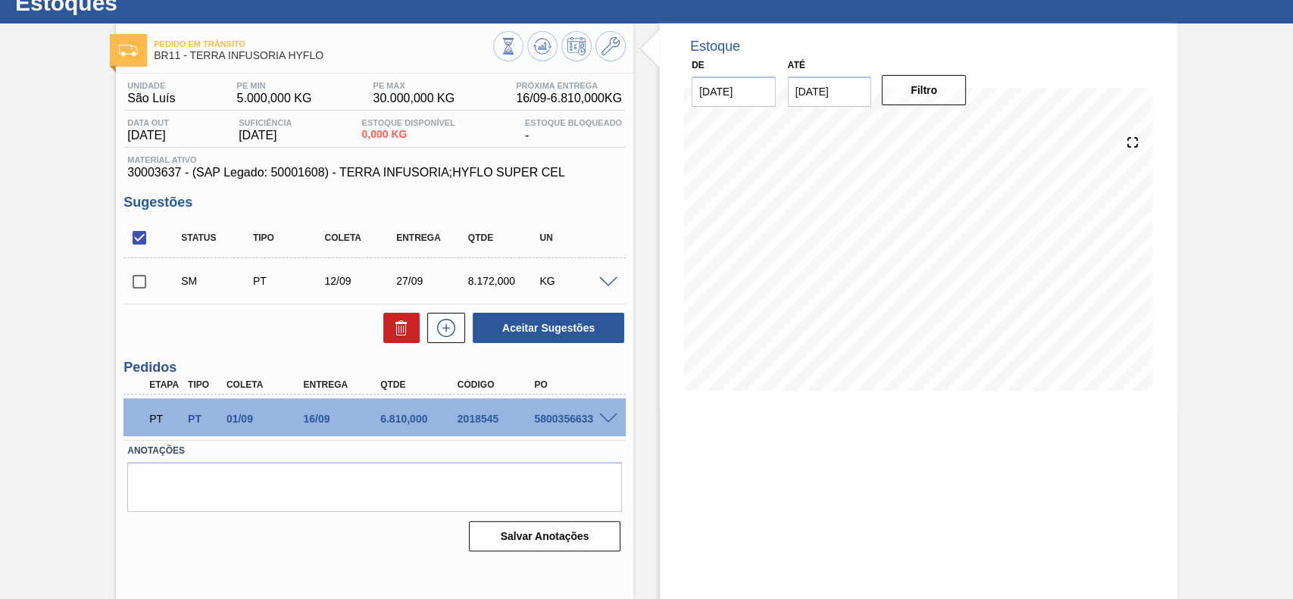
scroll to position [52, 0]
click at [141, 286] on input "checkbox" at bounding box center [139, 282] width 32 height 32
checkbox input "true"
click at [557, 339] on button "Aceitar Sugestões" at bounding box center [549, 328] width 152 height 30
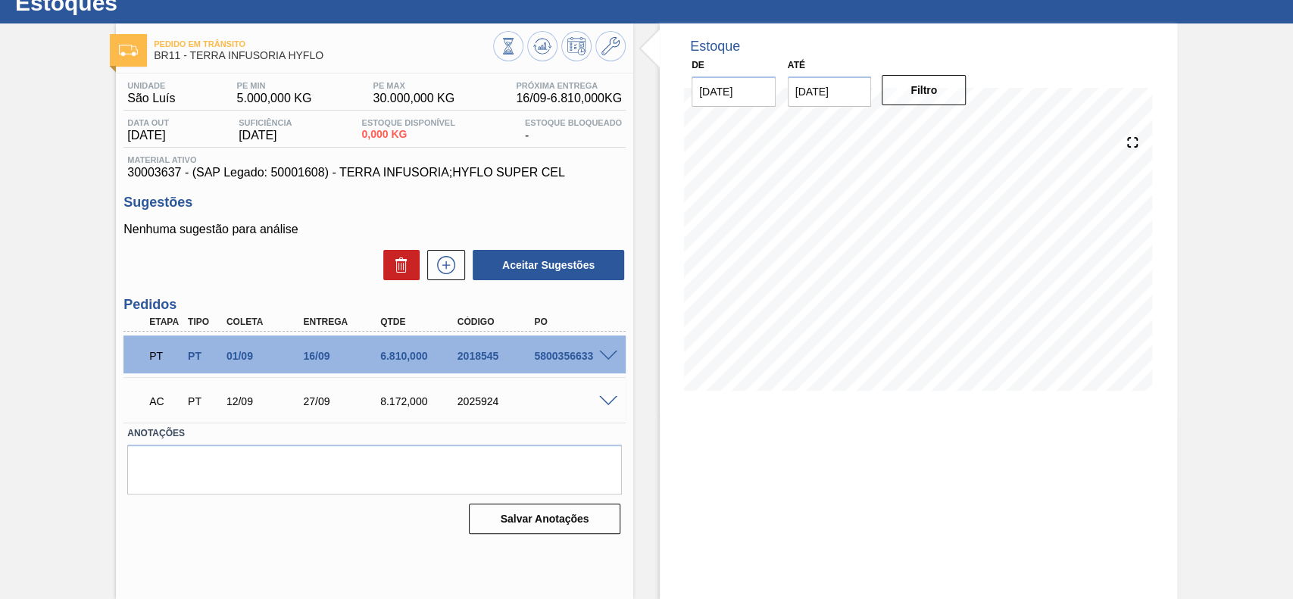
click at [606, 402] on span at bounding box center [608, 401] width 18 height 11
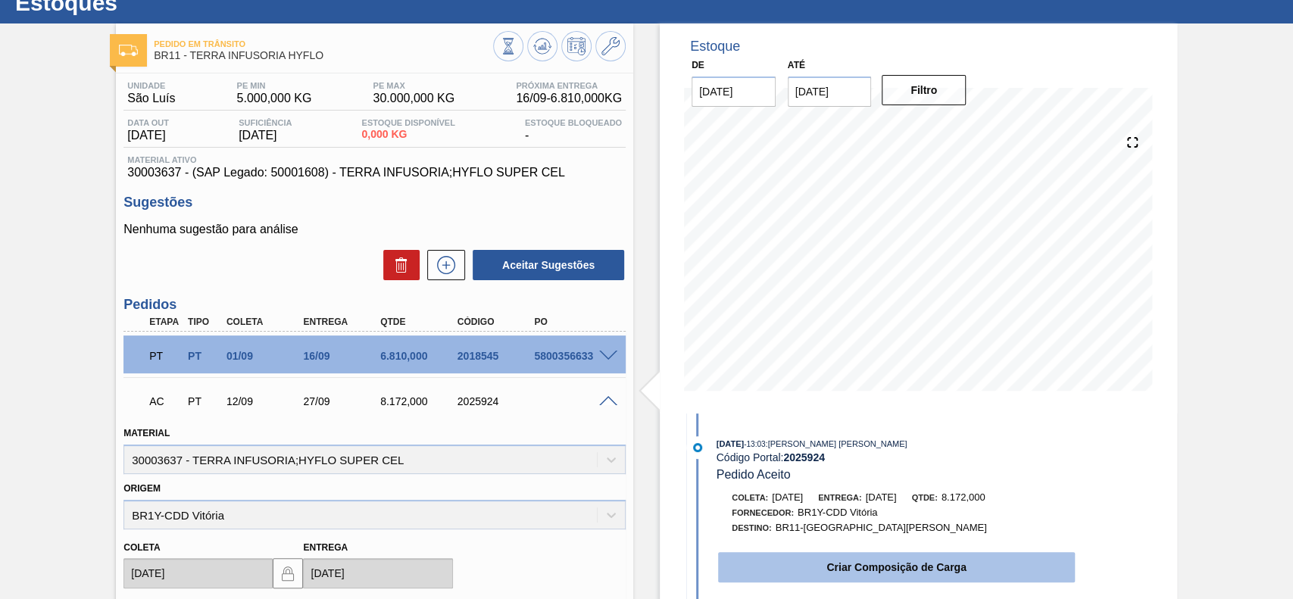
click at [867, 559] on button "Criar Composição de Carga" at bounding box center [896, 567] width 357 height 30
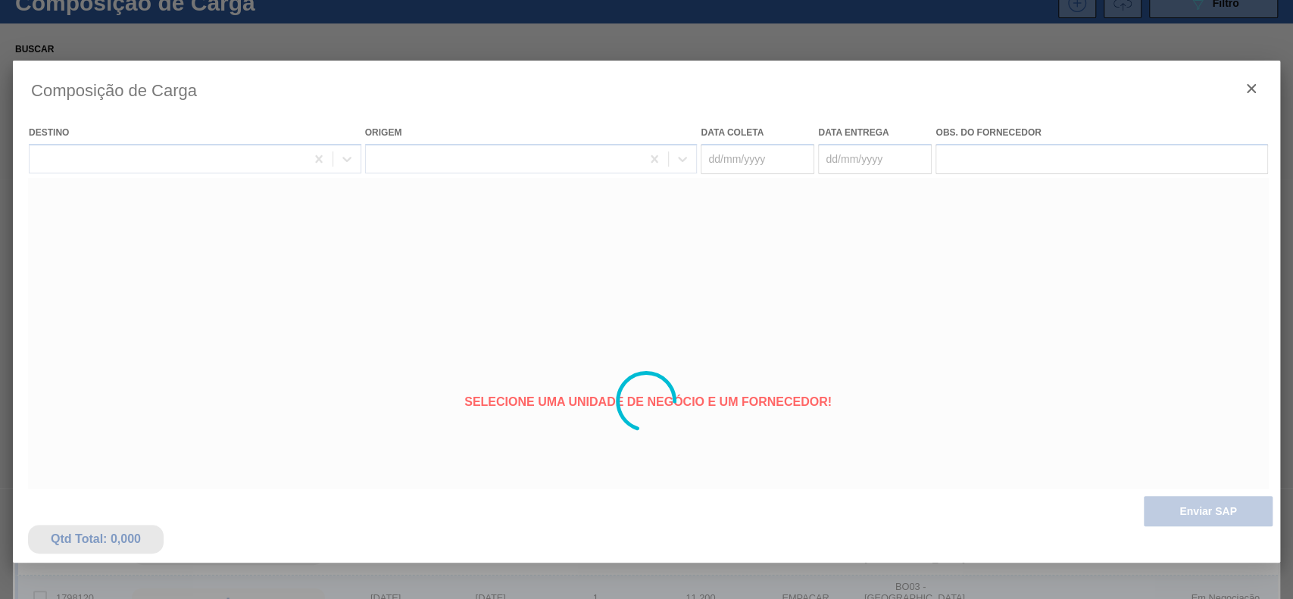
type coleta "[DATE]"
type entrega "27/09/2025"
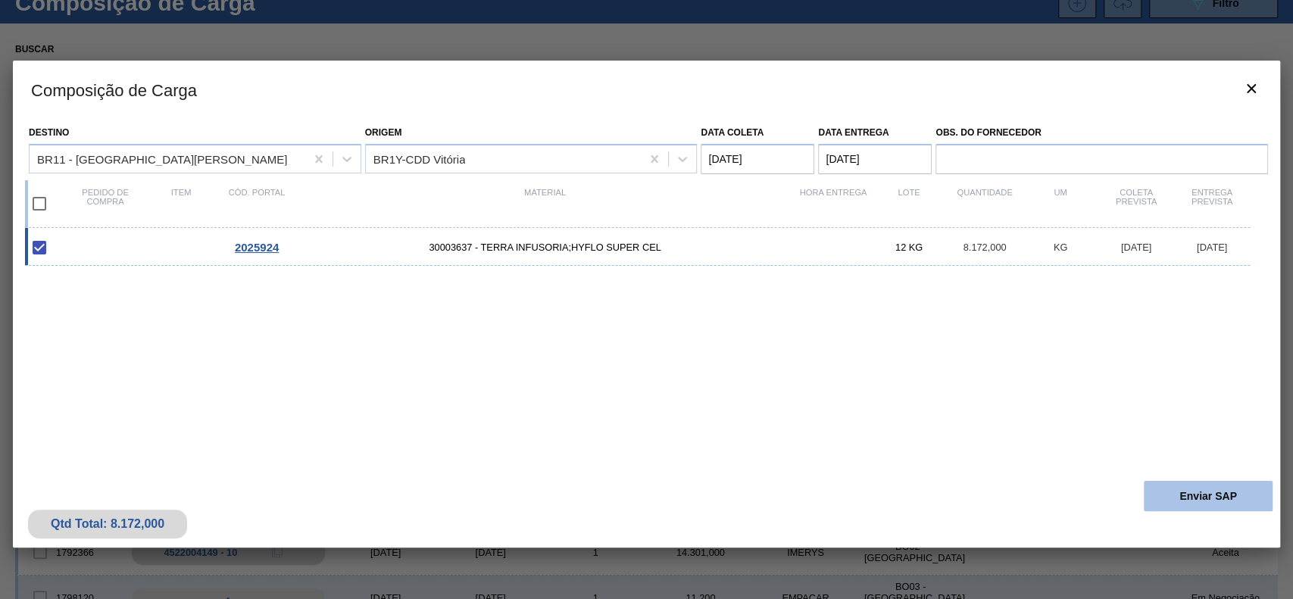
click at [1206, 485] on button "Enviar SAP" at bounding box center [1208, 496] width 129 height 30
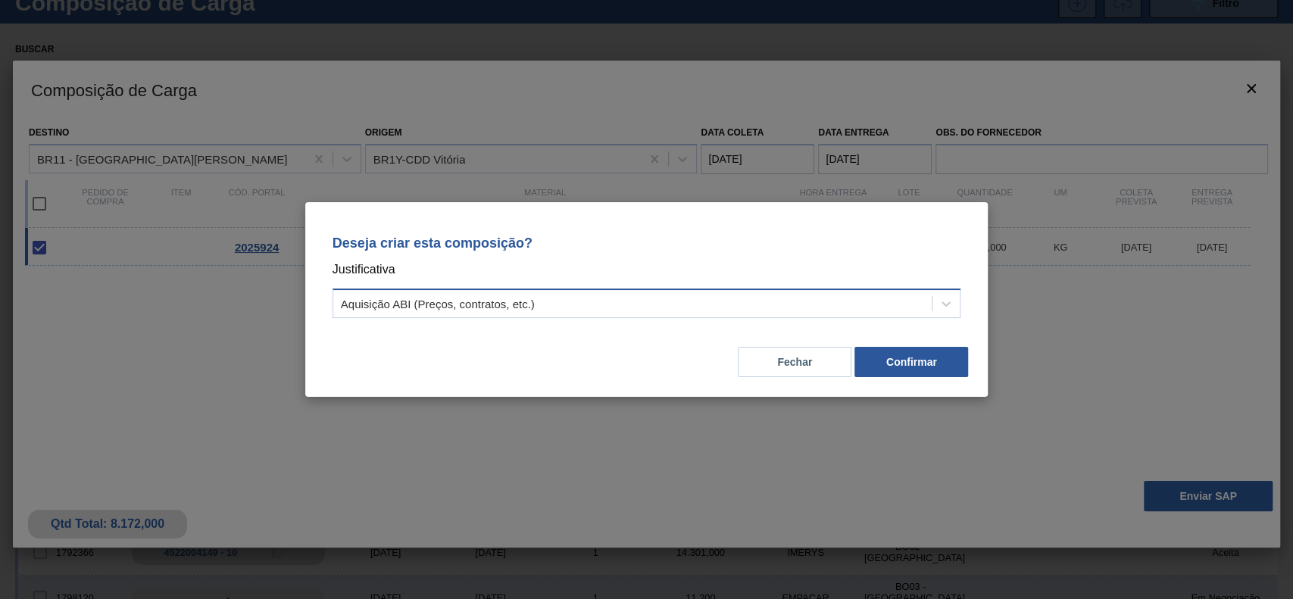
click at [804, 312] on div "Aquisição ABI (Preços, contratos, etc.)" at bounding box center [632, 304] width 599 height 22
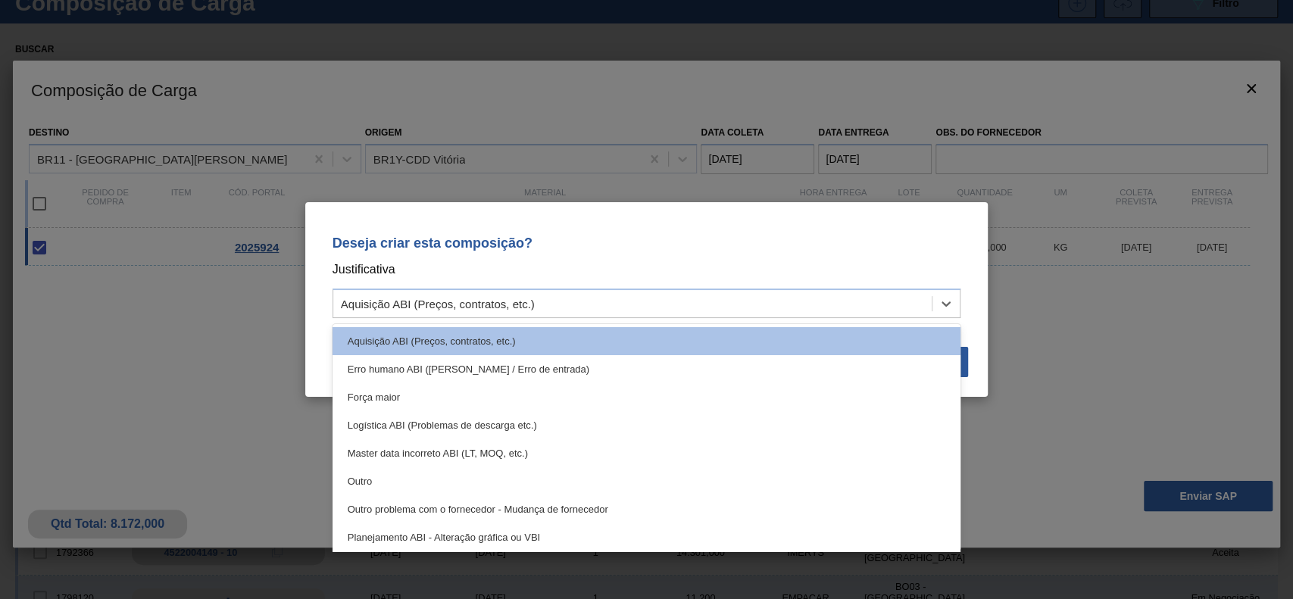
drag, startPoint x: 477, startPoint y: 469, endPoint x: 790, endPoint y: 415, distance: 317.5
click at [478, 470] on div "Outro" at bounding box center [647, 481] width 629 height 28
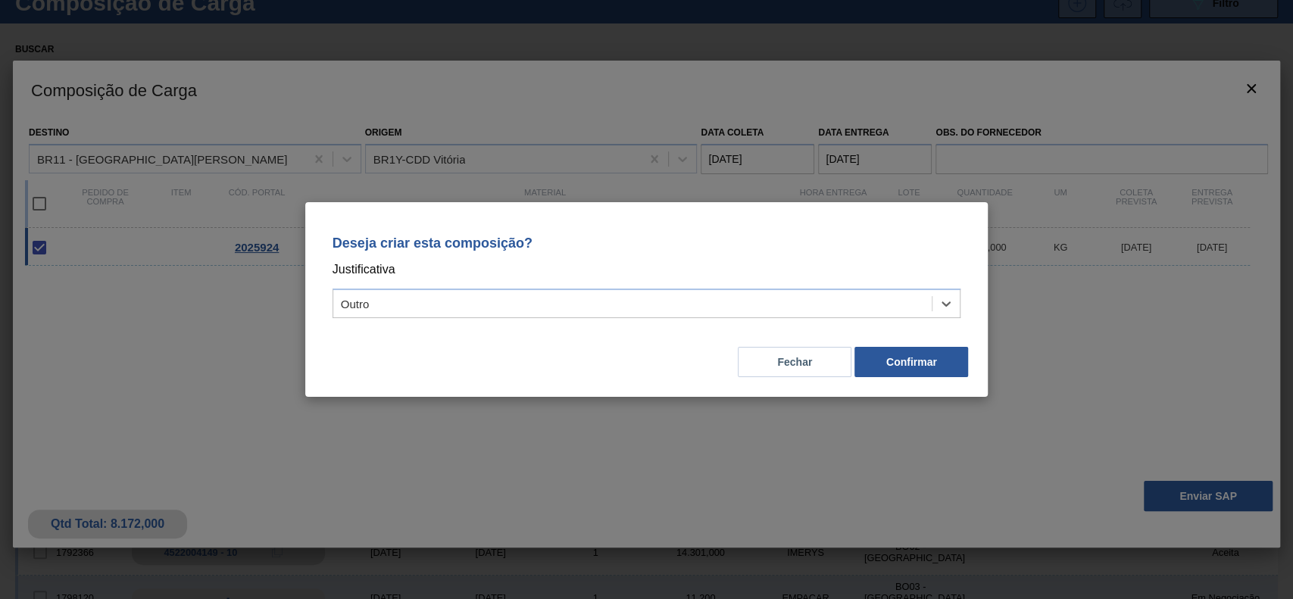
click at [899, 342] on div "Fechar Confirmar" at bounding box center [646, 353] width 647 height 52
click at [909, 364] on button "Confirmar" at bounding box center [912, 362] width 114 height 30
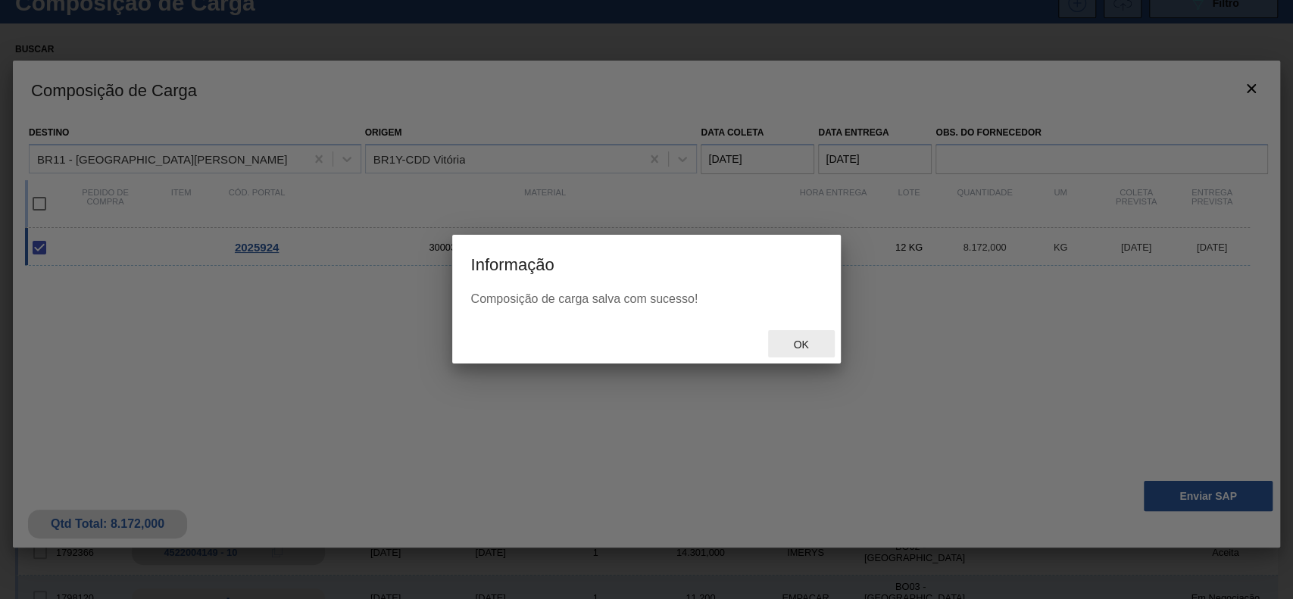
click at [802, 342] on span "Ok" at bounding box center [800, 345] width 39 height 12
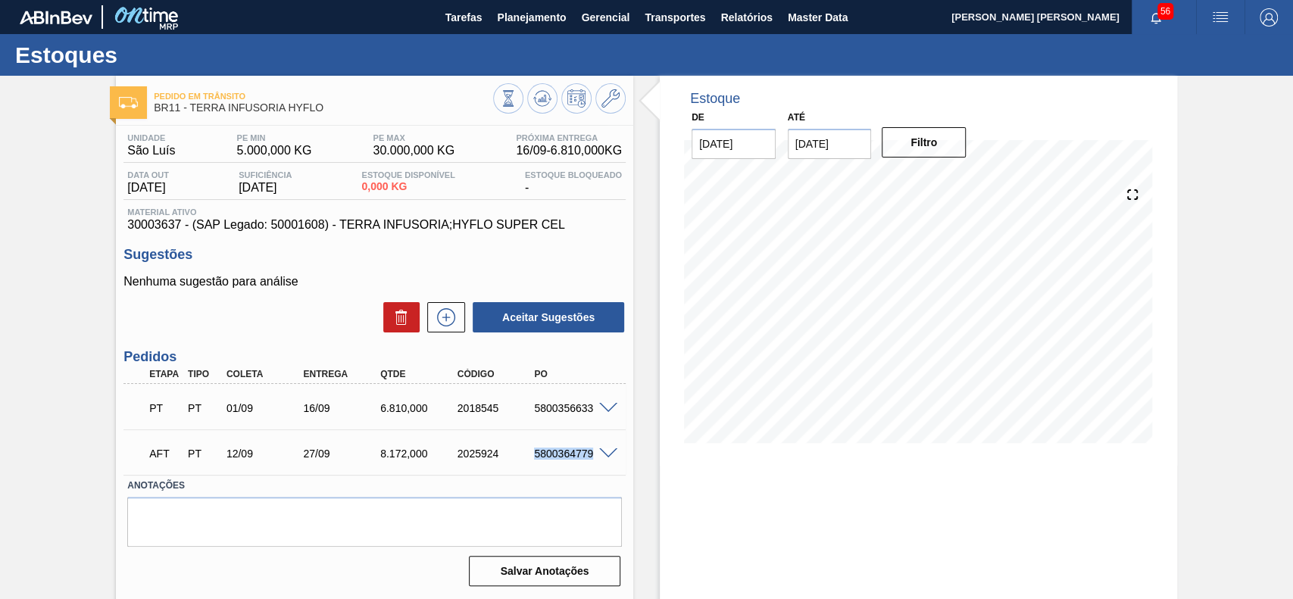
drag, startPoint x: 533, startPoint y: 455, endPoint x: 591, endPoint y: 456, distance: 57.6
click at [591, 456] on div "5800364779" at bounding box center [573, 454] width 86 height 12
copy div "5800364779"
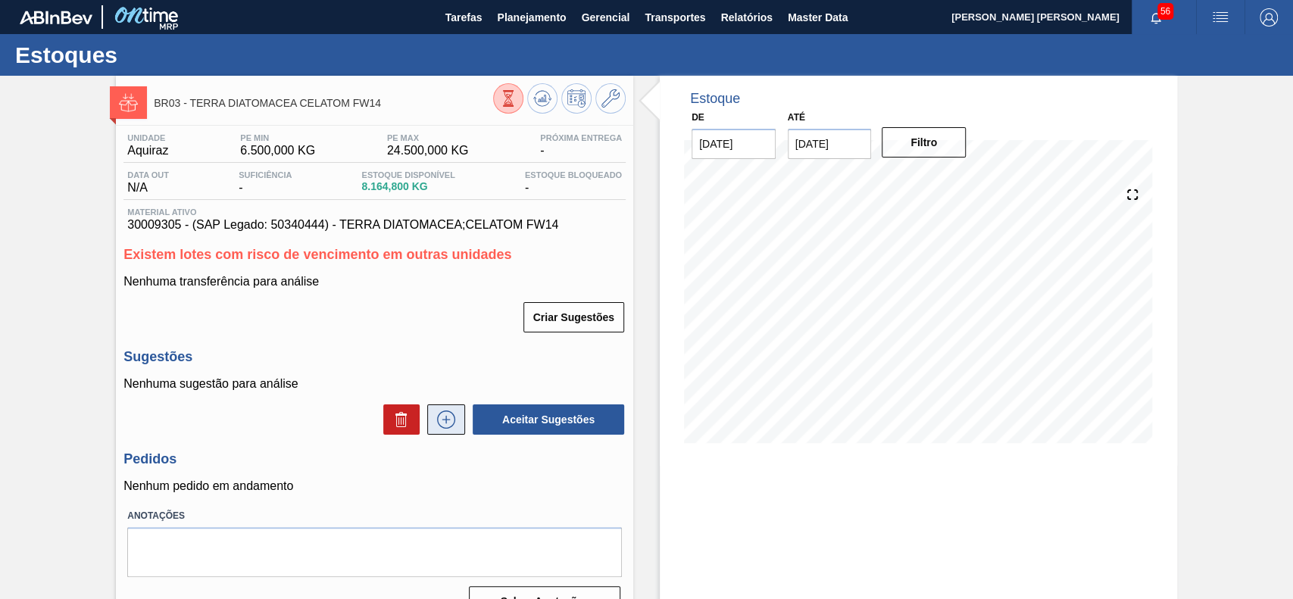
click at [455, 424] on icon at bounding box center [446, 420] width 24 height 18
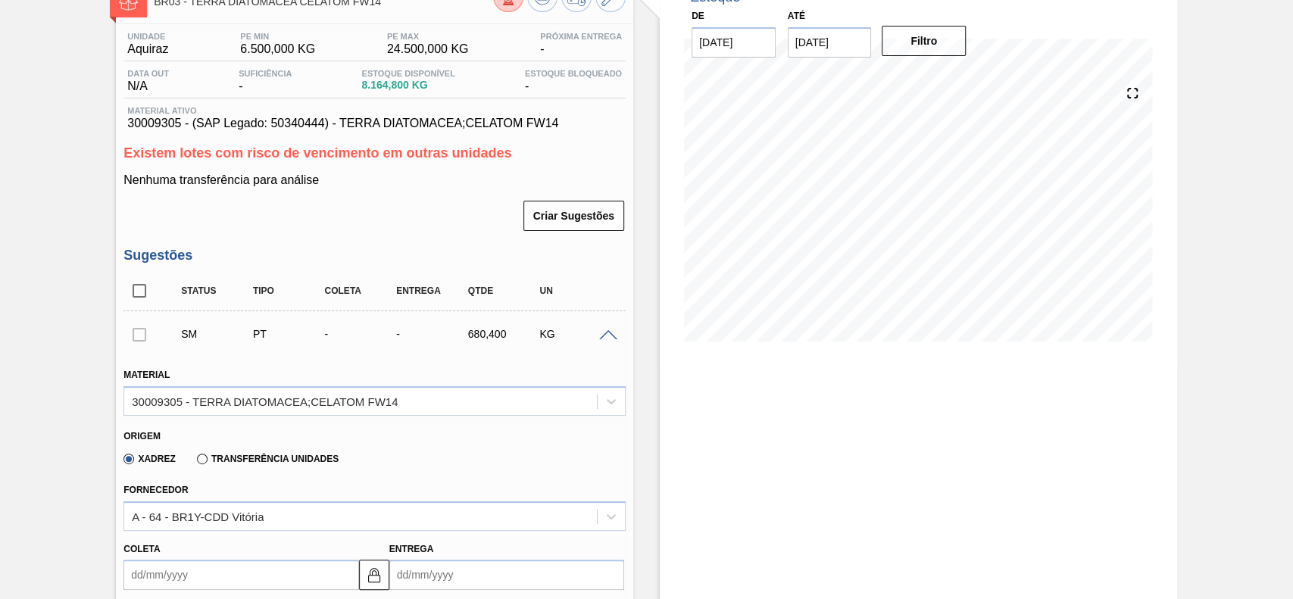
scroll to position [202, 0]
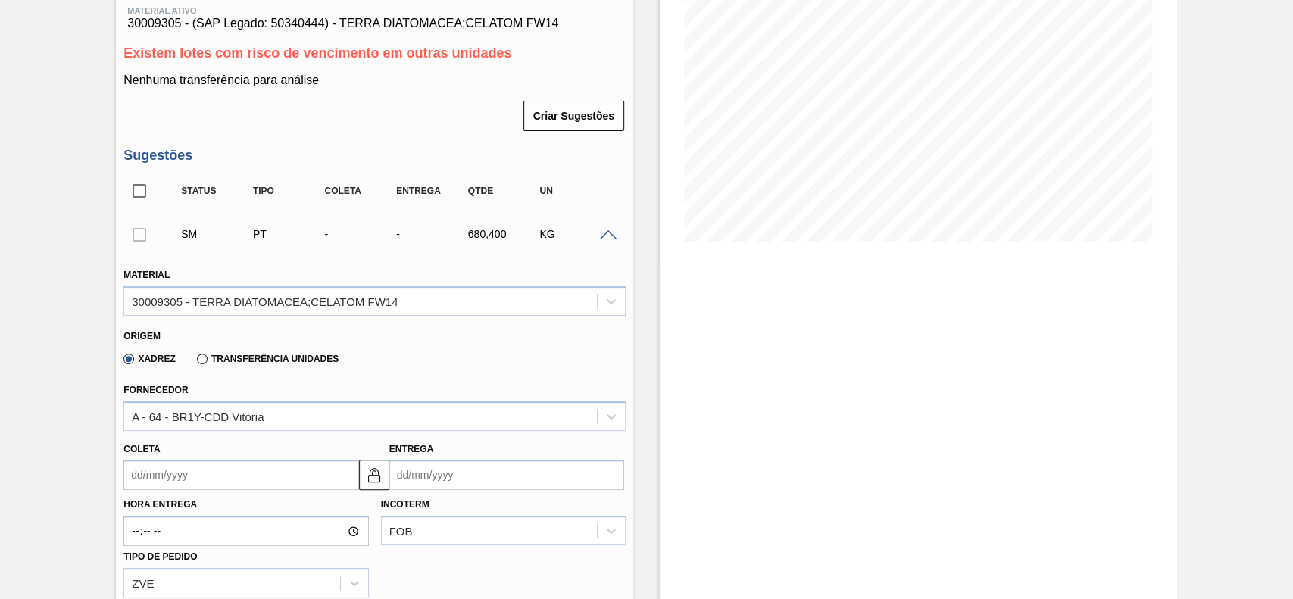
click at [242, 459] on div "Coleta" at bounding box center [240, 465] width 235 height 52
click at [242, 478] on input "Coleta" at bounding box center [240, 475] width 235 height 30
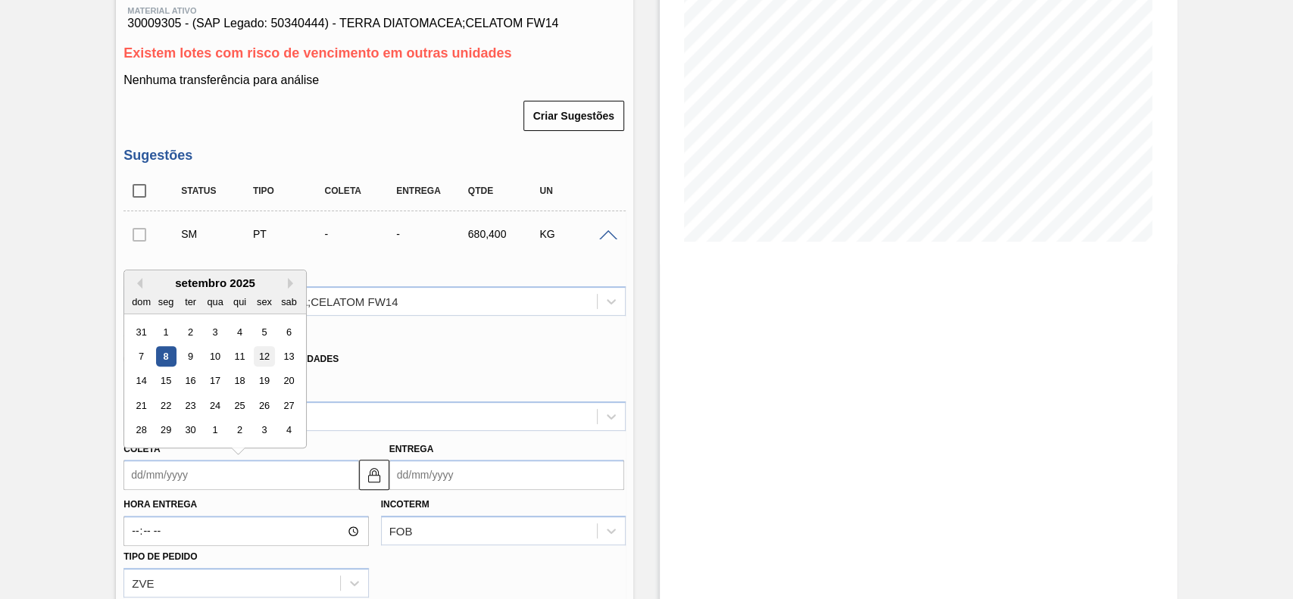
click at [255, 359] on div "12" at bounding box center [265, 356] width 20 height 20
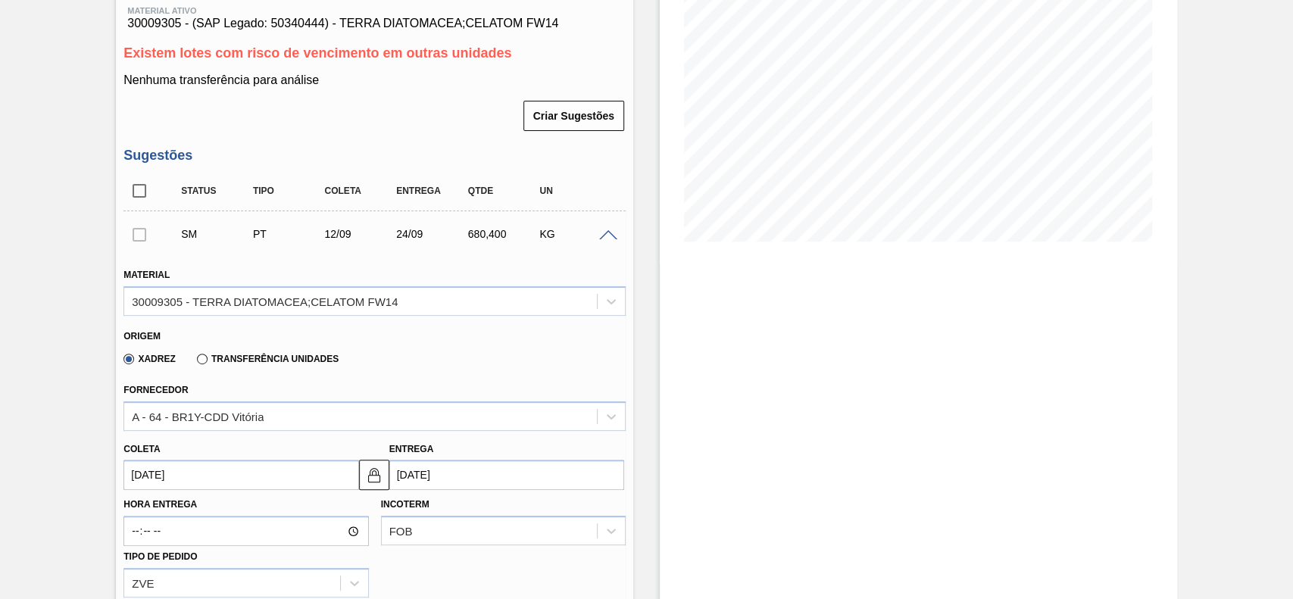
type input "[DATE]"
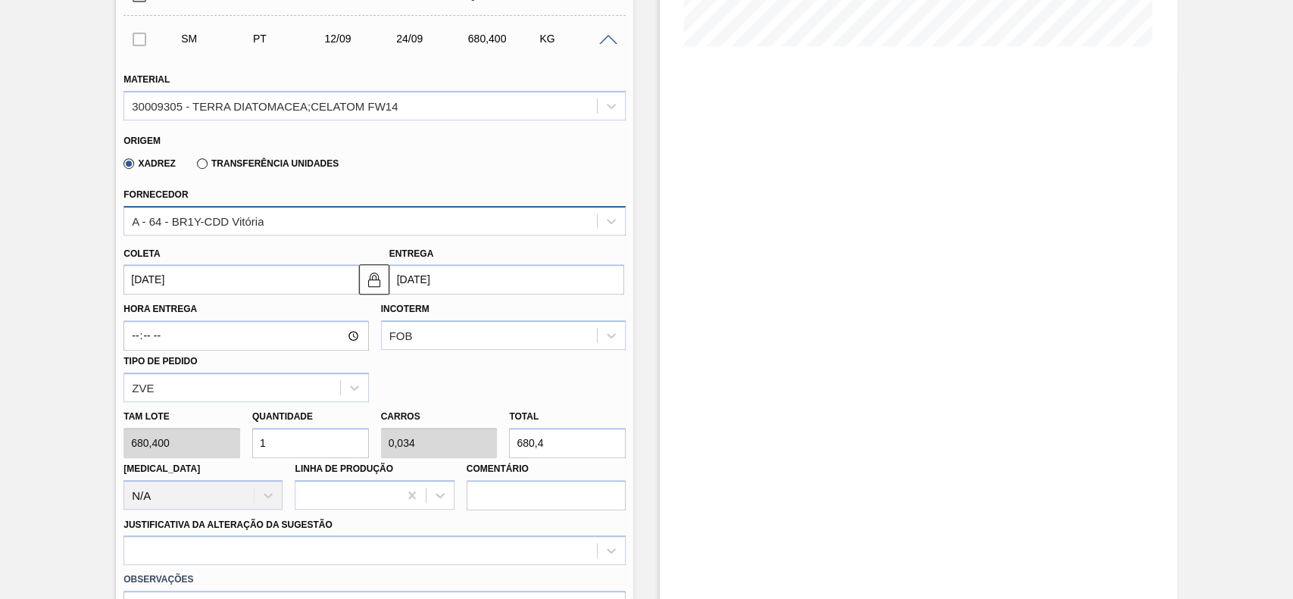
scroll to position [606, 0]
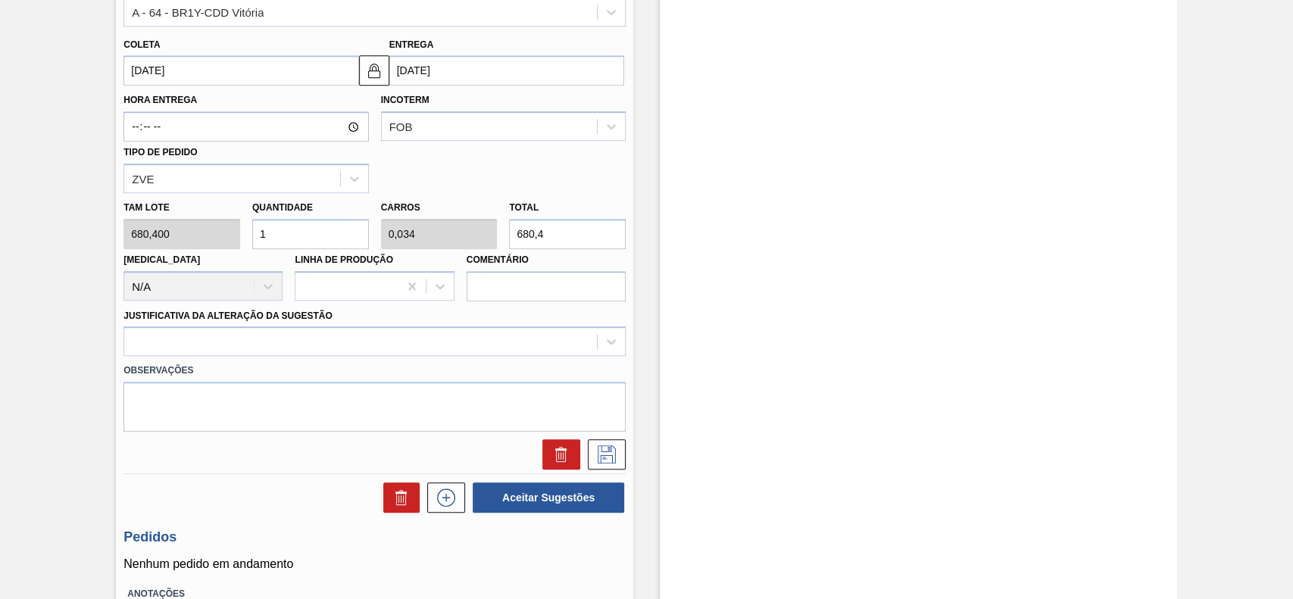
click at [292, 245] on input "1" at bounding box center [310, 234] width 117 height 30
type input "12"
type input "0,408"
type input "8.164,8"
type input "12"
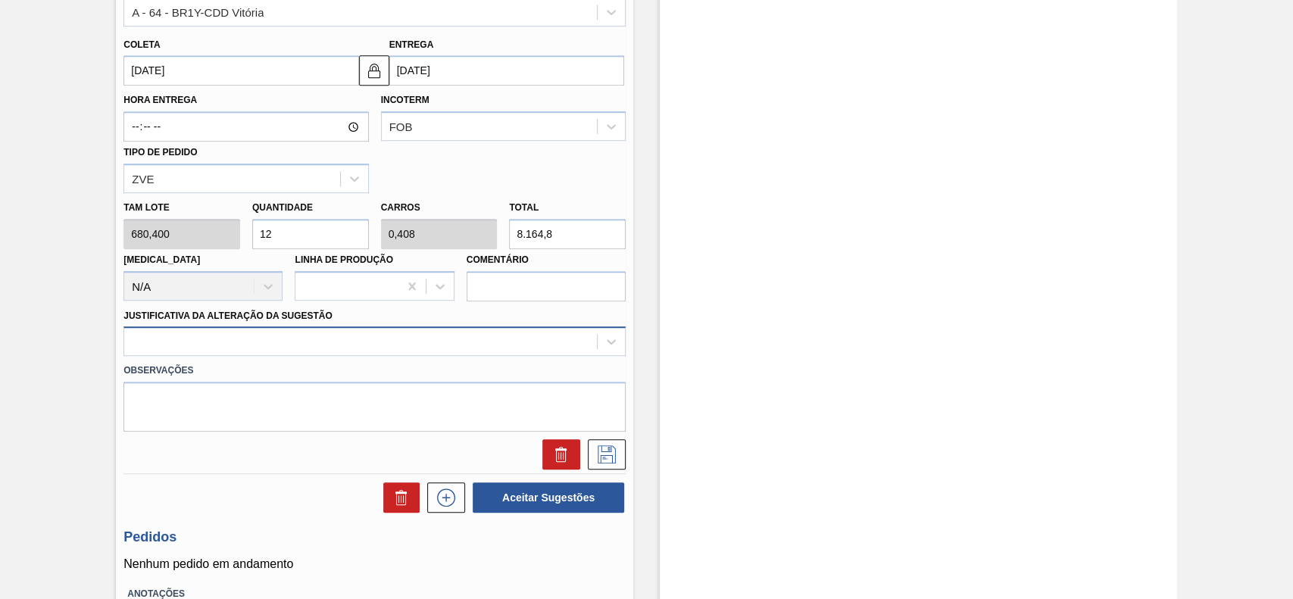
click at [314, 340] on div at bounding box center [360, 342] width 473 height 22
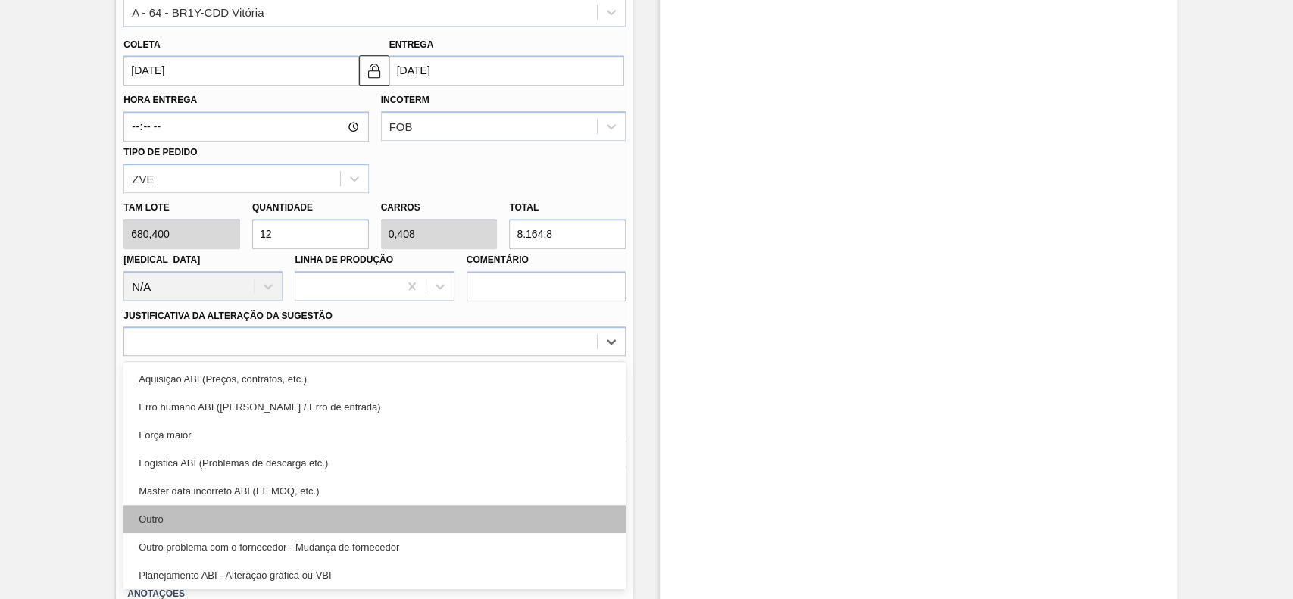
click at [214, 507] on div "Outro" at bounding box center [374, 519] width 502 height 28
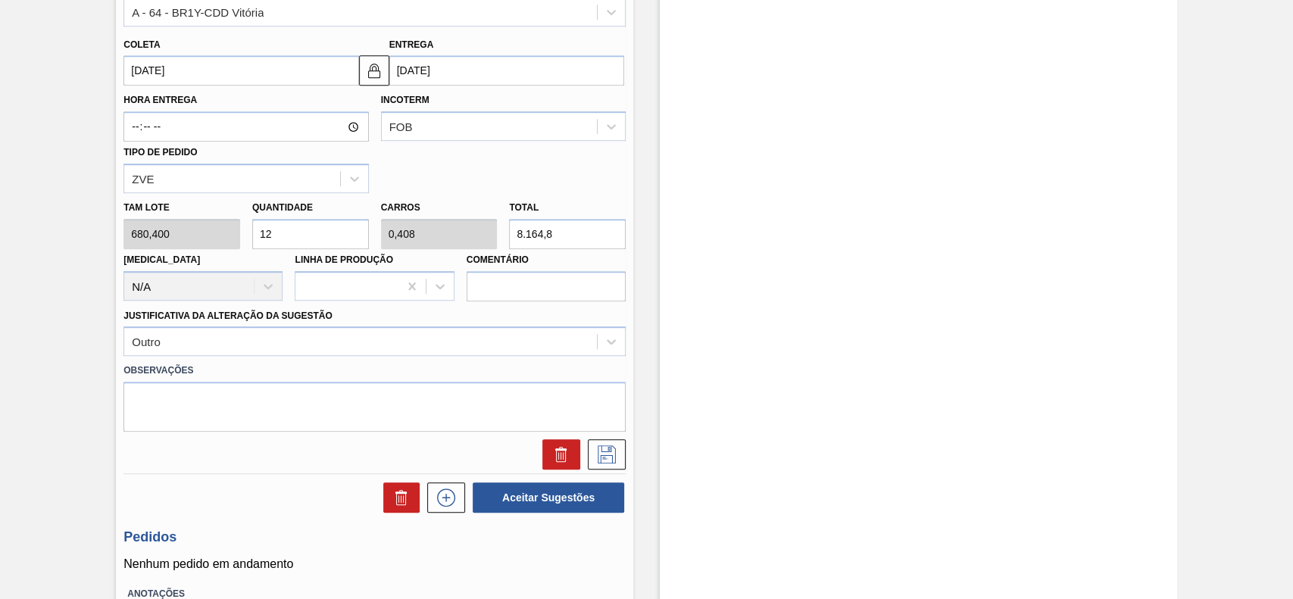
click at [606, 439] on div at bounding box center [374, 451] width 514 height 38
click at [602, 445] on button at bounding box center [607, 454] width 38 height 30
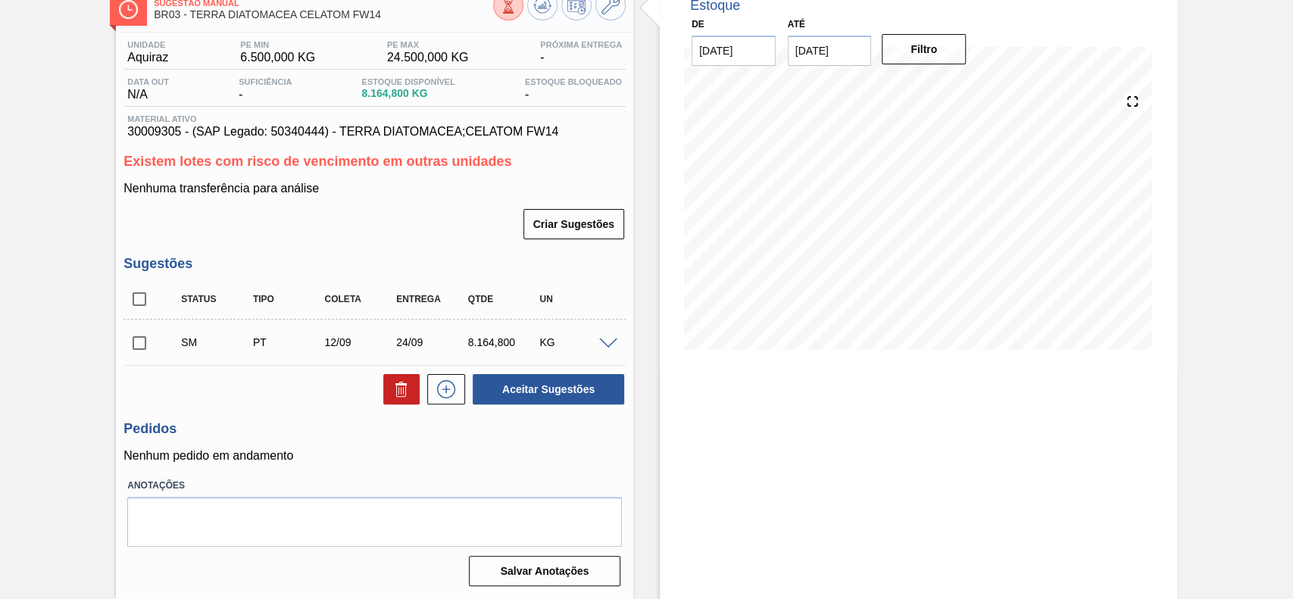
scroll to position [95, 0]
click at [145, 343] on input "checkbox" at bounding box center [139, 343] width 32 height 32
click at [606, 398] on button "Aceitar Sugestões" at bounding box center [549, 389] width 152 height 30
checkbox input "false"
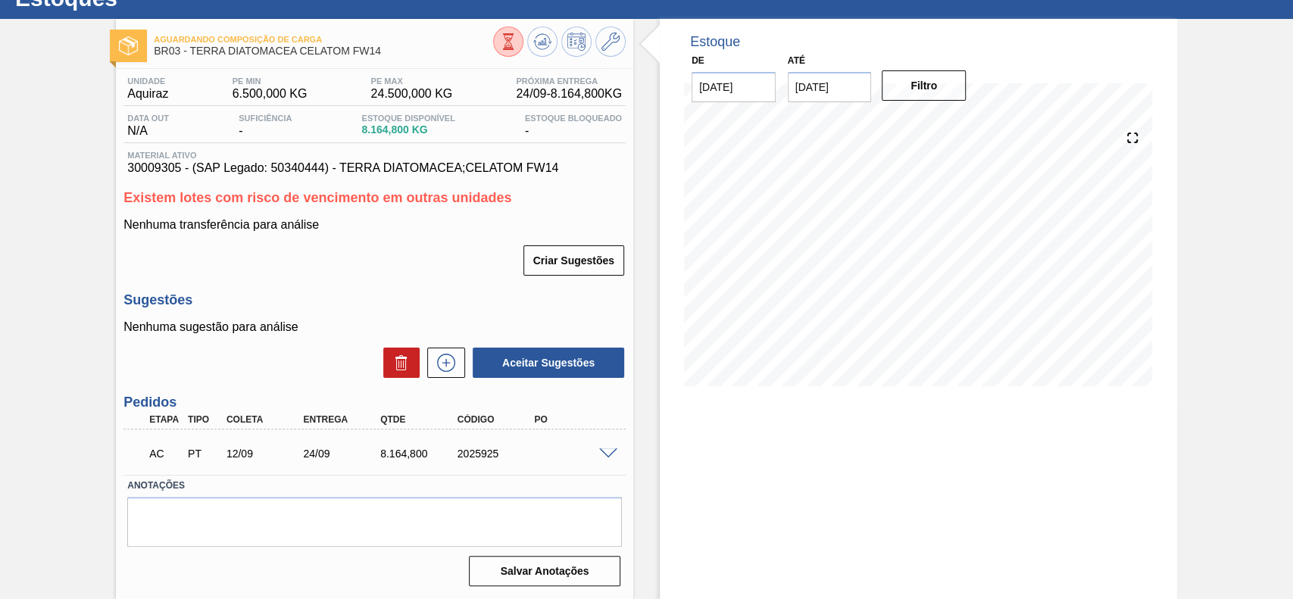
scroll to position [58, 0]
click at [602, 454] on span at bounding box center [608, 454] width 18 height 11
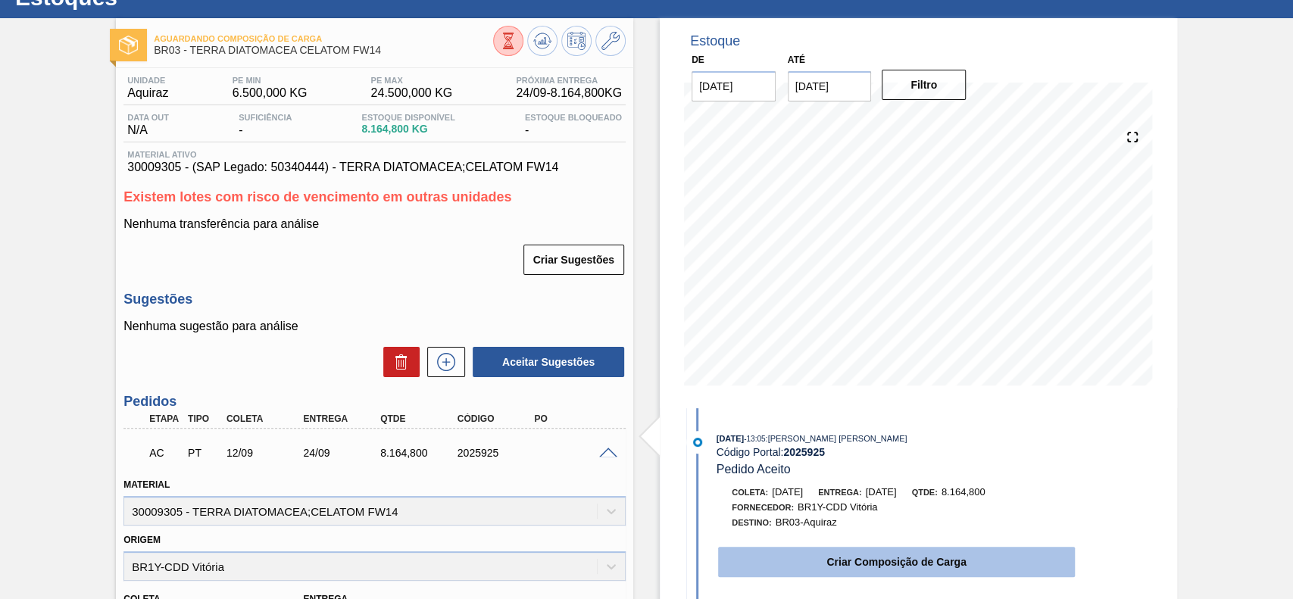
click at [880, 573] on button "Criar Composição de Carga" at bounding box center [896, 562] width 357 height 30
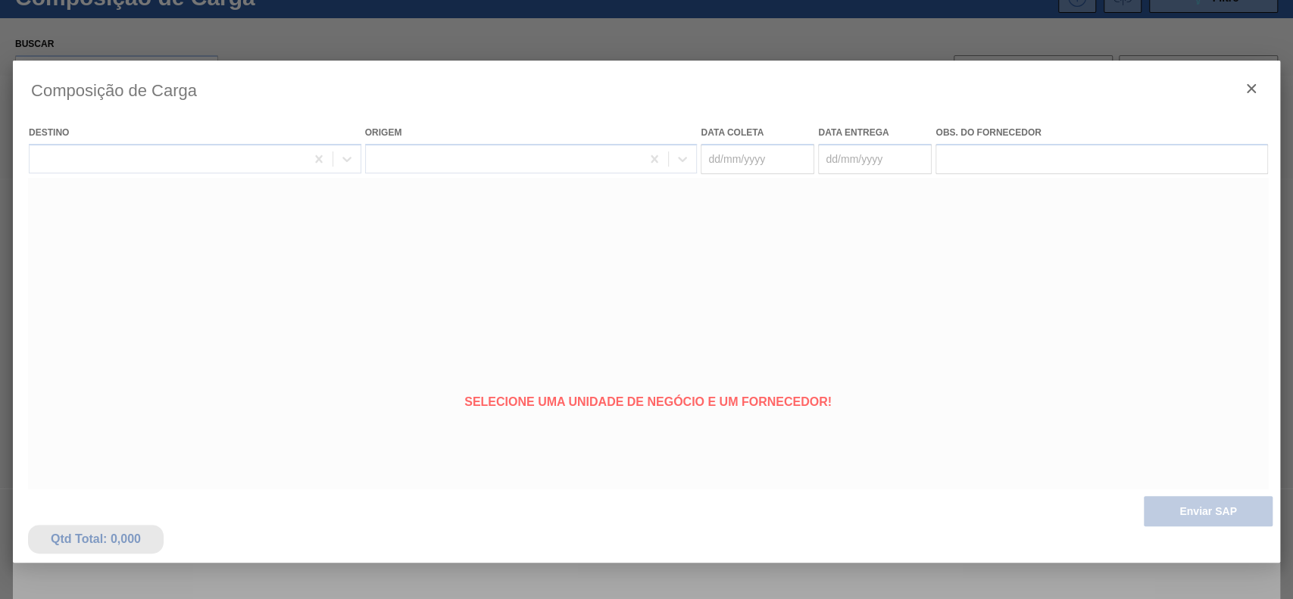
type coleta "[DATE]"
type entrega "[DATE]"
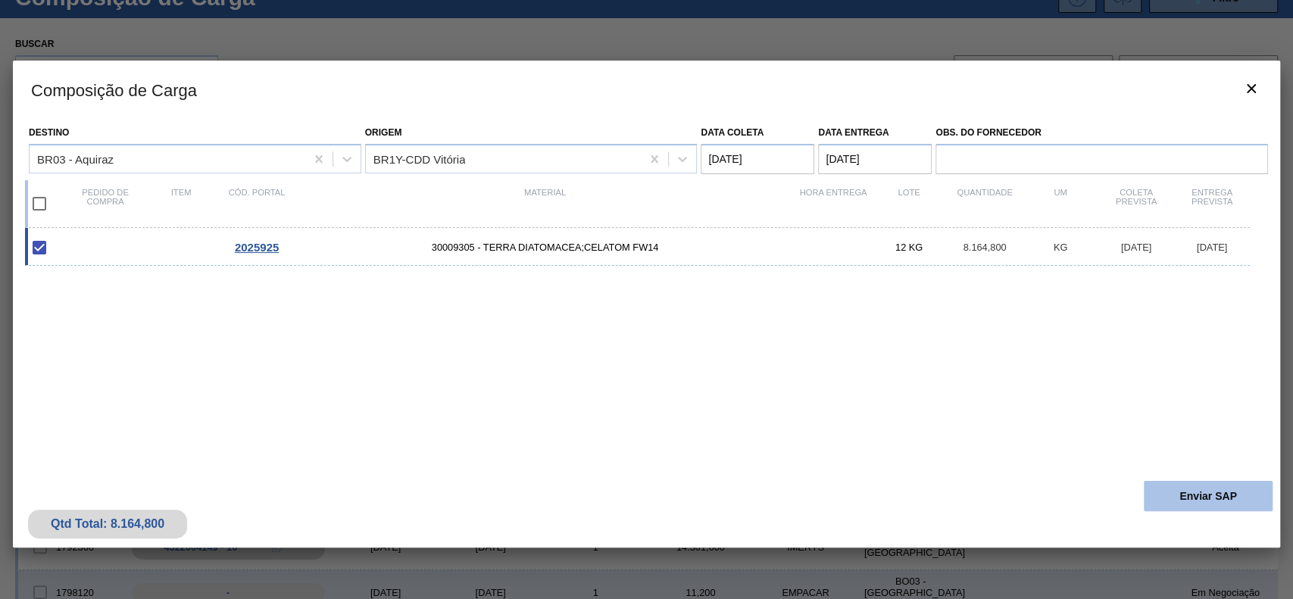
click at [1174, 496] on button "Enviar SAP" at bounding box center [1208, 496] width 129 height 30
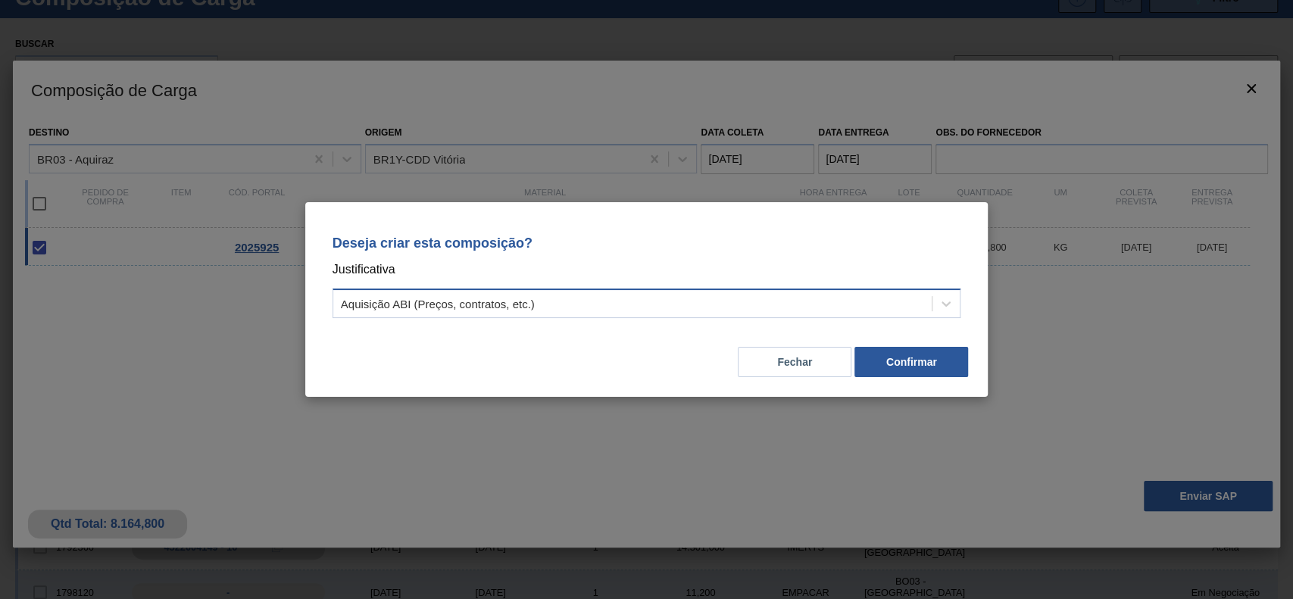
click at [627, 307] on div "Aquisição ABI (Preços, contratos, etc.)" at bounding box center [632, 304] width 599 height 22
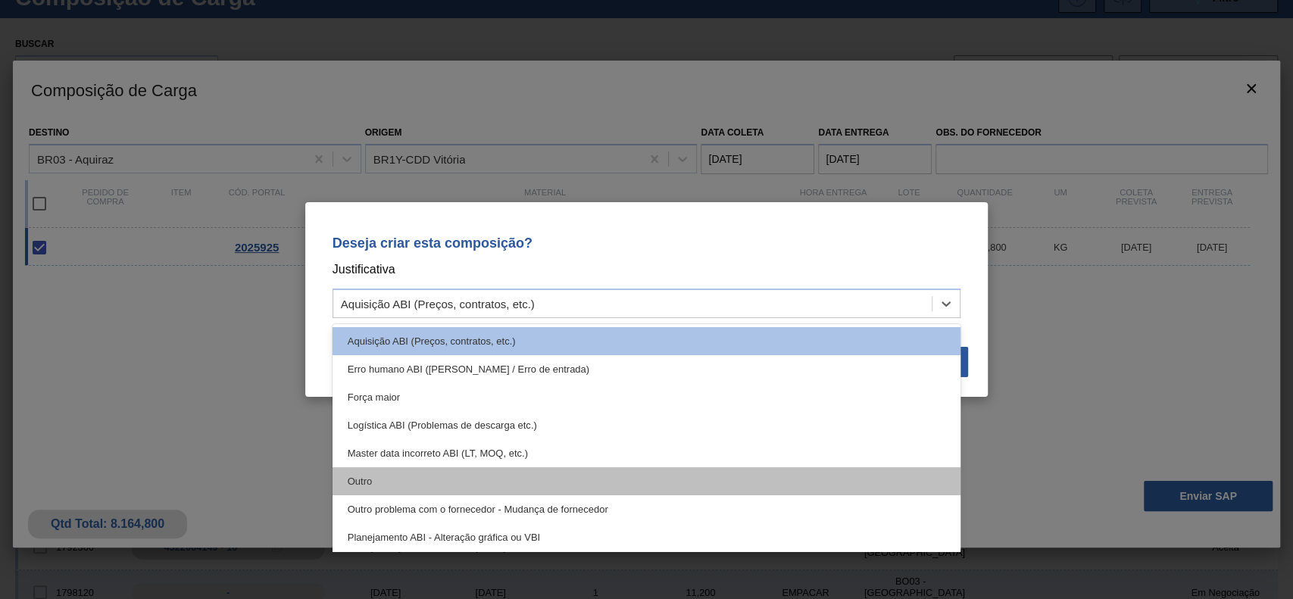
click at [448, 478] on div "Outro" at bounding box center [647, 481] width 629 height 28
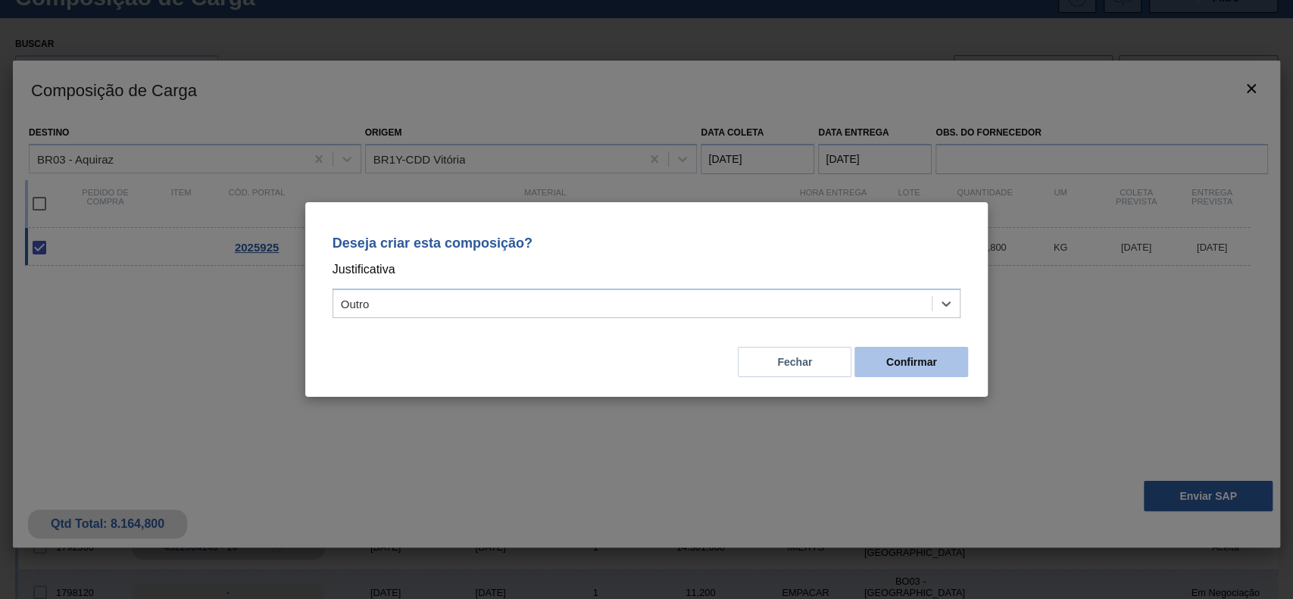
click at [921, 374] on button "Confirmar" at bounding box center [912, 362] width 114 height 30
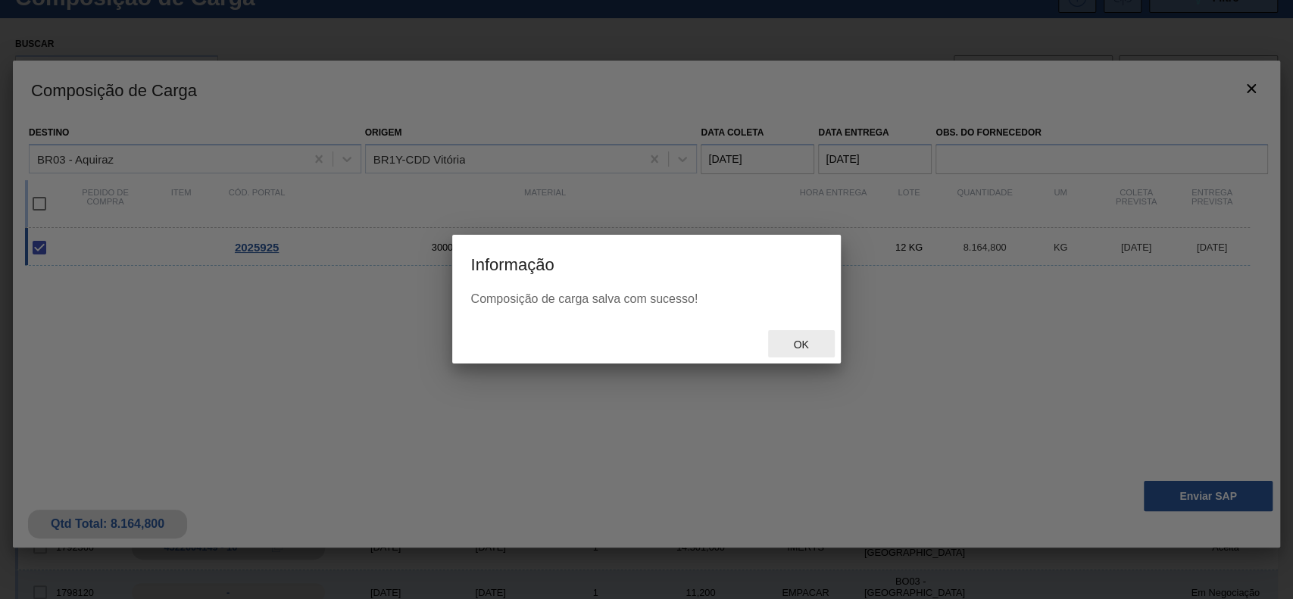
click at [805, 345] on span "Ok" at bounding box center [800, 345] width 39 height 12
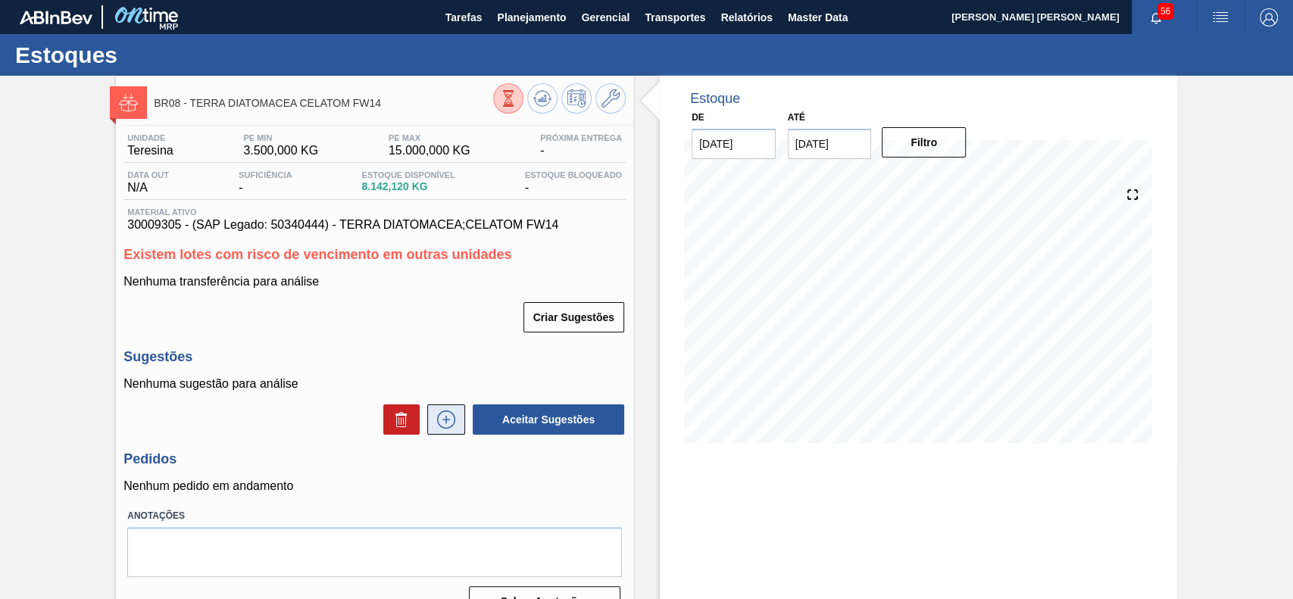
click at [454, 411] on button at bounding box center [446, 420] width 38 height 30
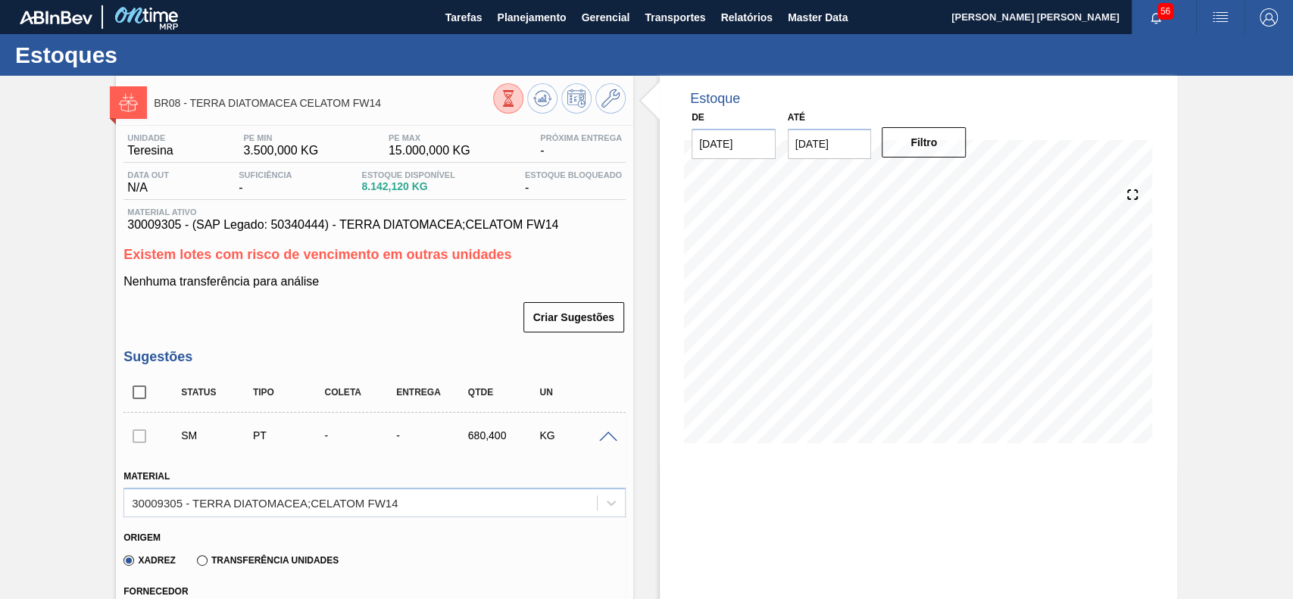
scroll to position [303, 0]
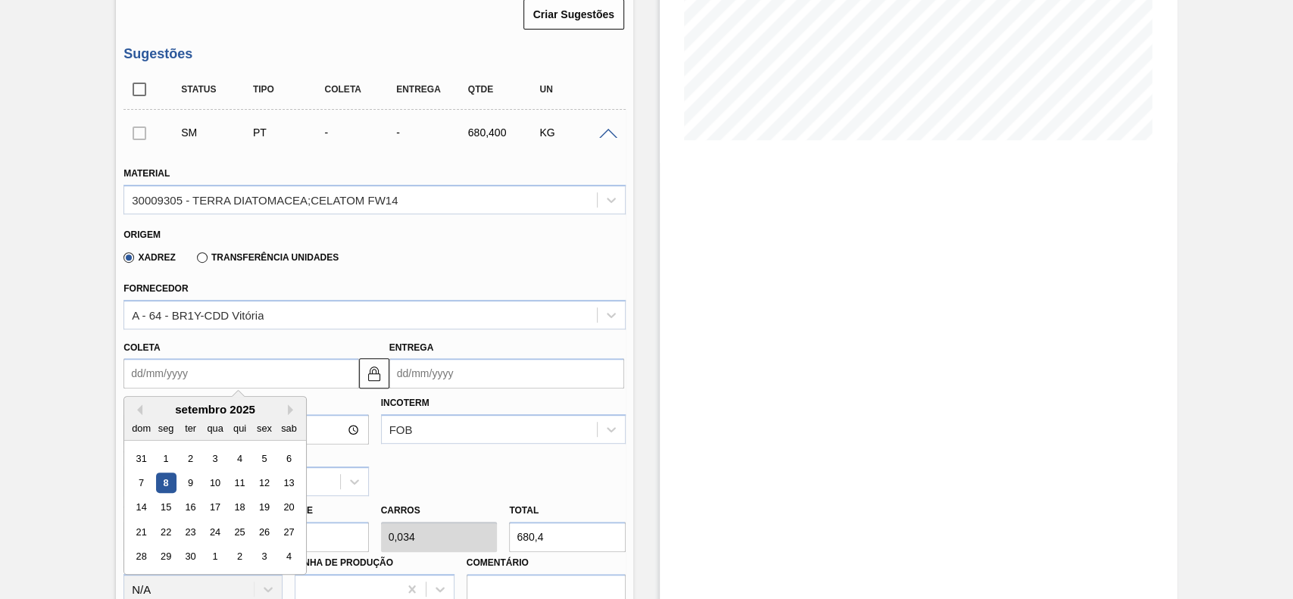
click at [193, 370] on input "Coleta" at bounding box center [240, 373] width 235 height 30
click at [261, 482] on div "12" at bounding box center [265, 483] width 20 height 20
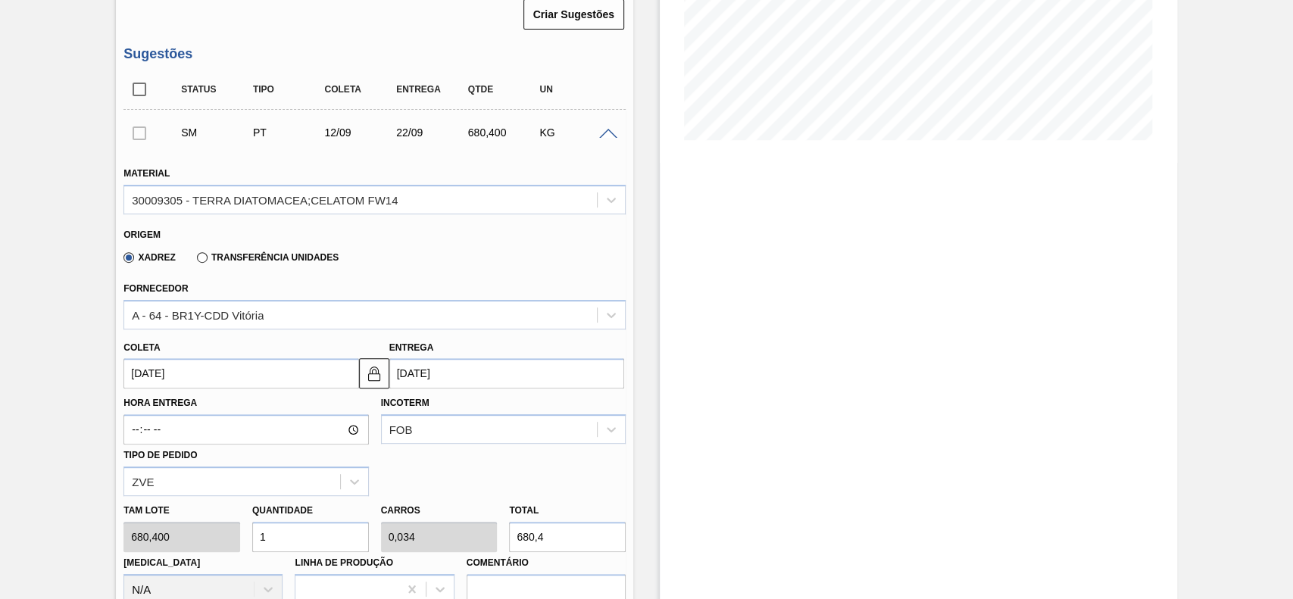
type input "[DATE]"
type input "22/09/2025"
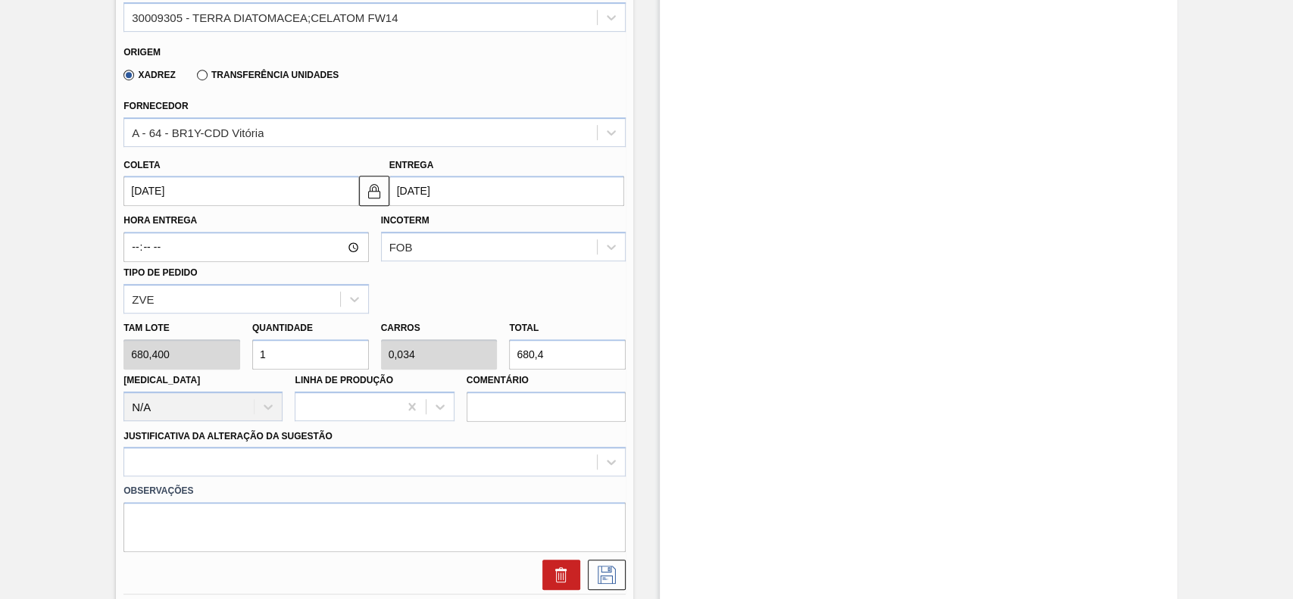
scroll to position [505, 0]
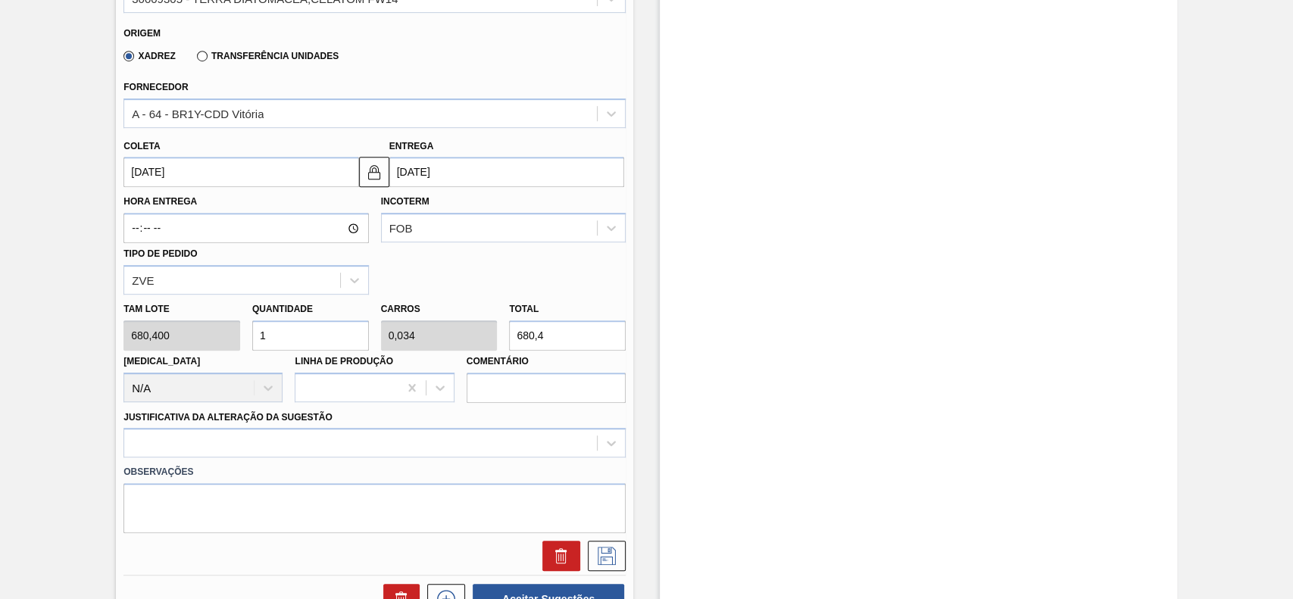
click at [275, 342] on input "1" at bounding box center [310, 335] width 117 height 30
type input "12"
type input "0,408"
type input "8.164,8"
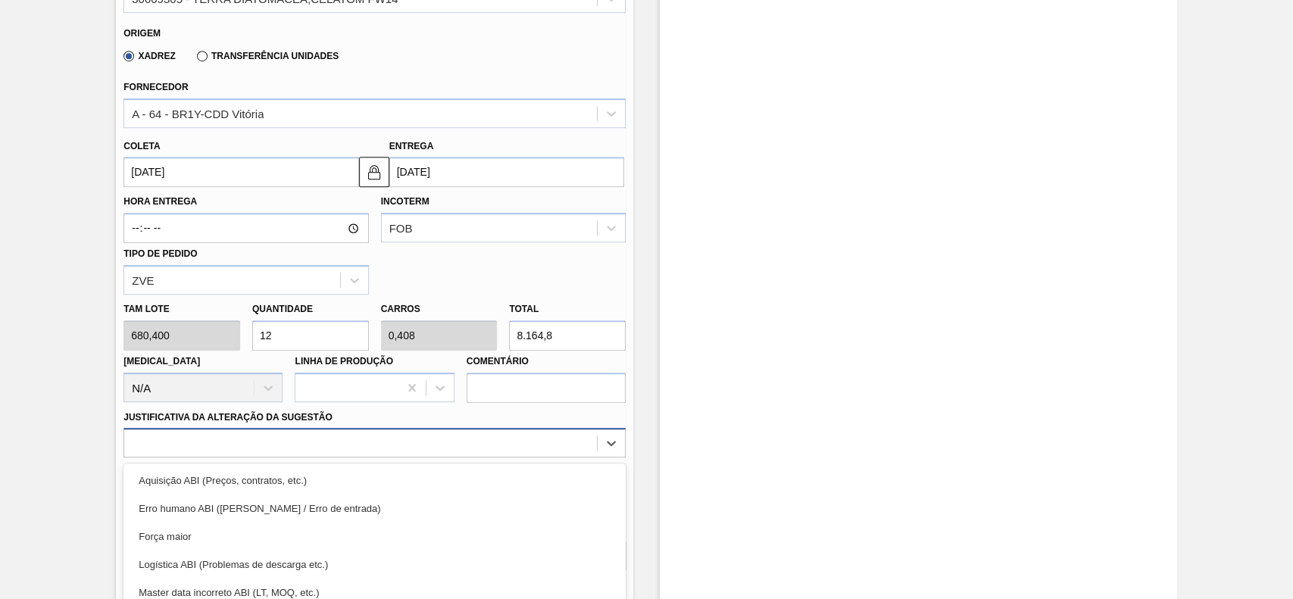
click at [287, 449] on div "option Força maior focused, 3 of 18. 18 results available. Use Up and Down to c…" at bounding box center [374, 443] width 502 height 30
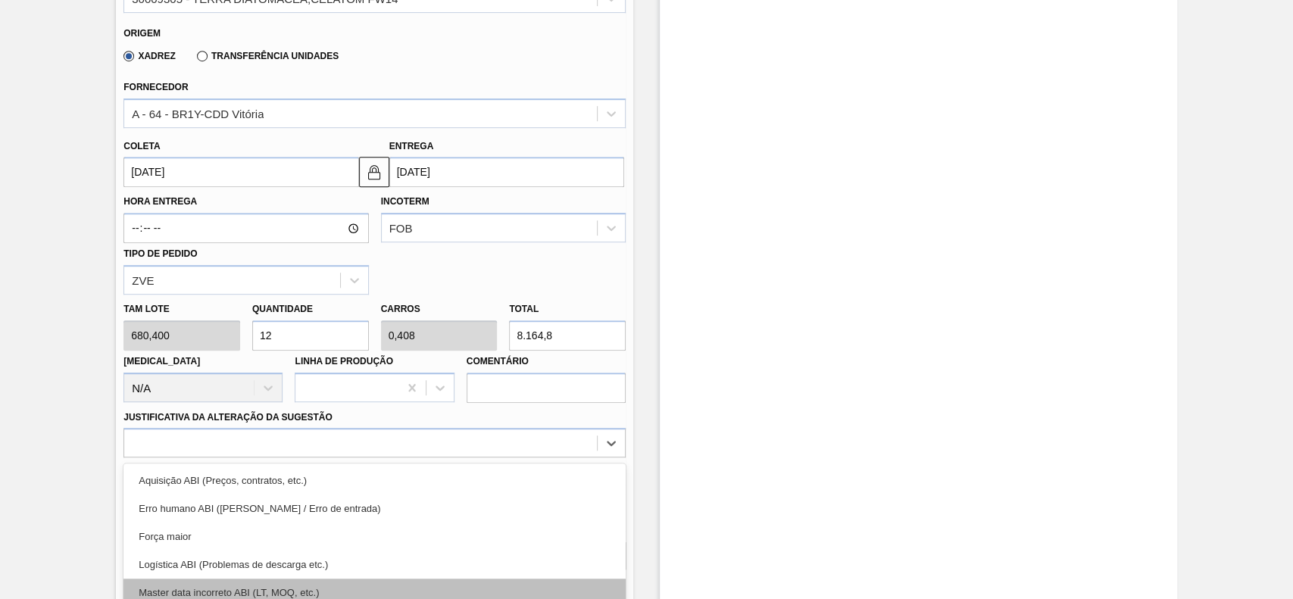
scroll to position [603, 0]
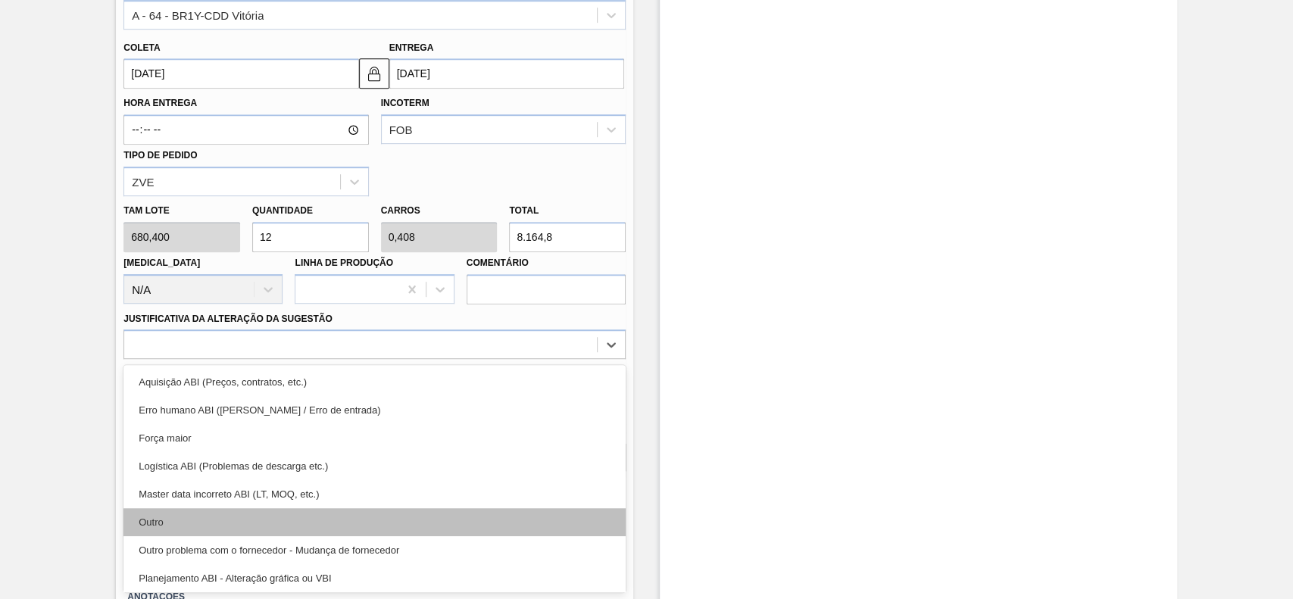
click at [199, 514] on div "Outro" at bounding box center [374, 522] width 502 height 28
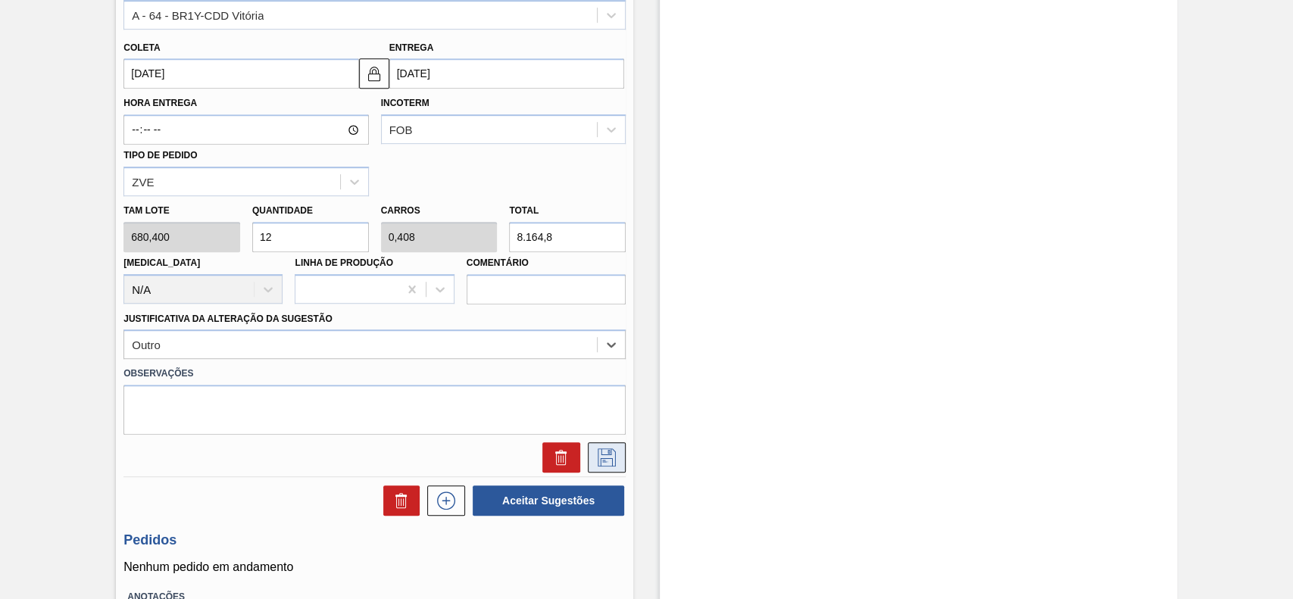
click at [618, 466] on button at bounding box center [607, 457] width 38 height 30
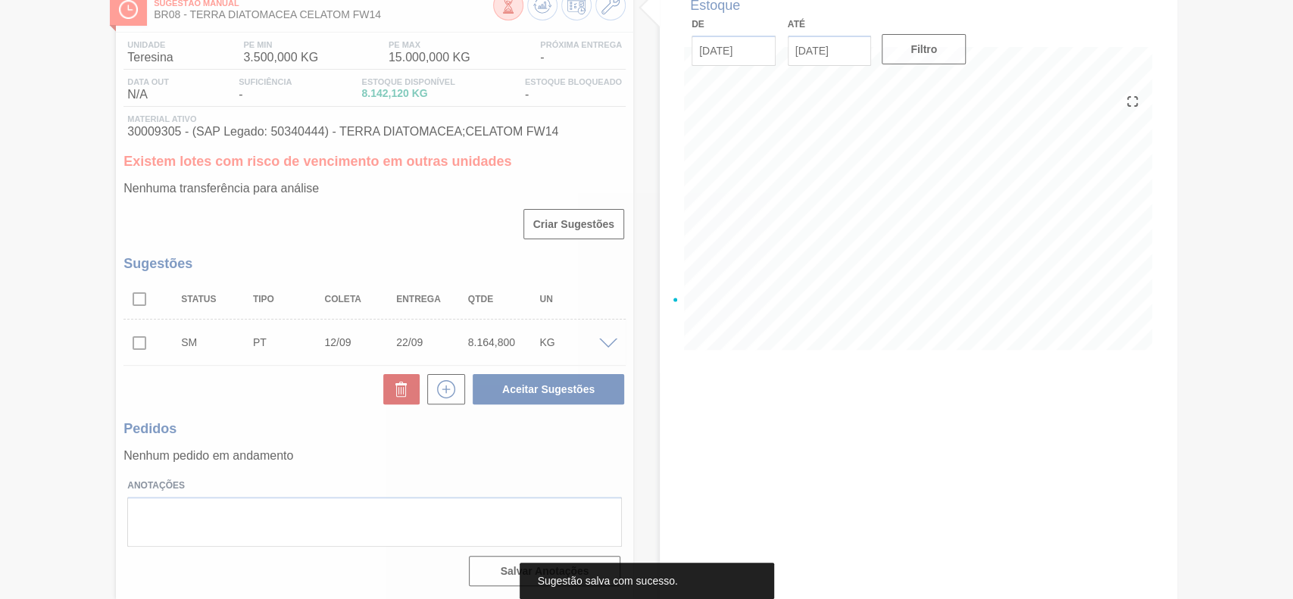
scroll to position [95, 0]
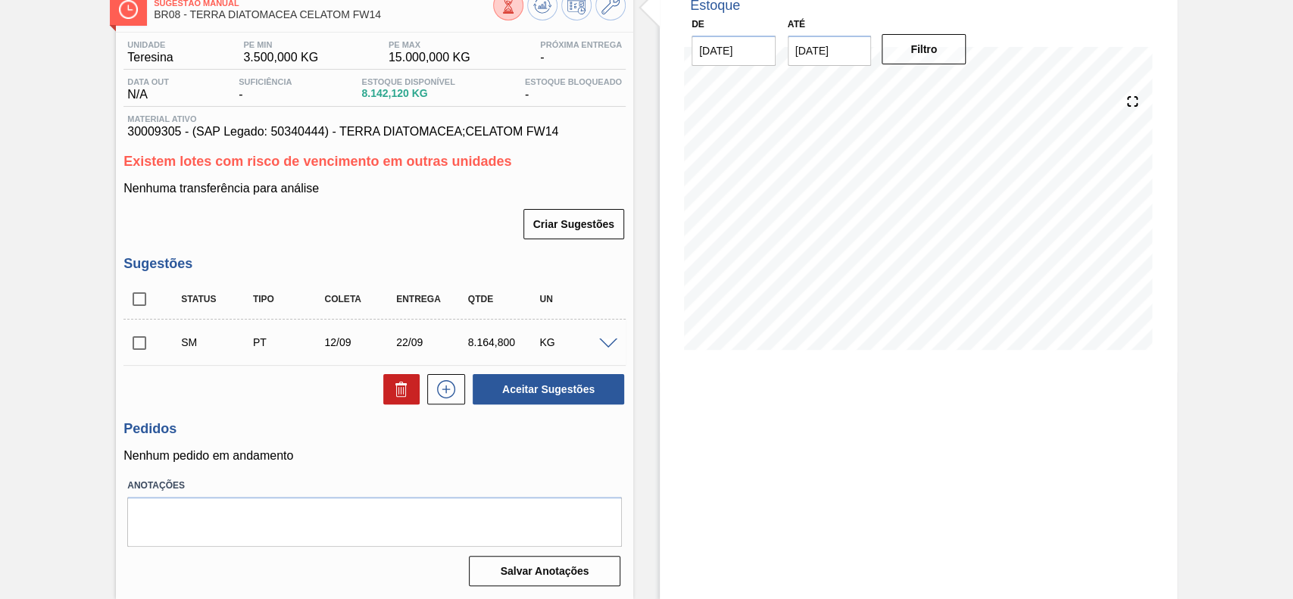
click at [608, 341] on span at bounding box center [608, 344] width 18 height 11
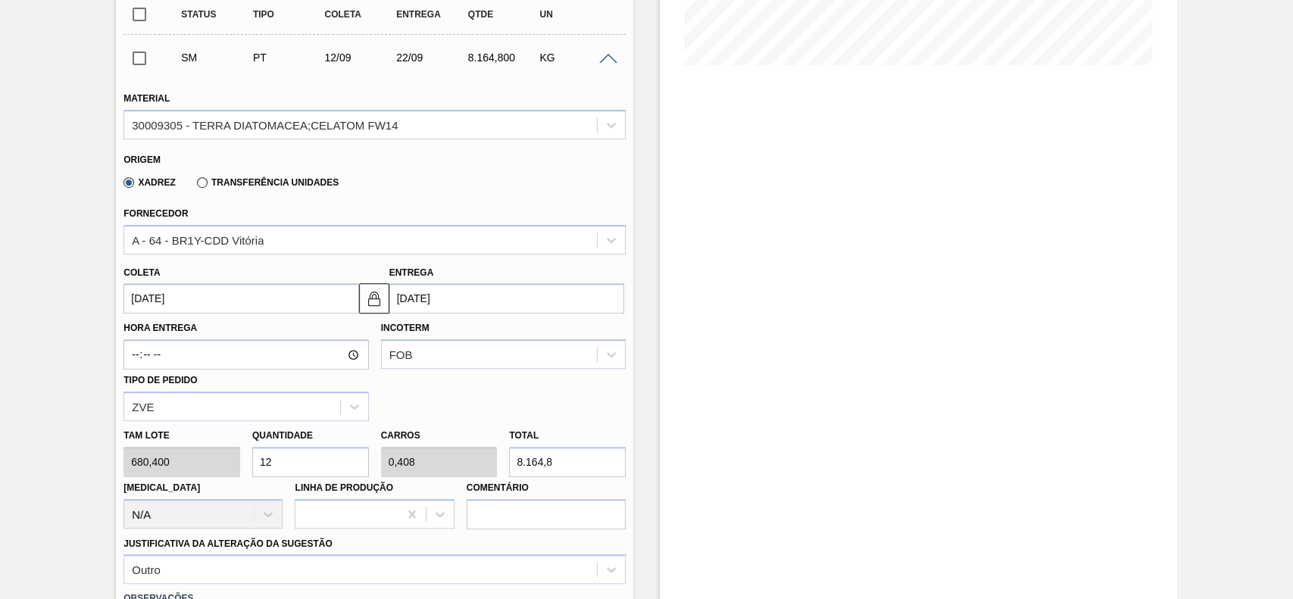
scroll to position [398, 0]
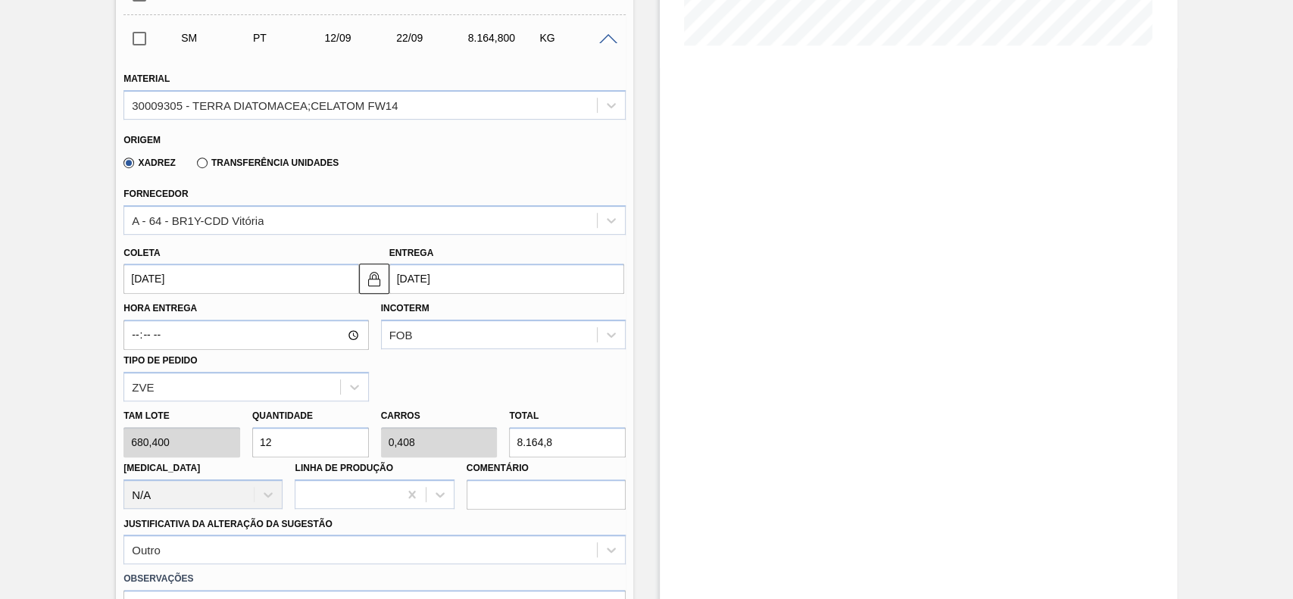
click at [313, 452] on input "12" at bounding box center [310, 442] width 117 height 30
type input "1"
type input "0,034"
type input "680,4"
type input "10"
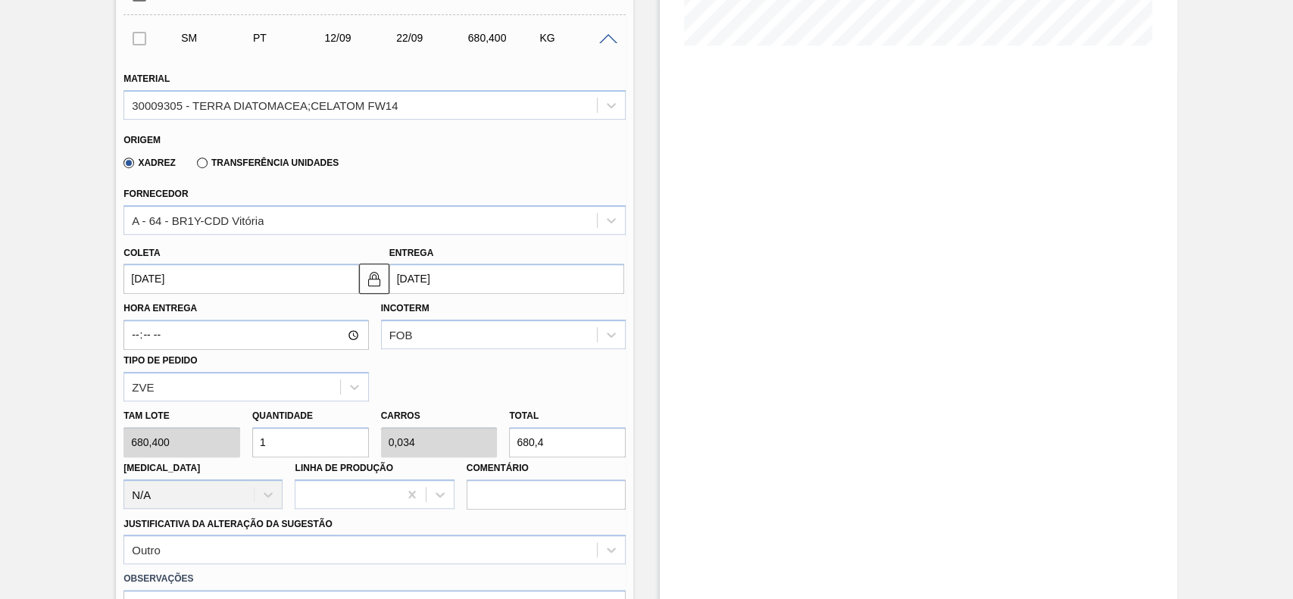
type input "0,34"
type input "6.804"
type input "10"
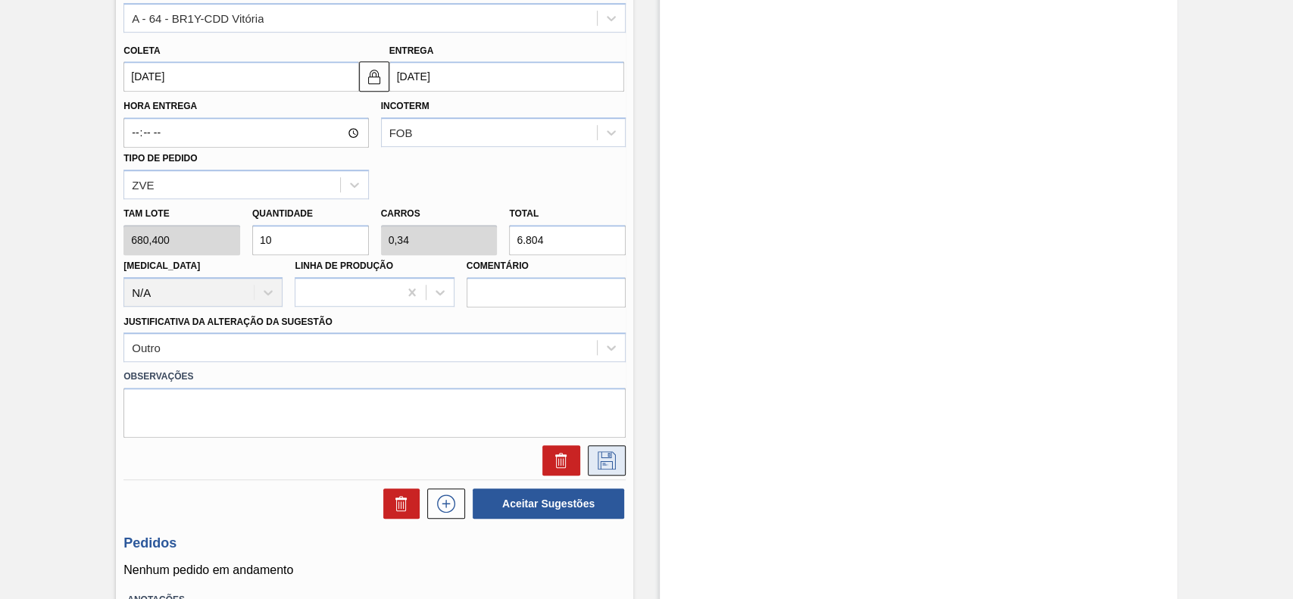
click at [603, 455] on icon at bounding box center [607, 461] width 24 height 18
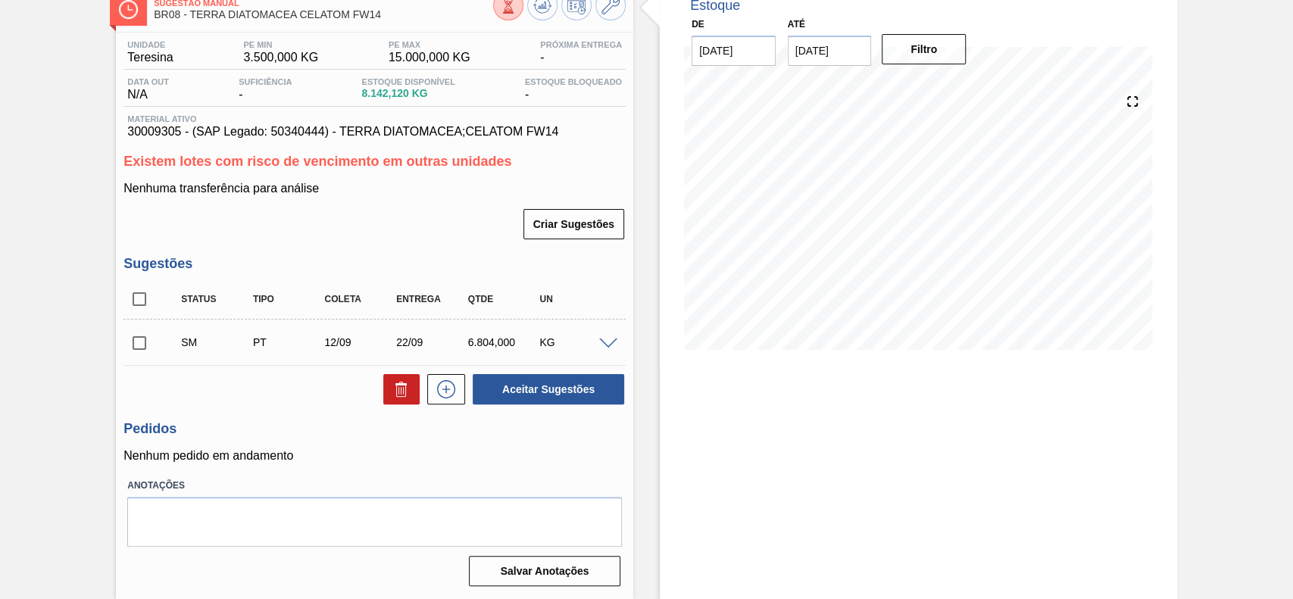
scroll to position [95, 0]
click at [135, 345] on input "checkbox" at bounding box center [139, 343] width 32 height 32
click at [530, 380] on button "Aceitar Sugestões" at bounding box center [549, 389] width 152 height 30
checkbox input "false"
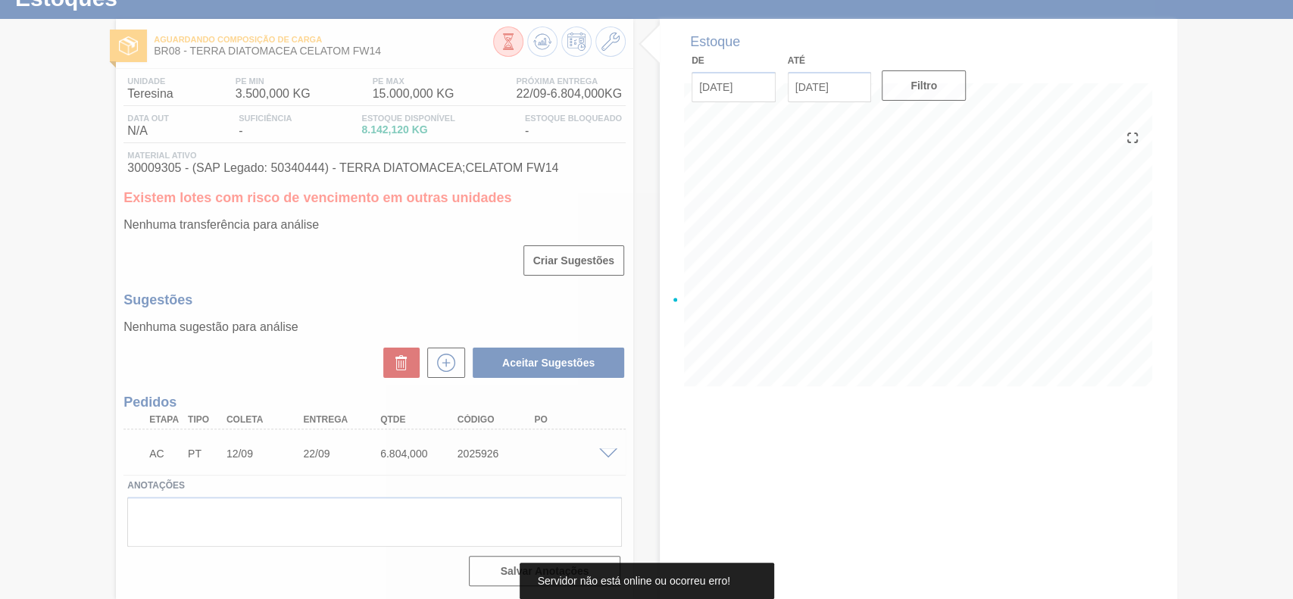
scroll to position [58, 0]
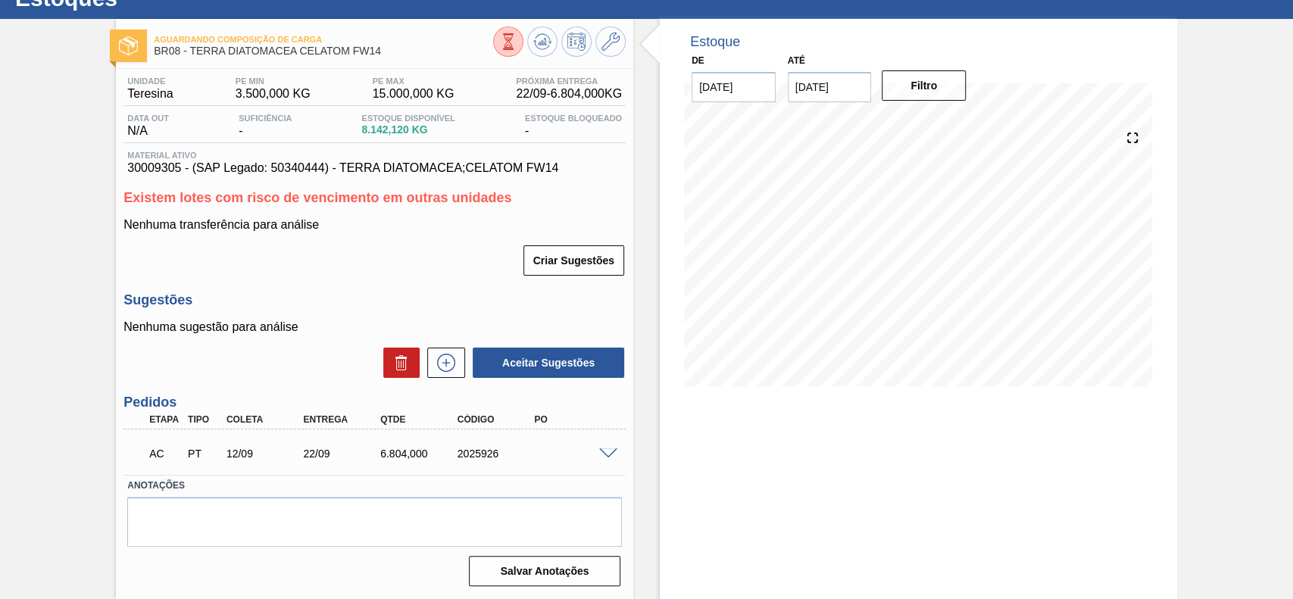
click at [606, 458] on div "AC PT 12/09 22/09 6.804,000 2025926" at bounding box center [374, 452] width 502 height 38
click at [612, 452] on span at bounding box center [608, 454] width 18 height 11
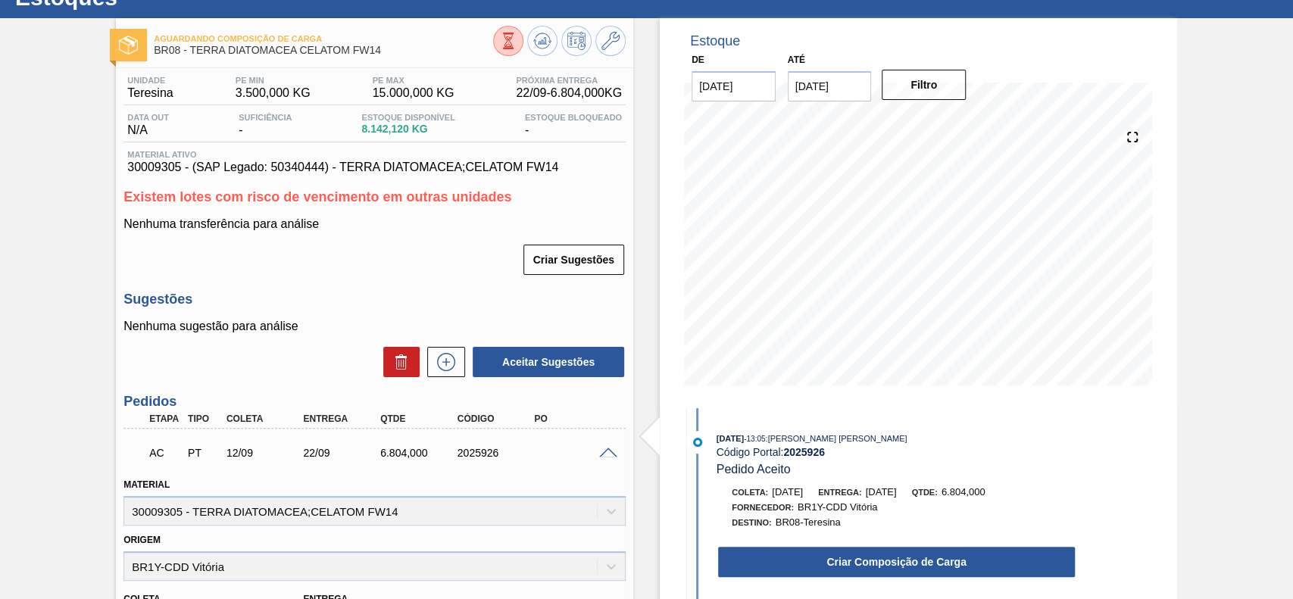
click at [859, 564] on button "Criar Composição de Carga" at bounding box center [896, 562] width 357 height 30
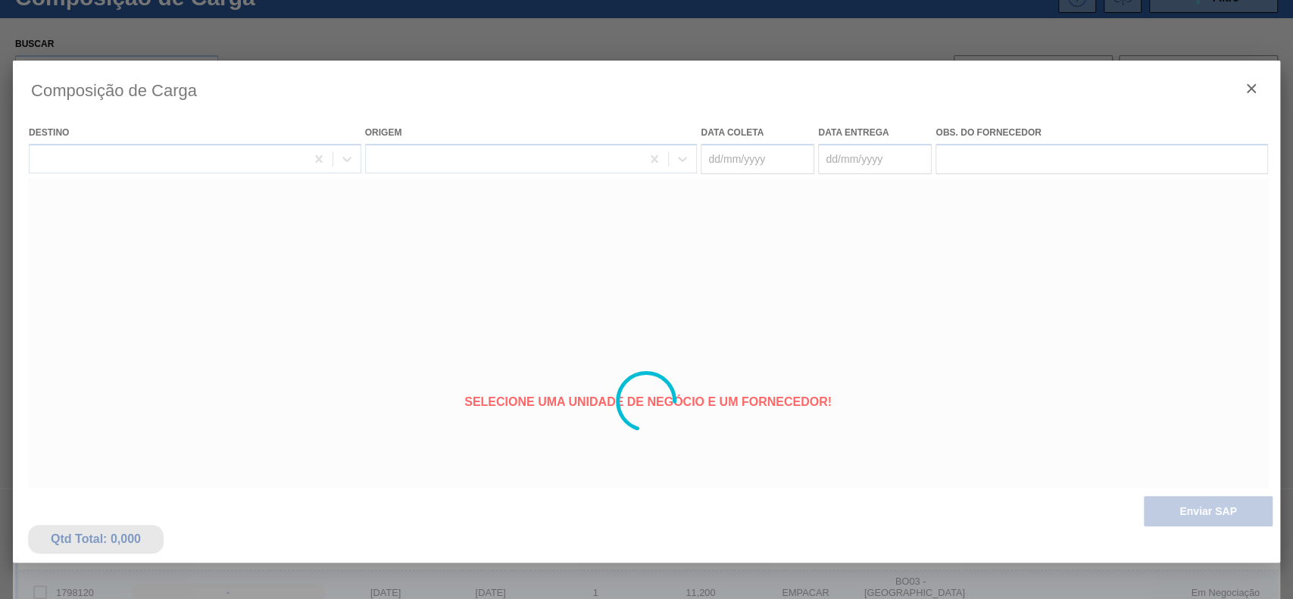
type coleta "[DATE]"
type entrega "[DATE]"
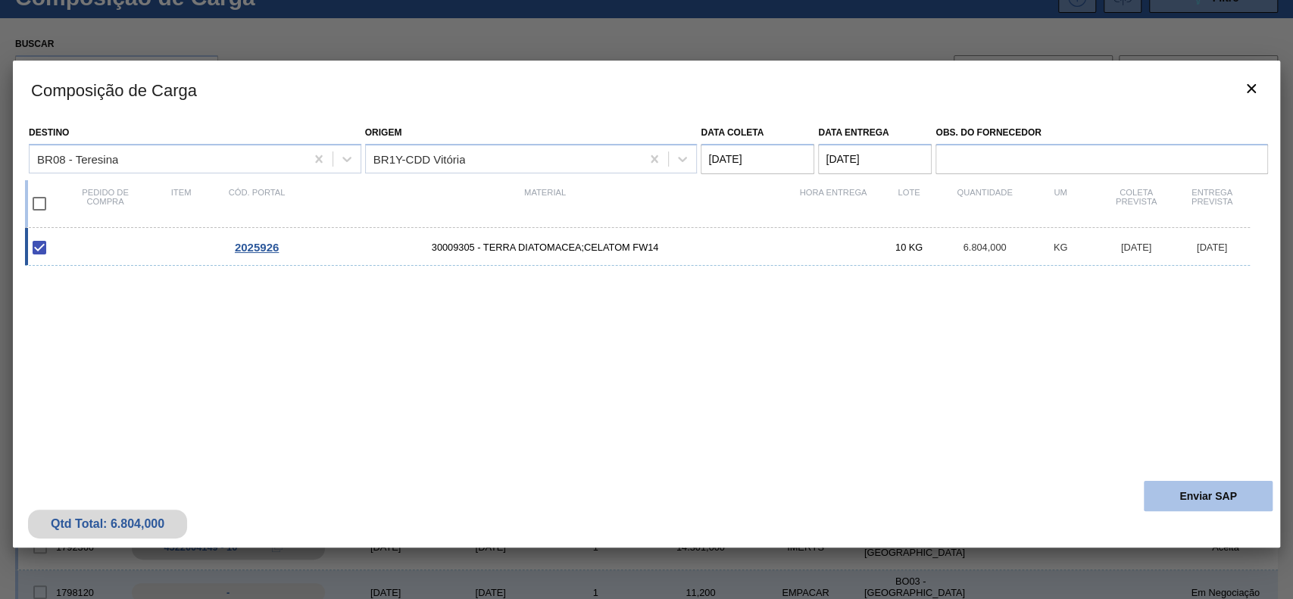
click at [1163, 498] on button "Enviar SAP" at bounding box center [1208, 496] width 129 height 30
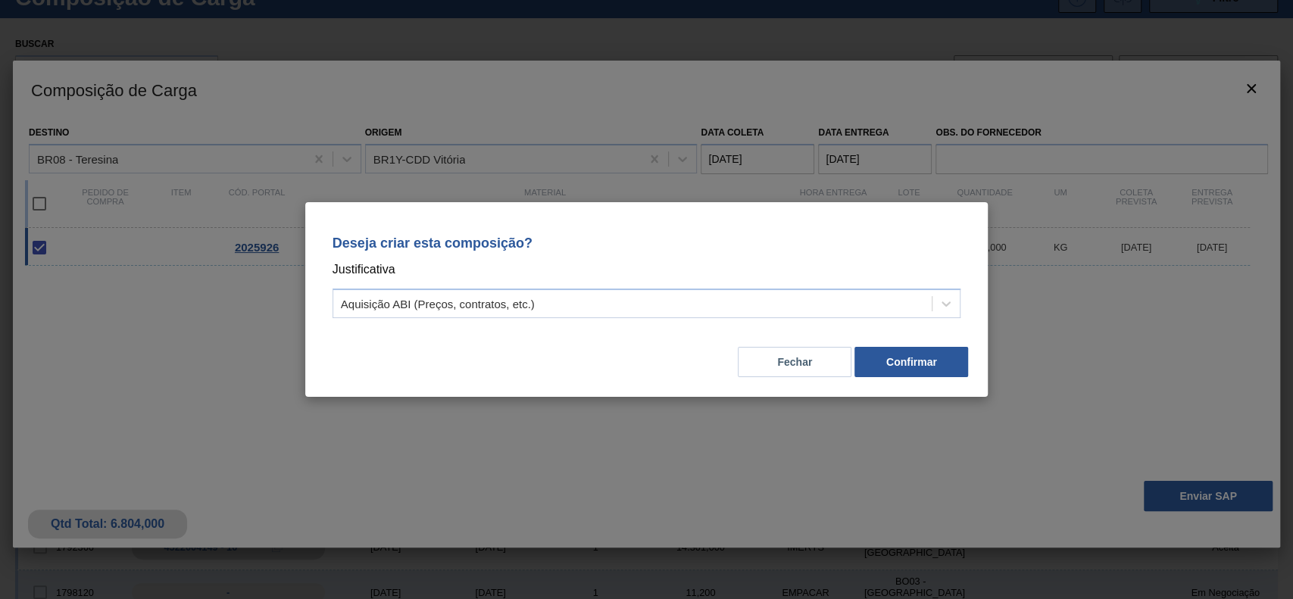
drag, startPoint x: 578, startPoint y: 300, endPoint x: 556, endPoint y: 321, distance: 30.5
click at [577, 300] on div "Aquisição ABI (Preços, contratos, etc.)" at bounding box center [632, 304] width 599 height 22
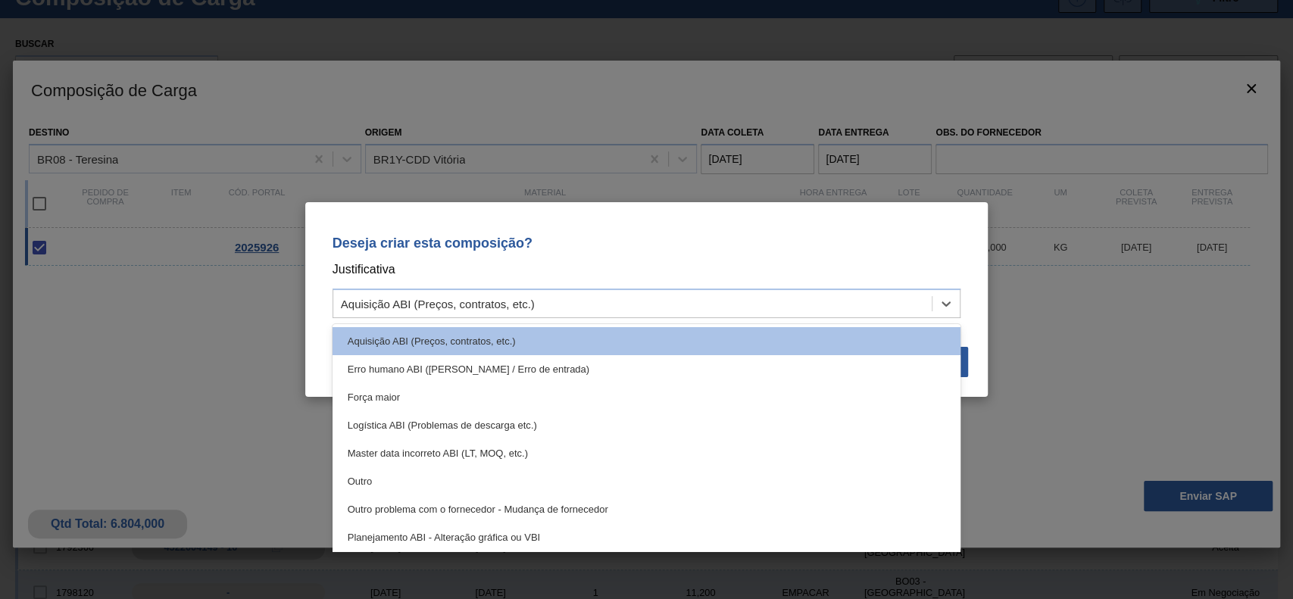
drag, startPoint x: 400, startPoint y: 480, endPoint x: 749, endPoint y: 407, distance: 356.0
click at [400, 481] on div "Outro" at bounding box center [647, 481] width 629 height 28
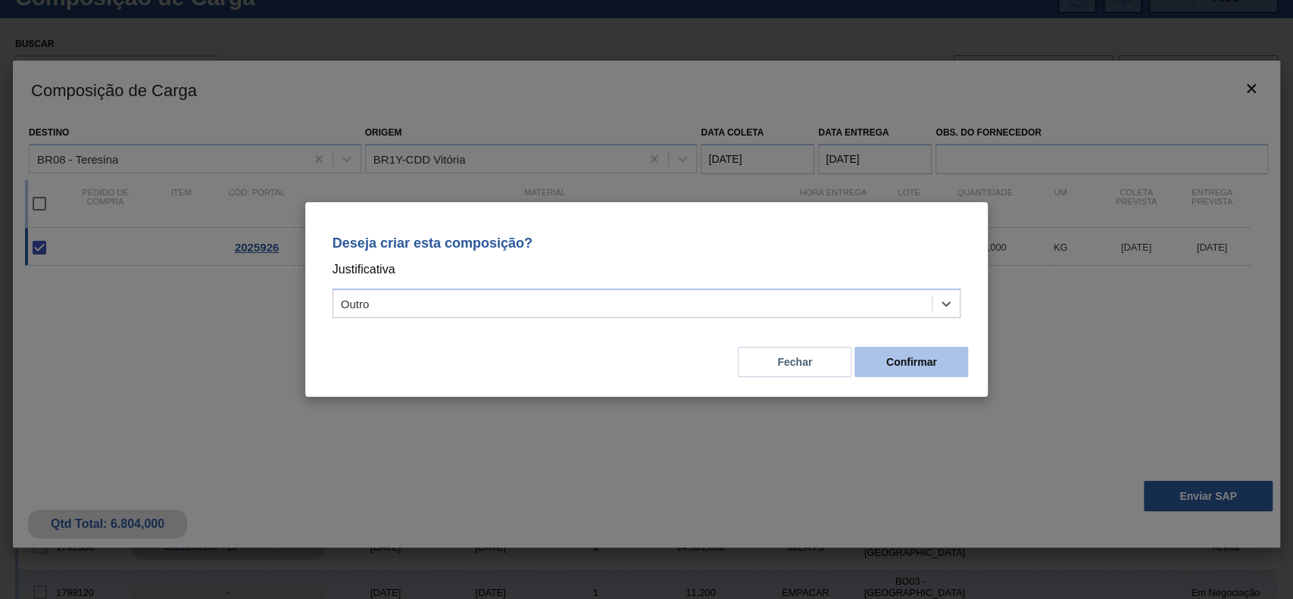
click at [930, 358] on button "Confirmar" at bounding box center [912, 362] width 114 height 30
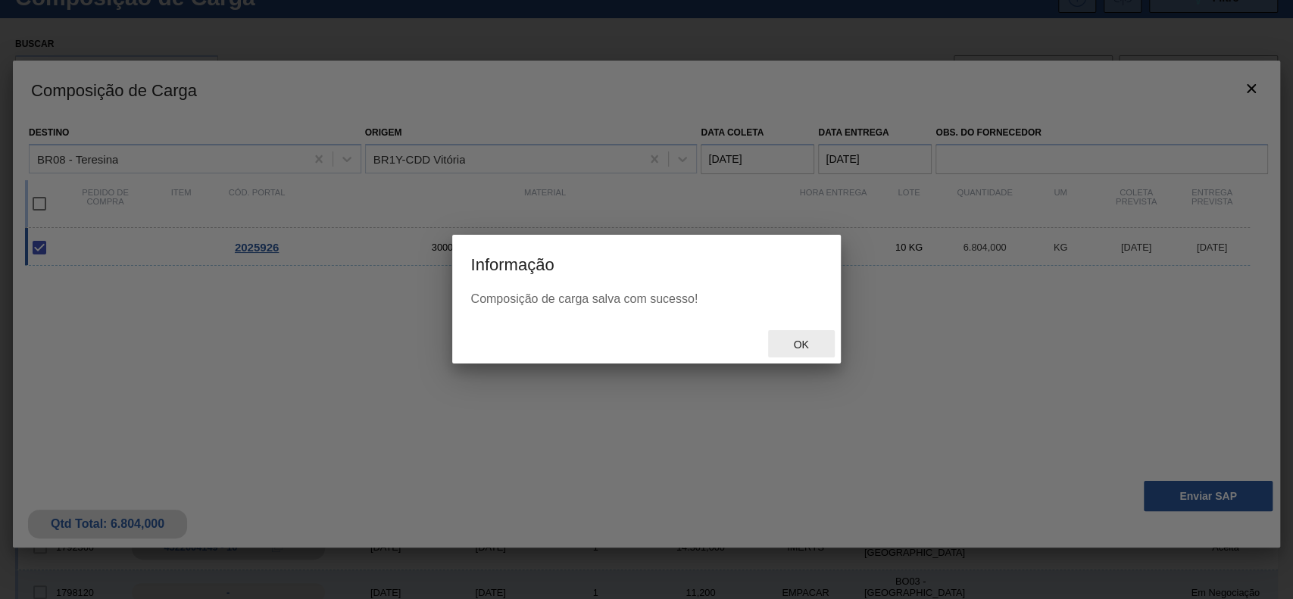
click at [799, 344] on span "Ok" at bounding box center [800, 345] width 39 height 12
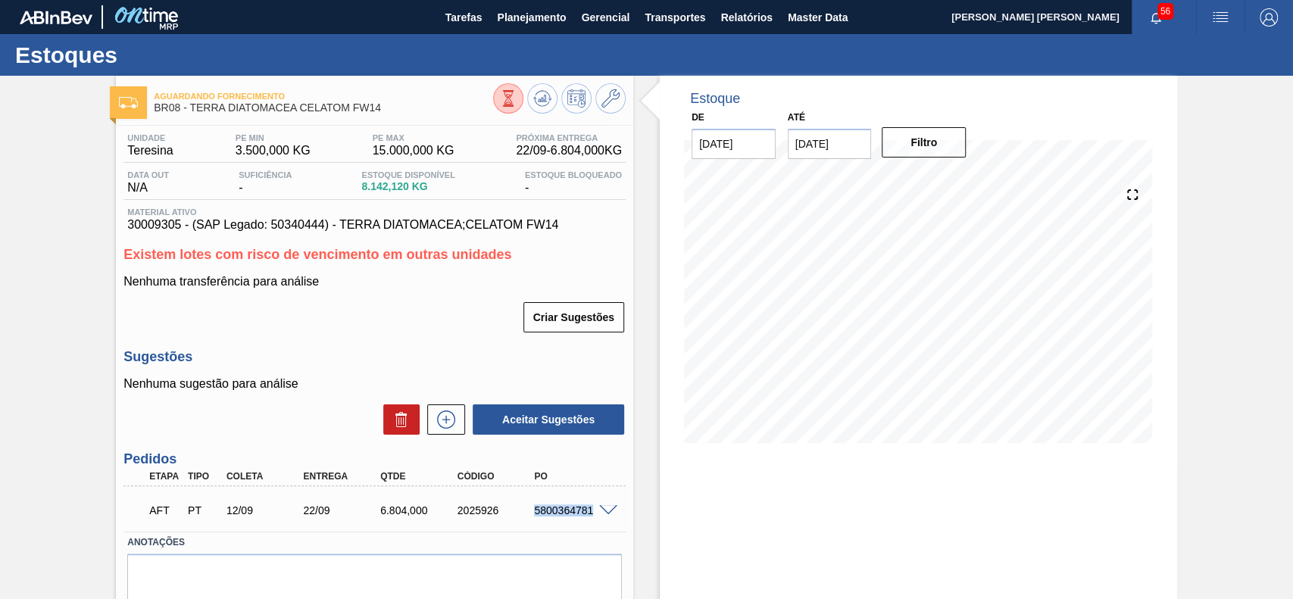
drag, startPoint x: 533, startPoint y: 506, endPoint x: 594, endPoint y: 517, distance: 61.5
click at [594, 517] on div "5800364781" at bounding box center [573, 511] width 86 height 12
copy div "5800364781"
drag, startPoint x: 533, startPoint y: 514, endPoint x: 592, endPoint y: 524, distance: 60.0
click at [592, 524] on div "AFT PT 12/09 24/09 8.164,[PHONE_NUMBER] 5800364780" at bounding box center [370, 509] width 462 height 30
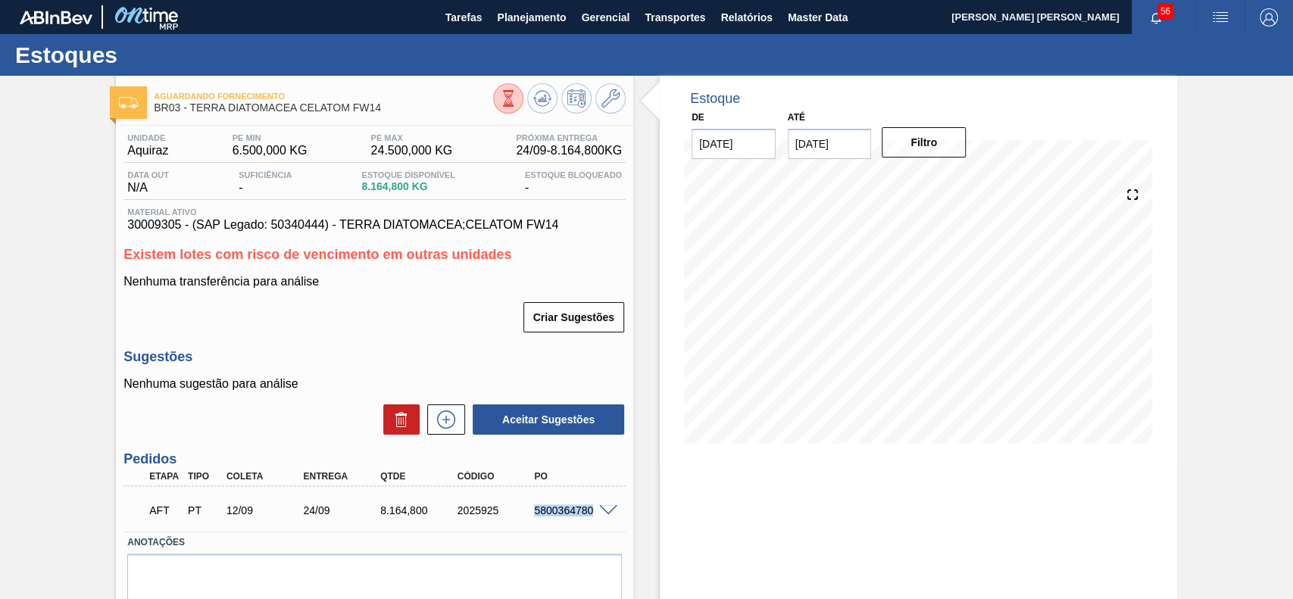
copy div "5800364780"
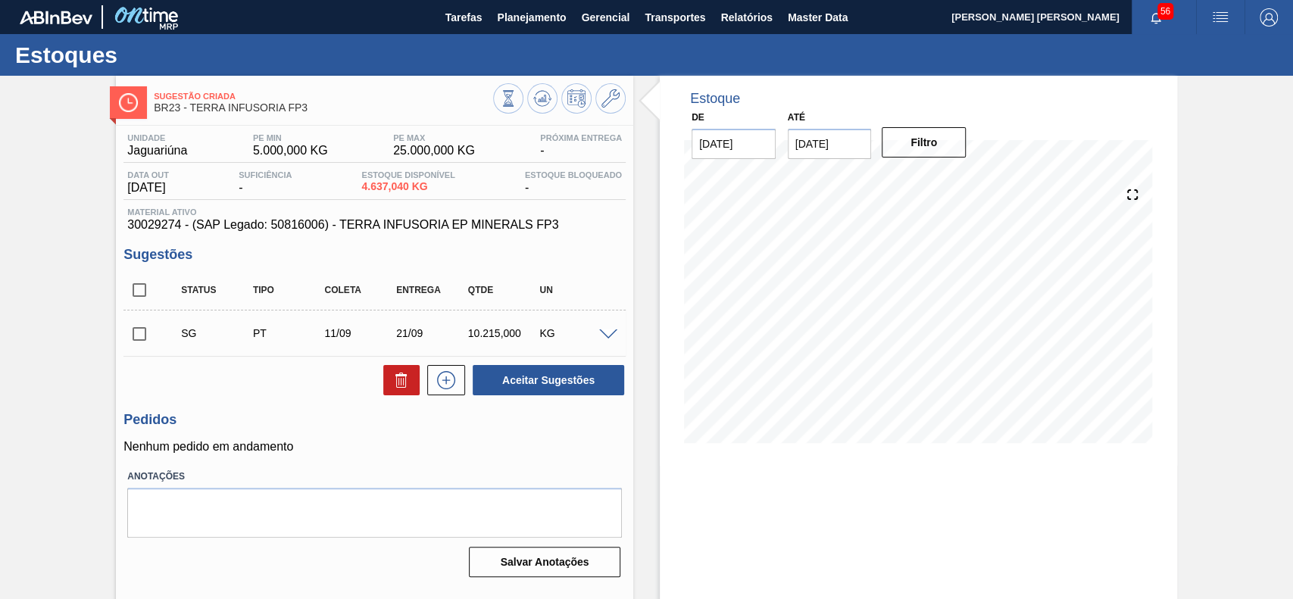
click at [605, 331] on span at bounding box center [608, 335] width 18 height 11
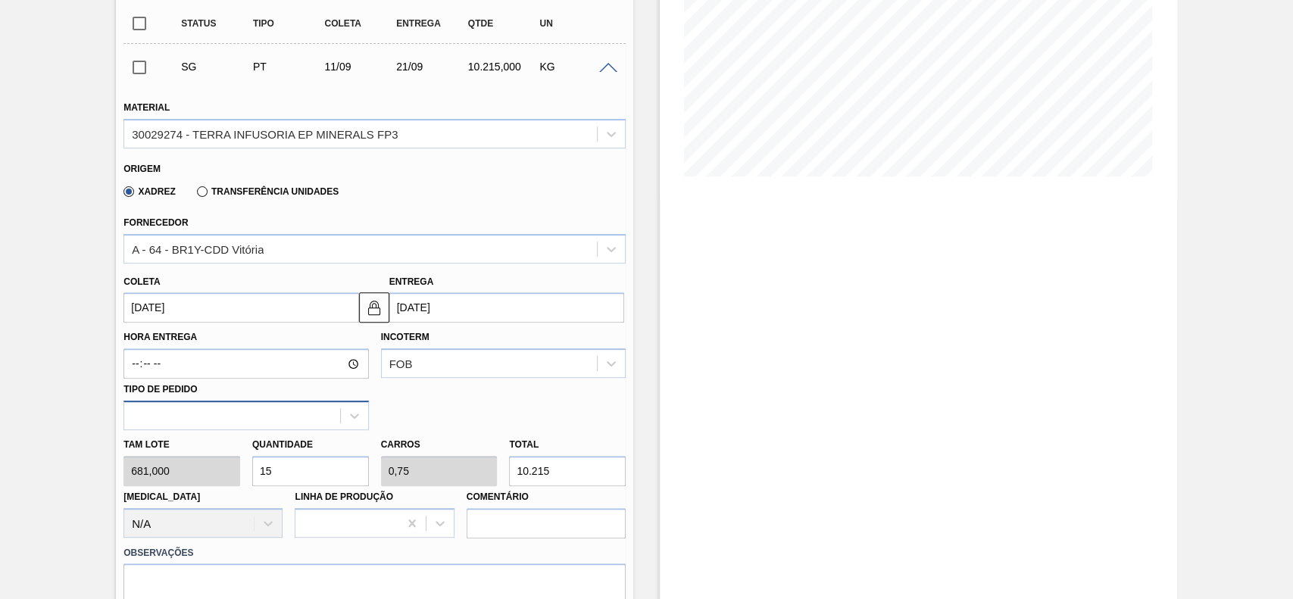
scroll to position [303, 0]
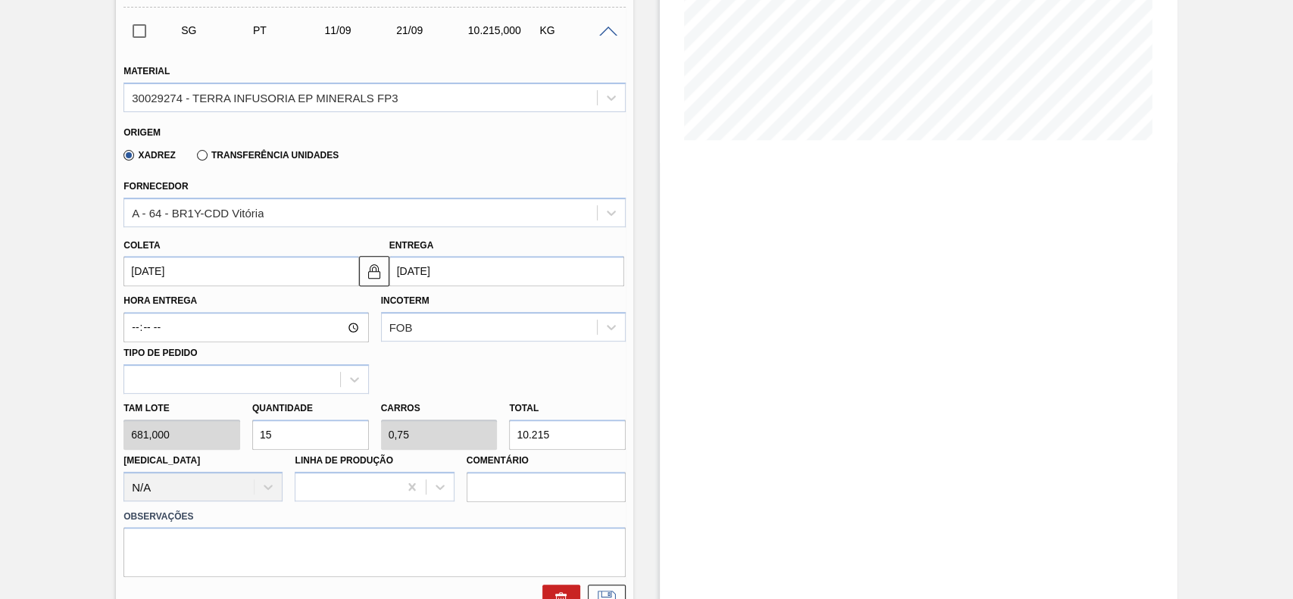
click at [255, 270] on input "[DATE]" at bounding box center [240, 271] width 235 height 30
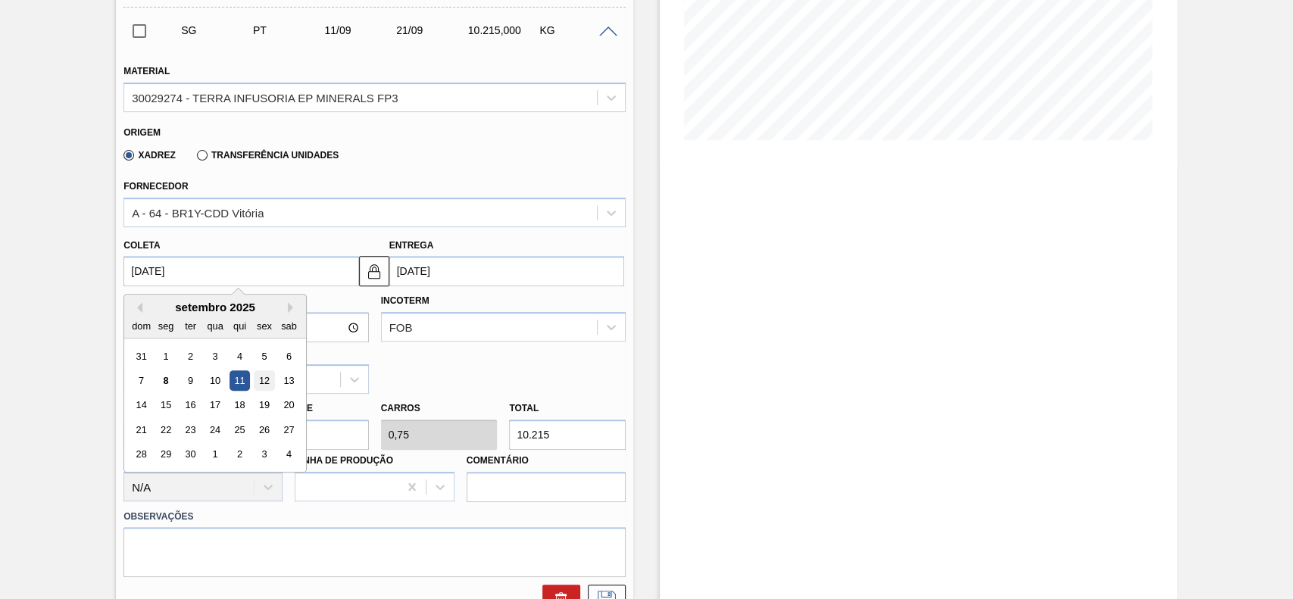
click at [260, 376] on div "12" at bounding box center [265, 380] width 20 height 20
type input "[DATE]"
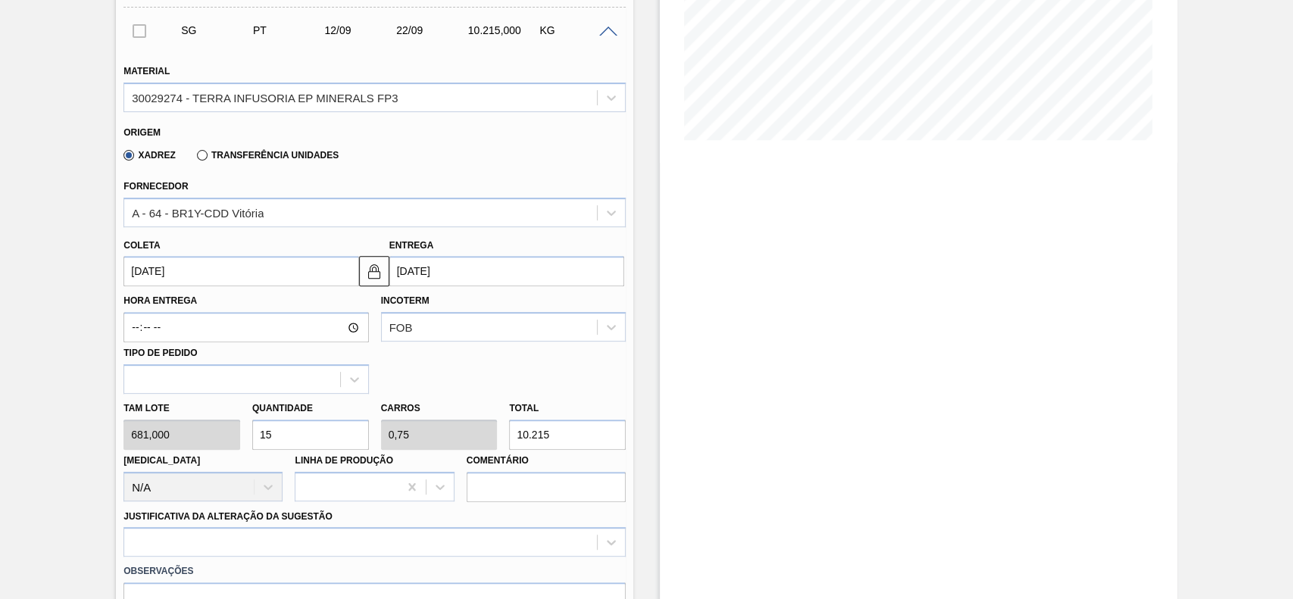
click at [316, 430] on input "15" at bounding box center [310, 435] width 117 height 30
type input "1"
type input "0,05"
type input "681"
type input "12"
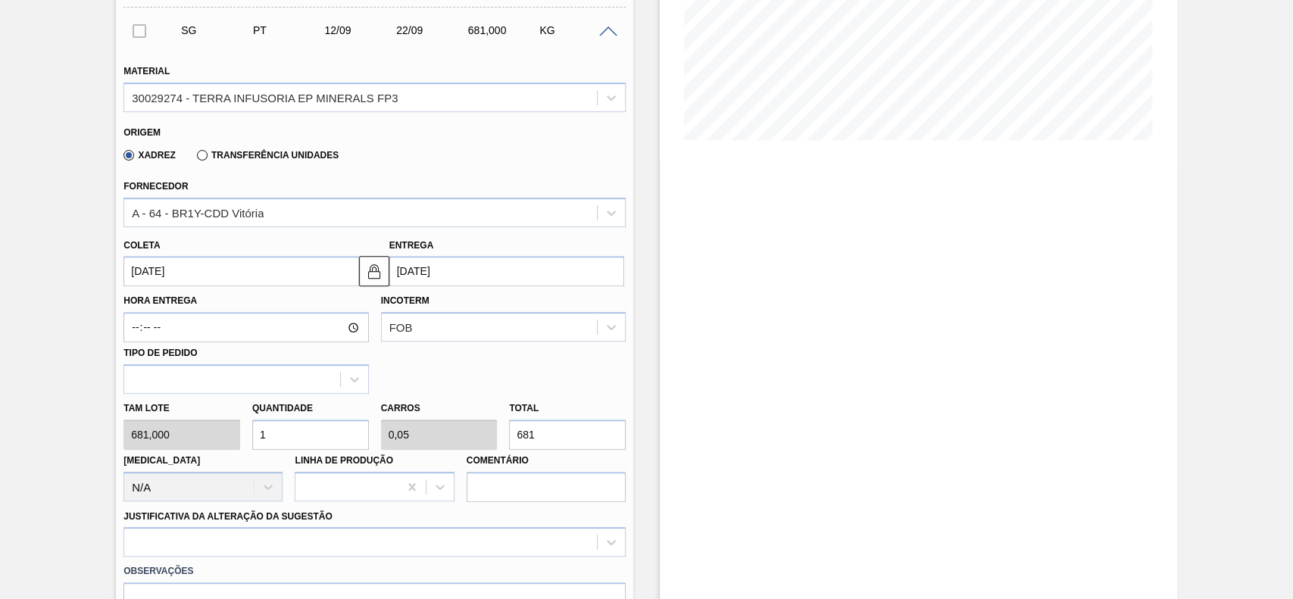
type input "0,6"
type input "8.172"
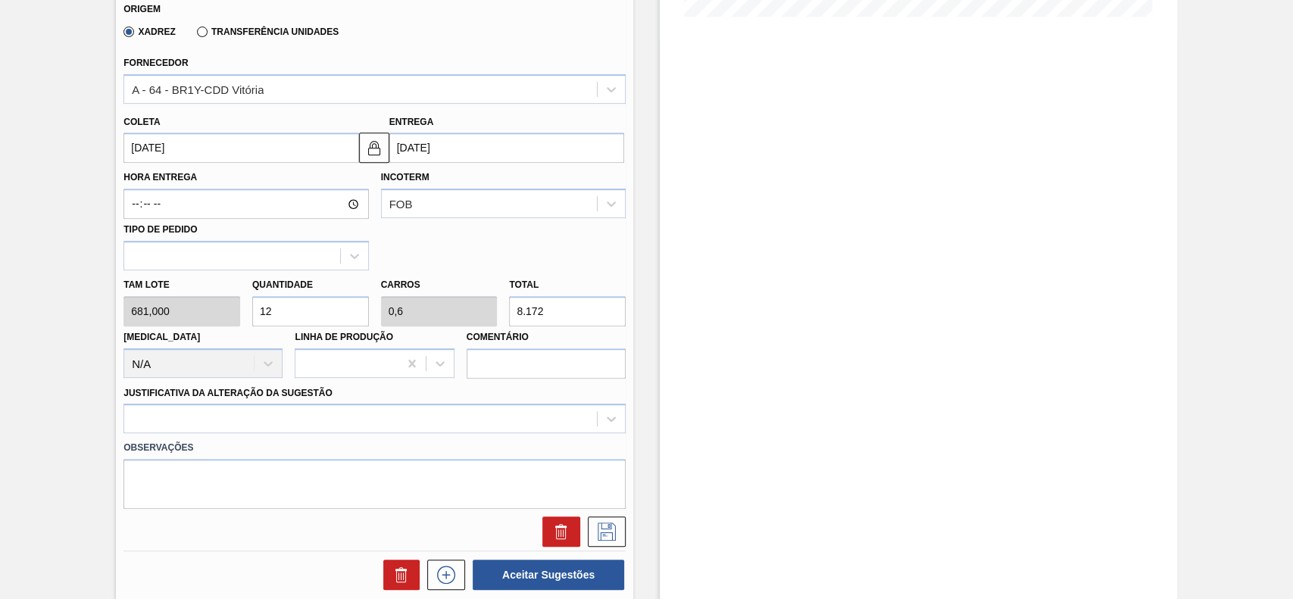
scroll to position [606, 0]
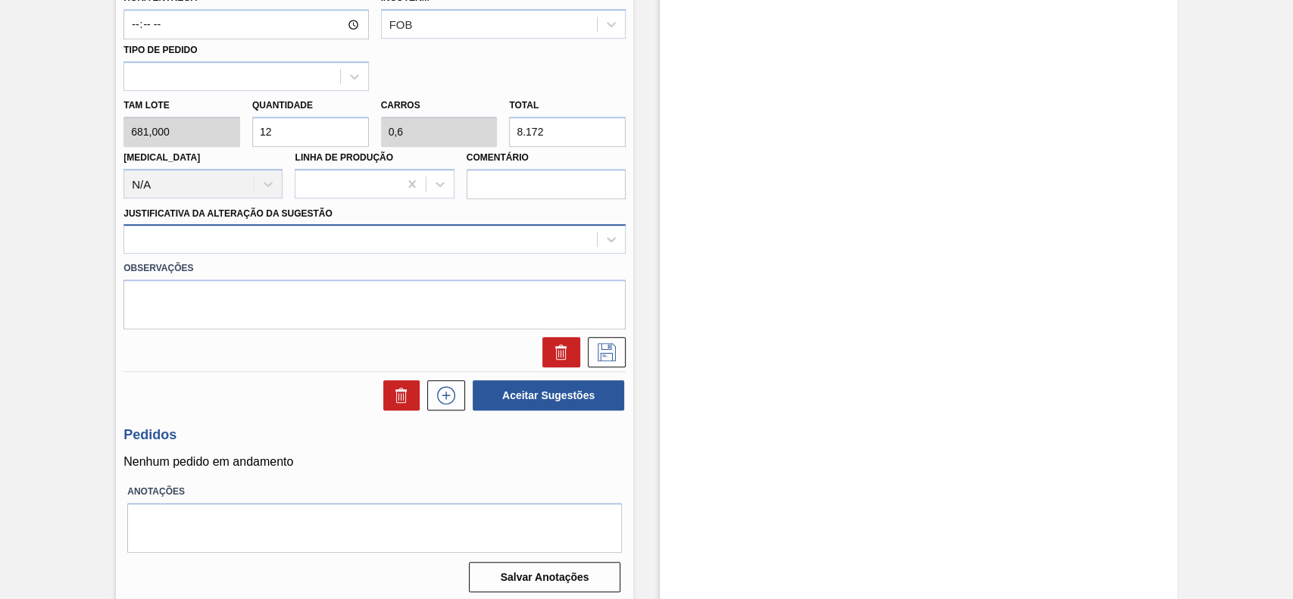
type input "12"
click at [242, 249] on div at bounding box center [360, 240] width 473 height 22
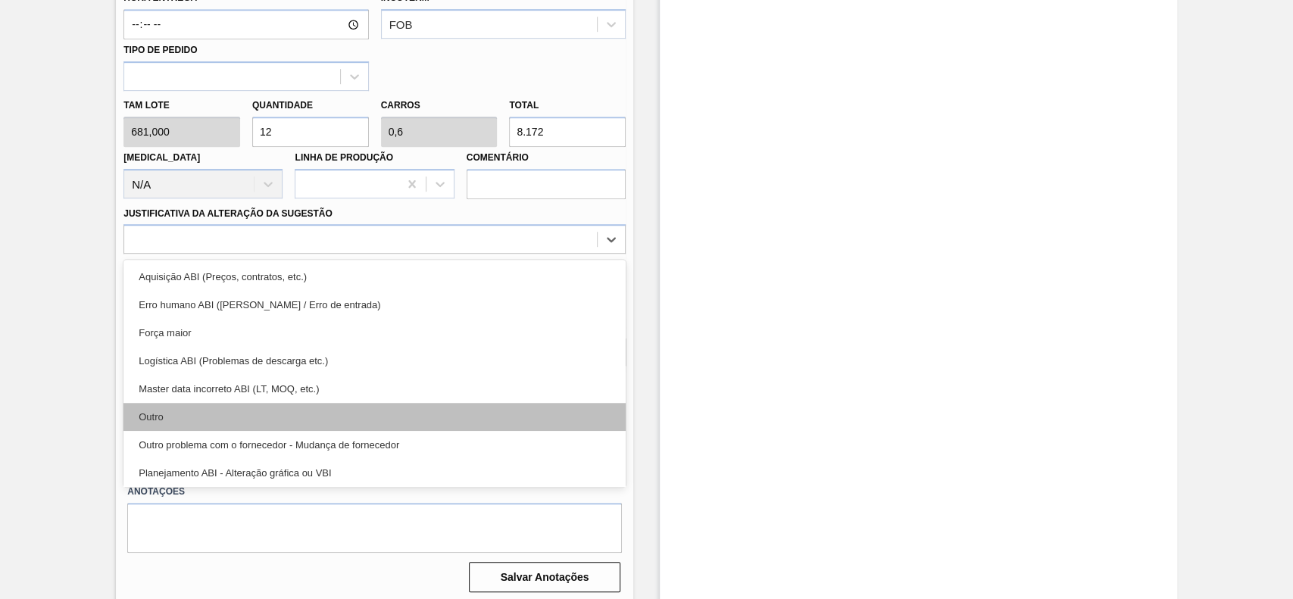
click at [218, 424] on div "Outro" at bounding box center [374, 417] width 502 height 28
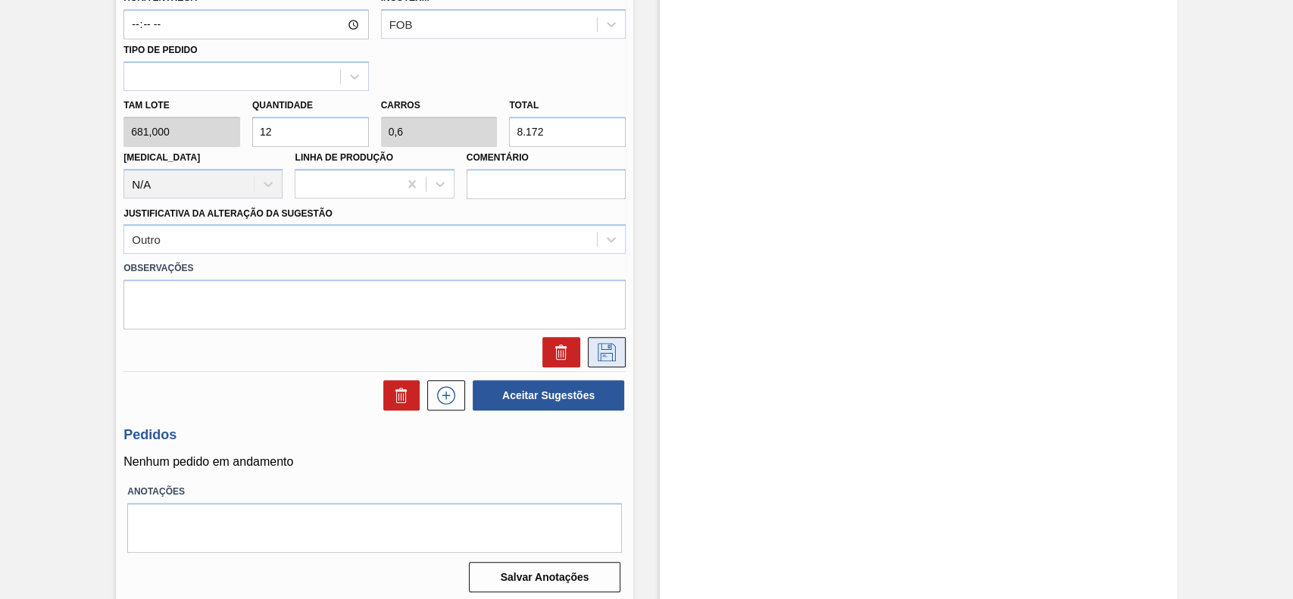
click at [602, 364] on button at bounding box center [607, 352] width 38 height 30
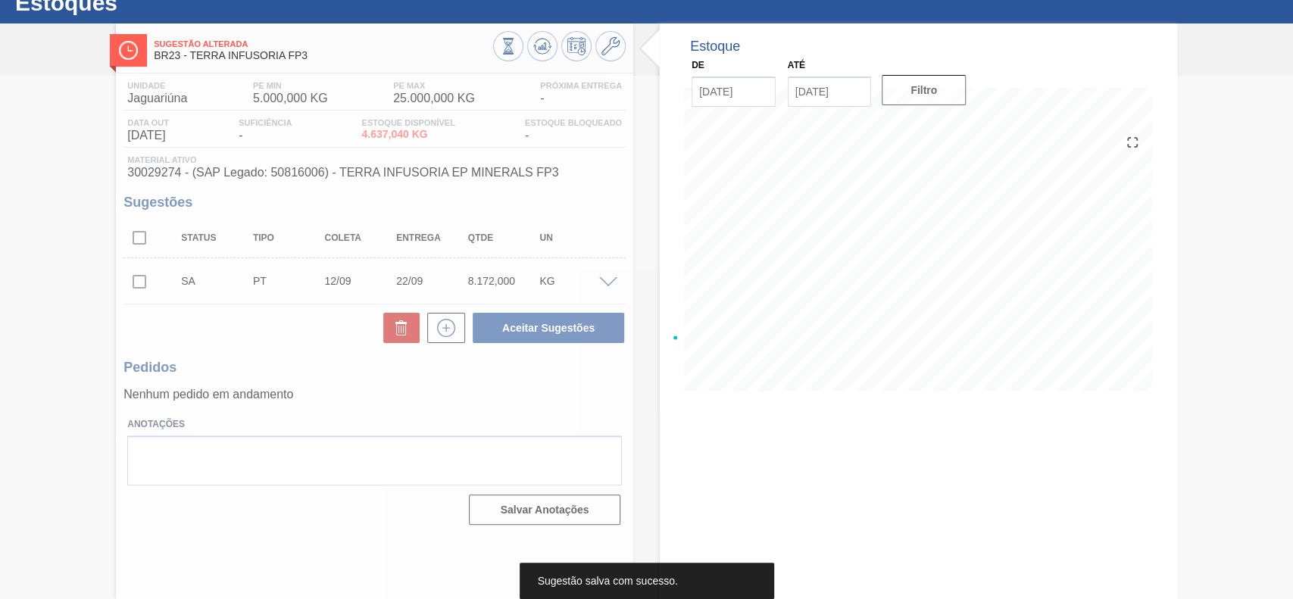
scroll to position [52, 0]
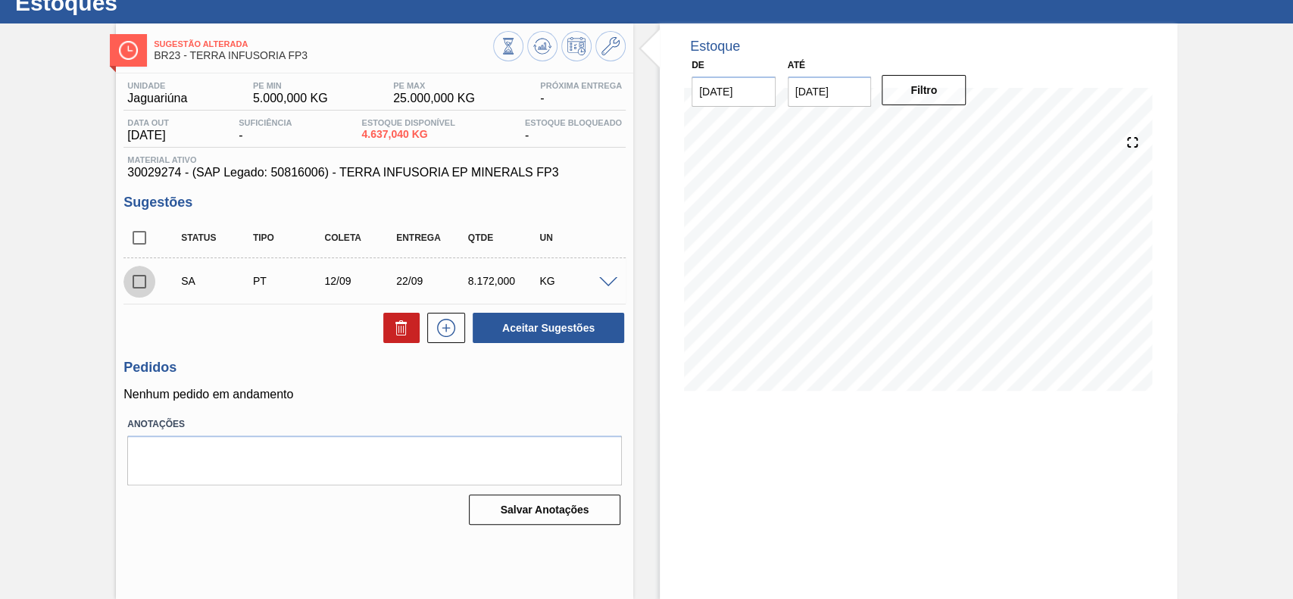
click at [142, 283] on input "checkbox" at bounding box center [139, 282] width 32 height 32
click at [552, 326] on button "Aceitar Sugestões" at bounding box center [549, 328] width 152 height 30
checkbox input "false"
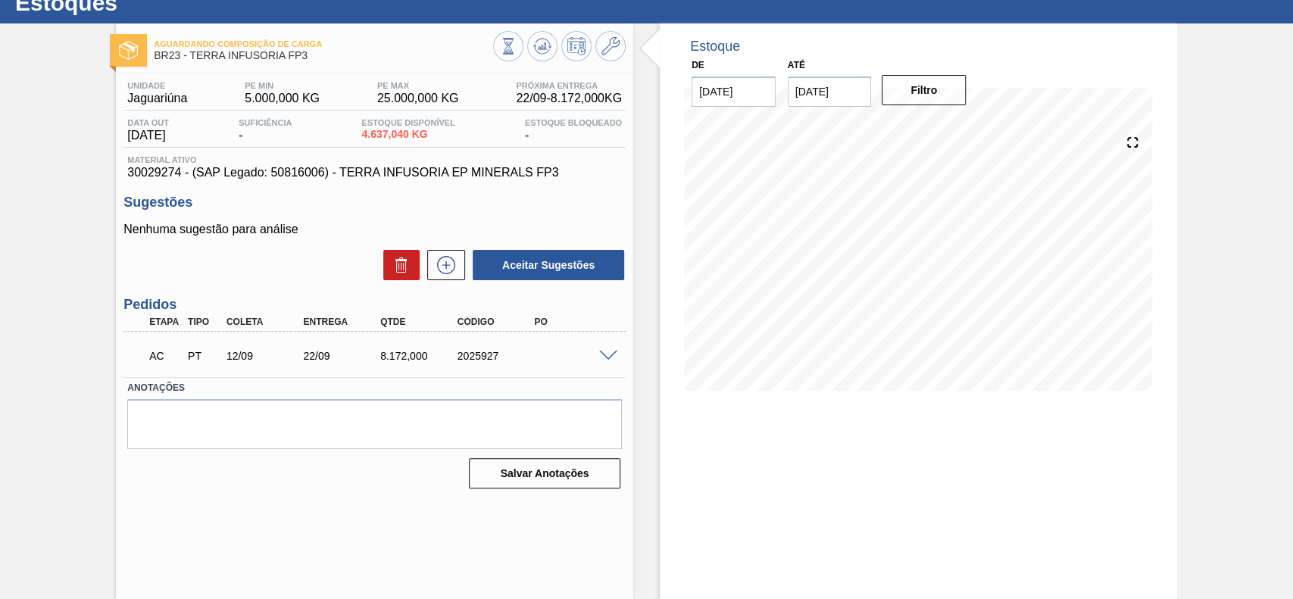
click at [611, 353] on span at bounding box center [608, 356] width 18 height 11
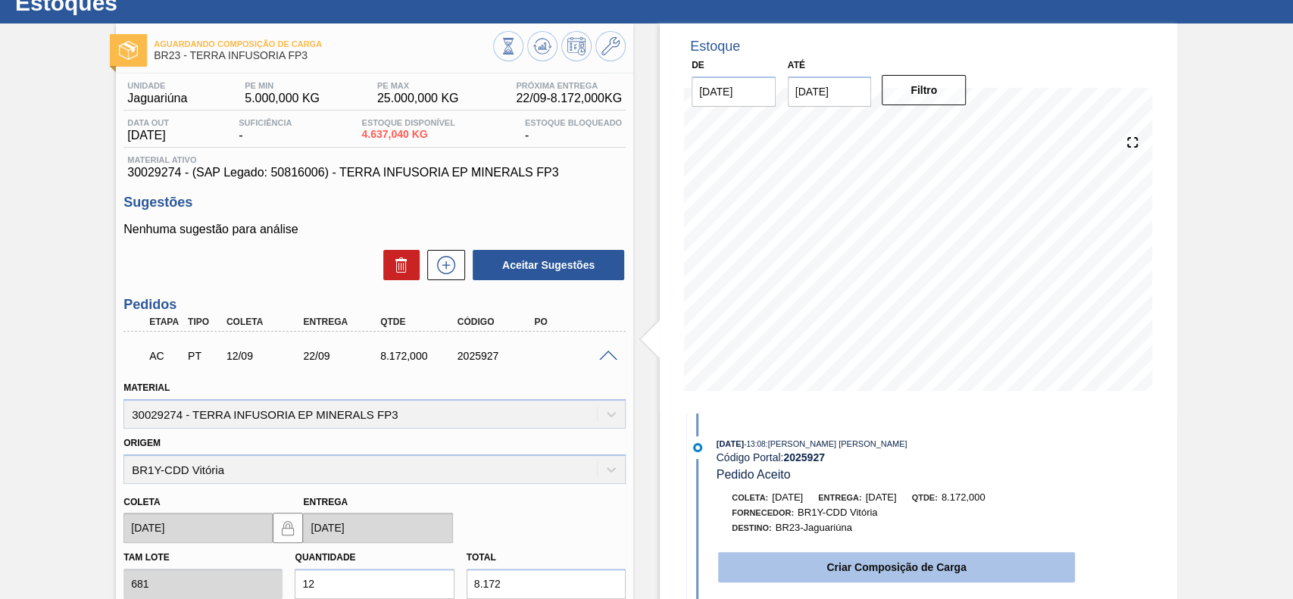
click at [860, 570] on button "Criar Composição de Carga" at bounding box center [896, 567] width 357 height 30
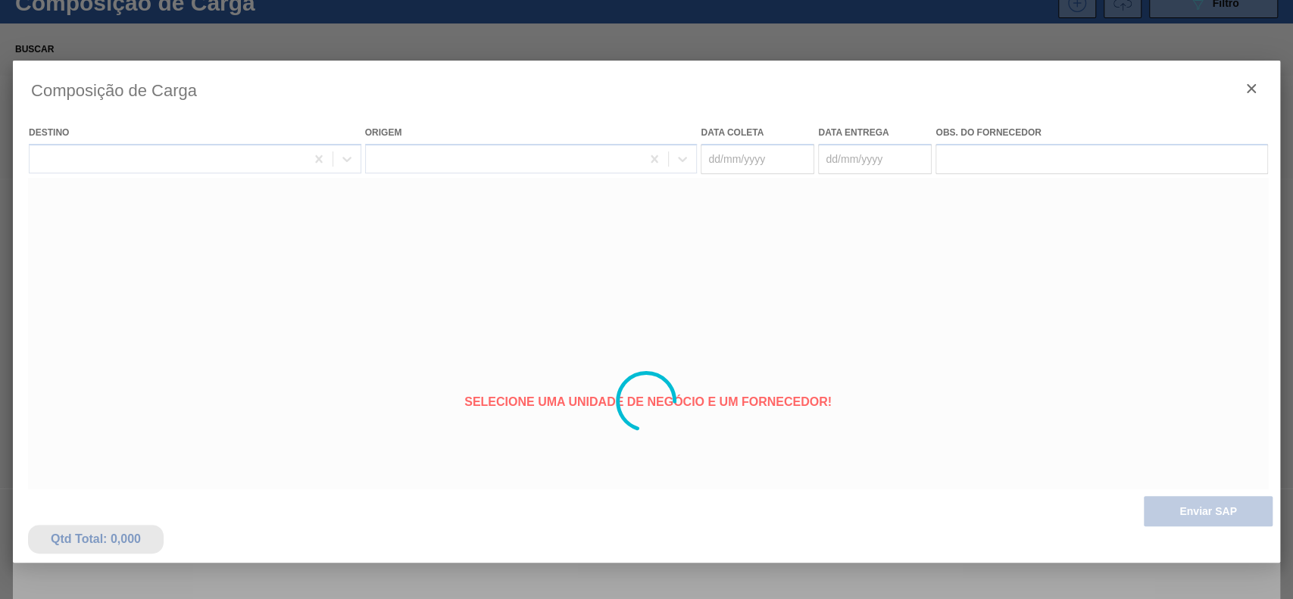
type coleta "[DATE]"
type entrega "[DATE]"
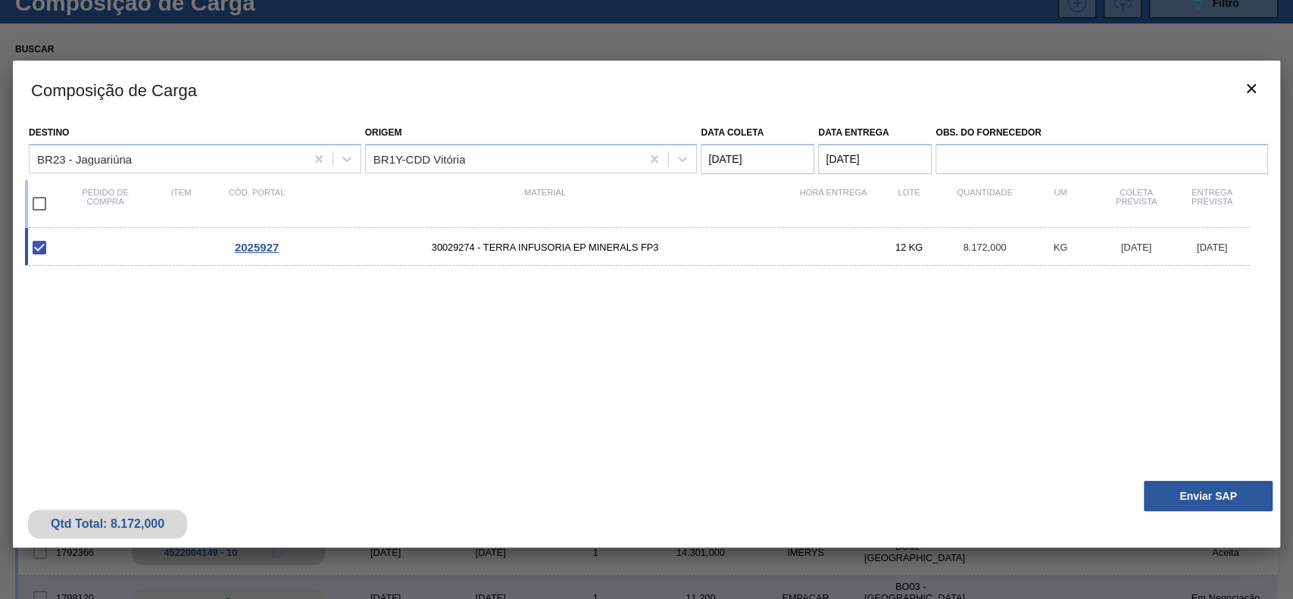
click at [1191, 480] on div "Qtd Total: 8.172,000 Enviar SAP" at bounding box center [646, 511] width 1267 height 74
click at [1221, 499] on button "Enviar SAP" at bounding box center [1208, 496] width 129 height 30
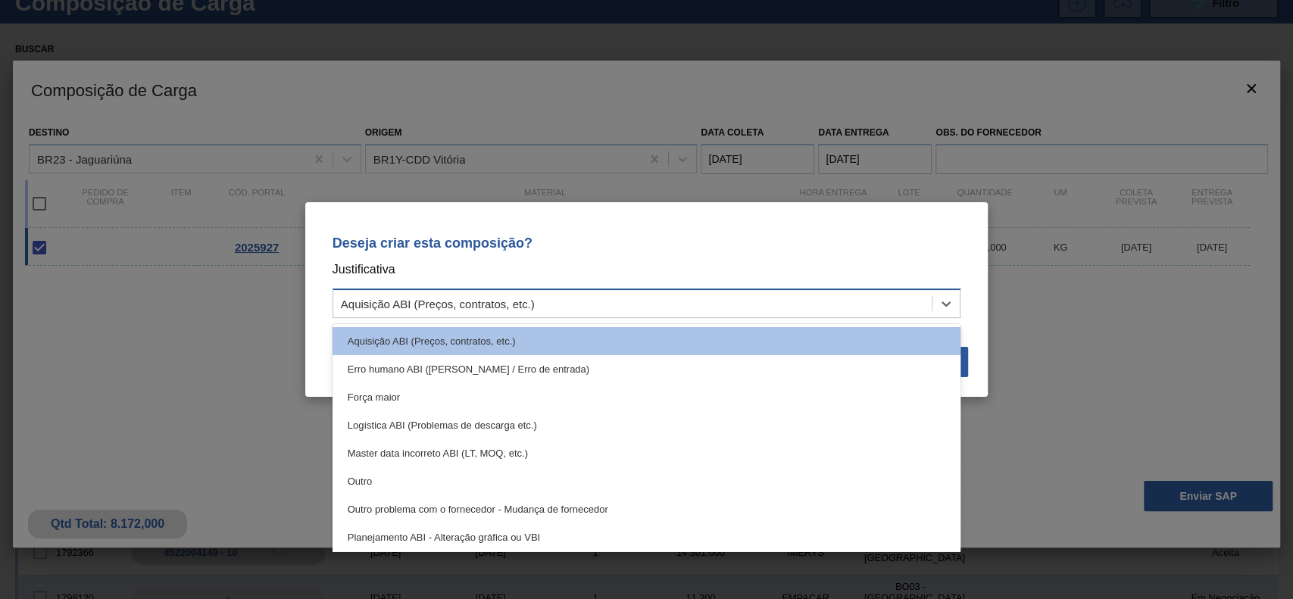
click at [542, 300] on div "Aquisição ABI (Preços, contratos, etc.)" at bounding box center [632, 304] width 599 height 22
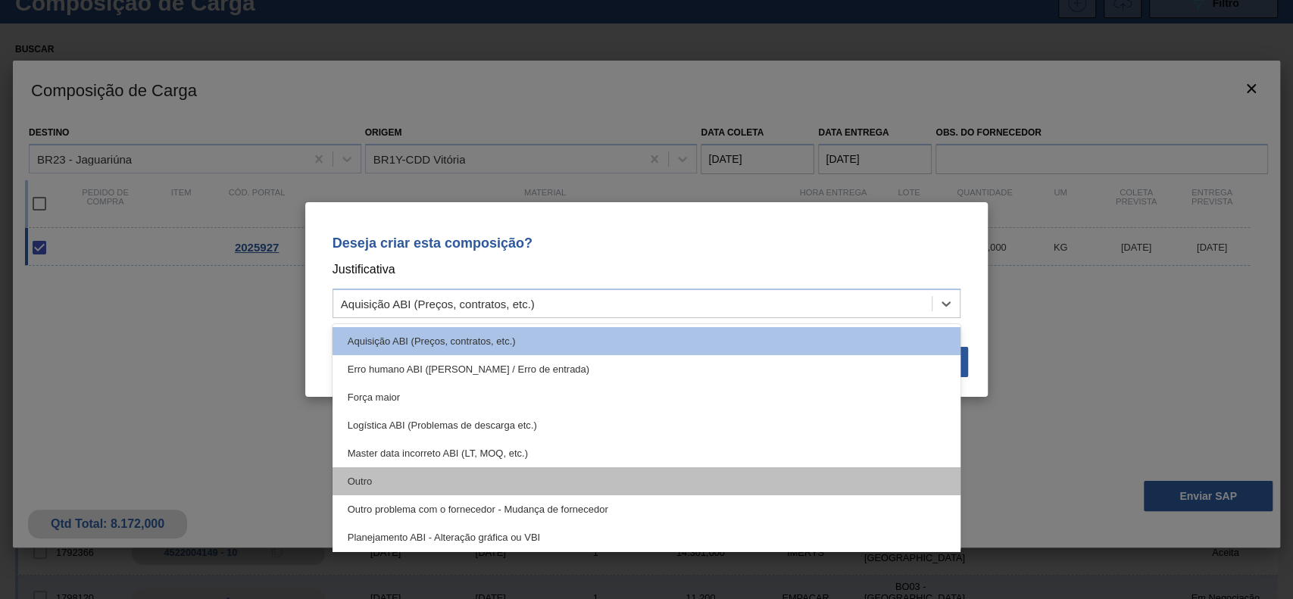
click at [439, 480] on div "Outro" at bounding box center [647, 481] width 629 height 28
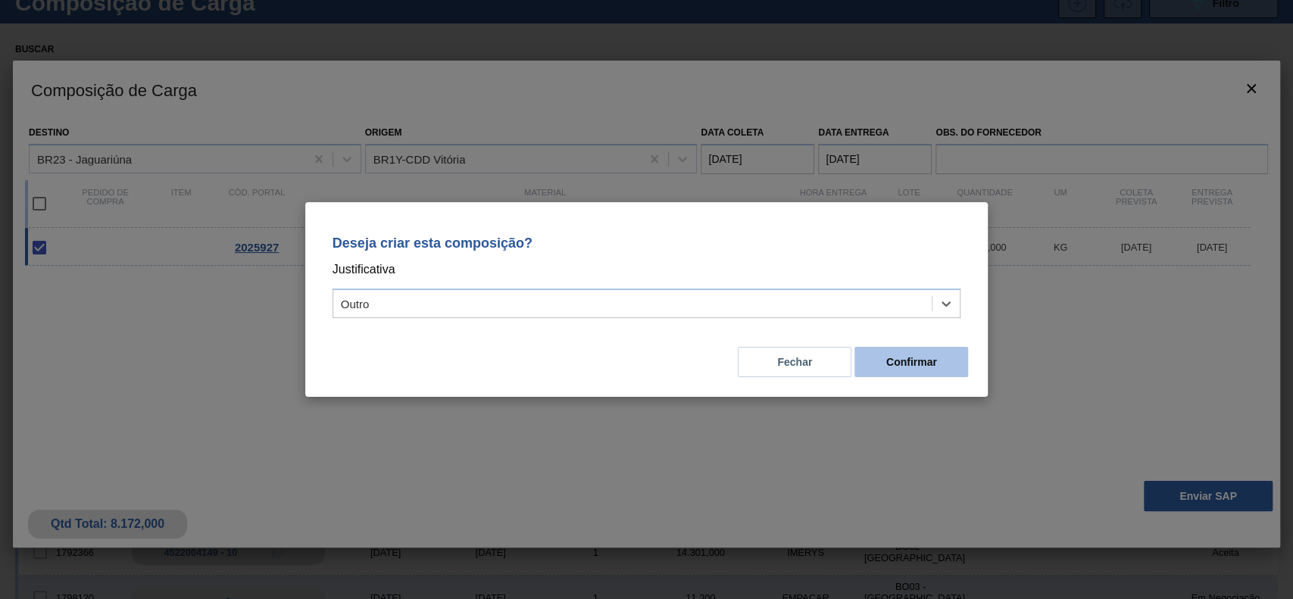
click at [908, 363] on button "Confirmar" at bounding box center [912, 362] width 114 height 30
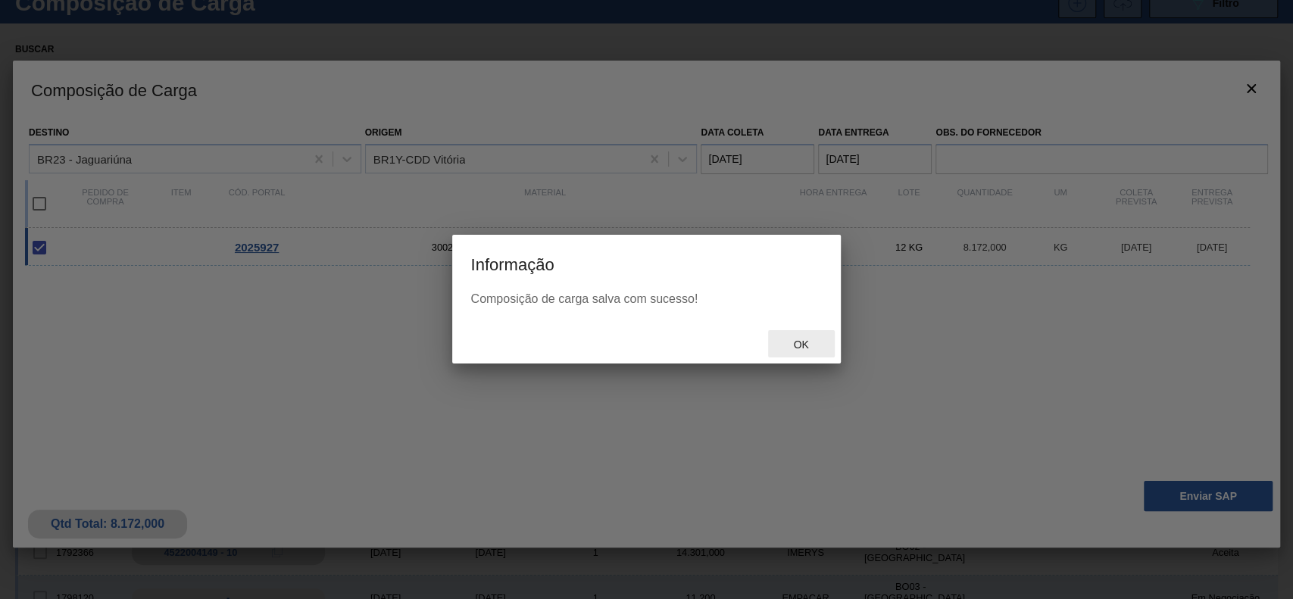
click at [786, 342] on span "Ok" at bounding box center [800, 345] width 39 height 12
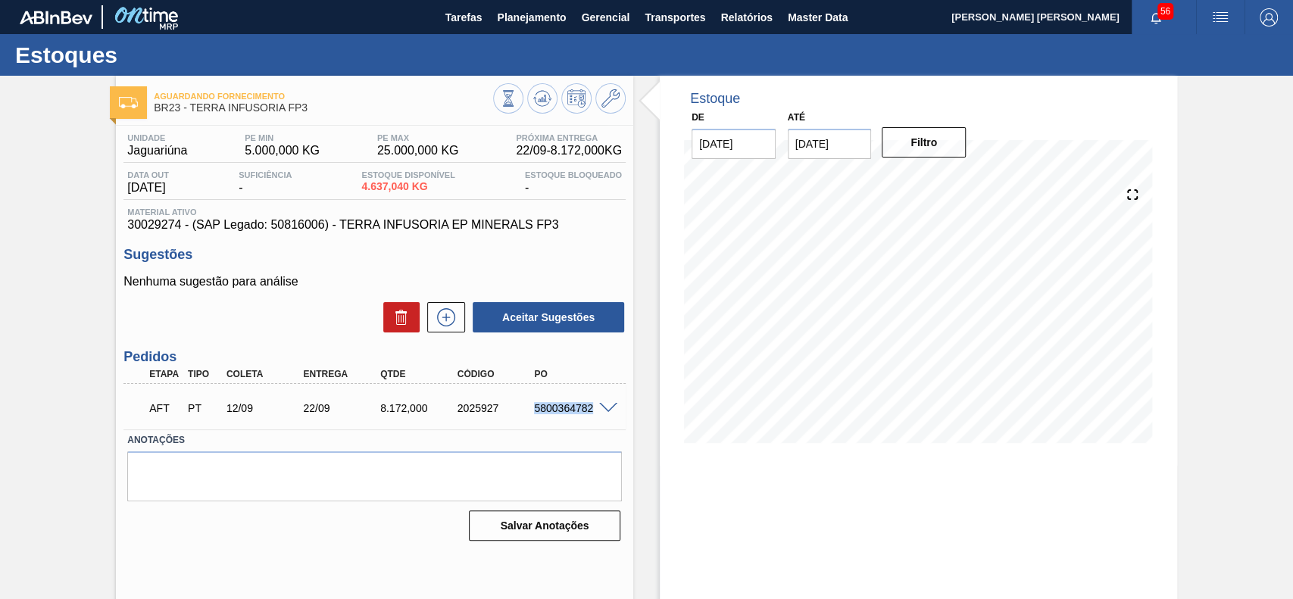
drag, startPoint x: 530, startPoint y: 409, endPoint x: 598, endPoint y: 414, distance: 68.4
click at [598, 414] on div "5800364782" at bounding box center [573, 408] width 86 height 12
copy div "5800364782"
